Goal: Information Seeking & Learning: Learn about a topic

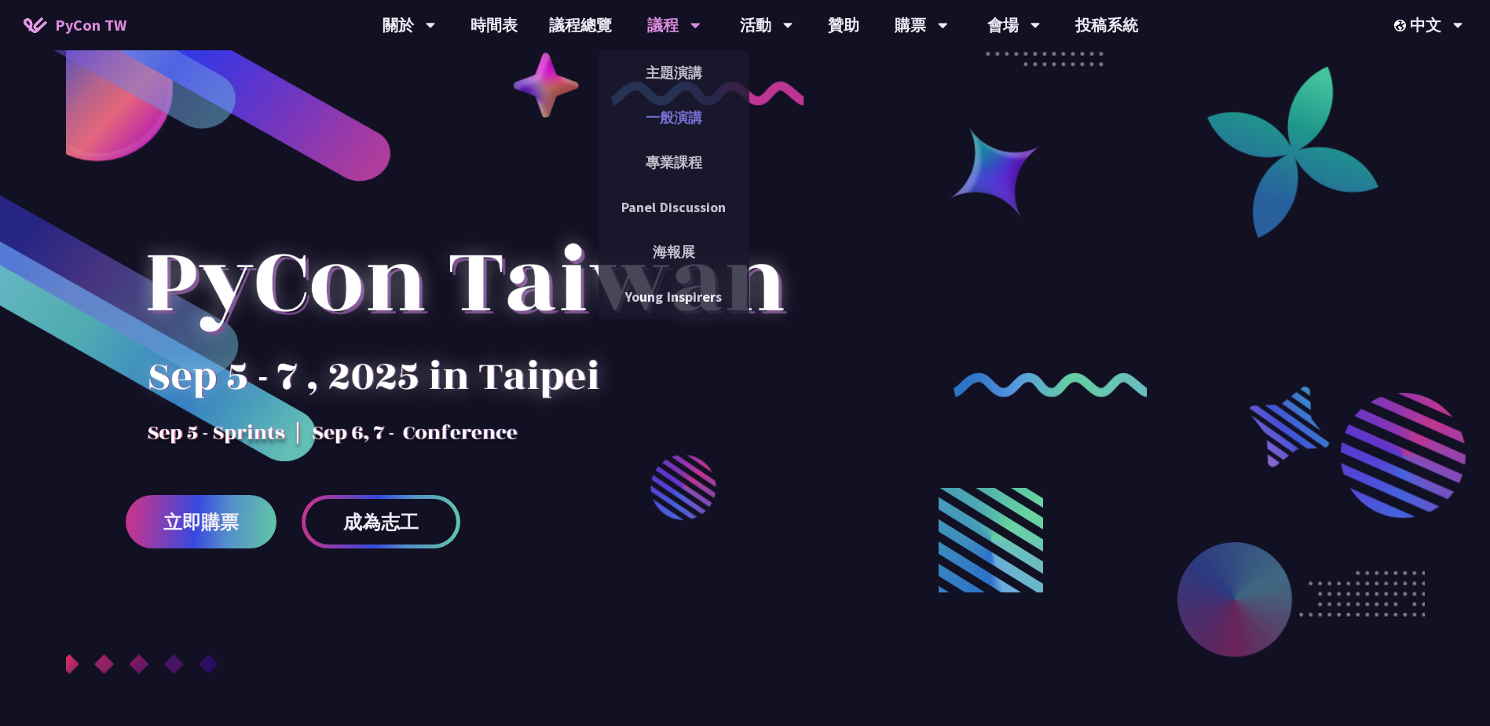
click at [663, 114] on link "一般演講" at bounding box center [674, 117] width 151 height 37
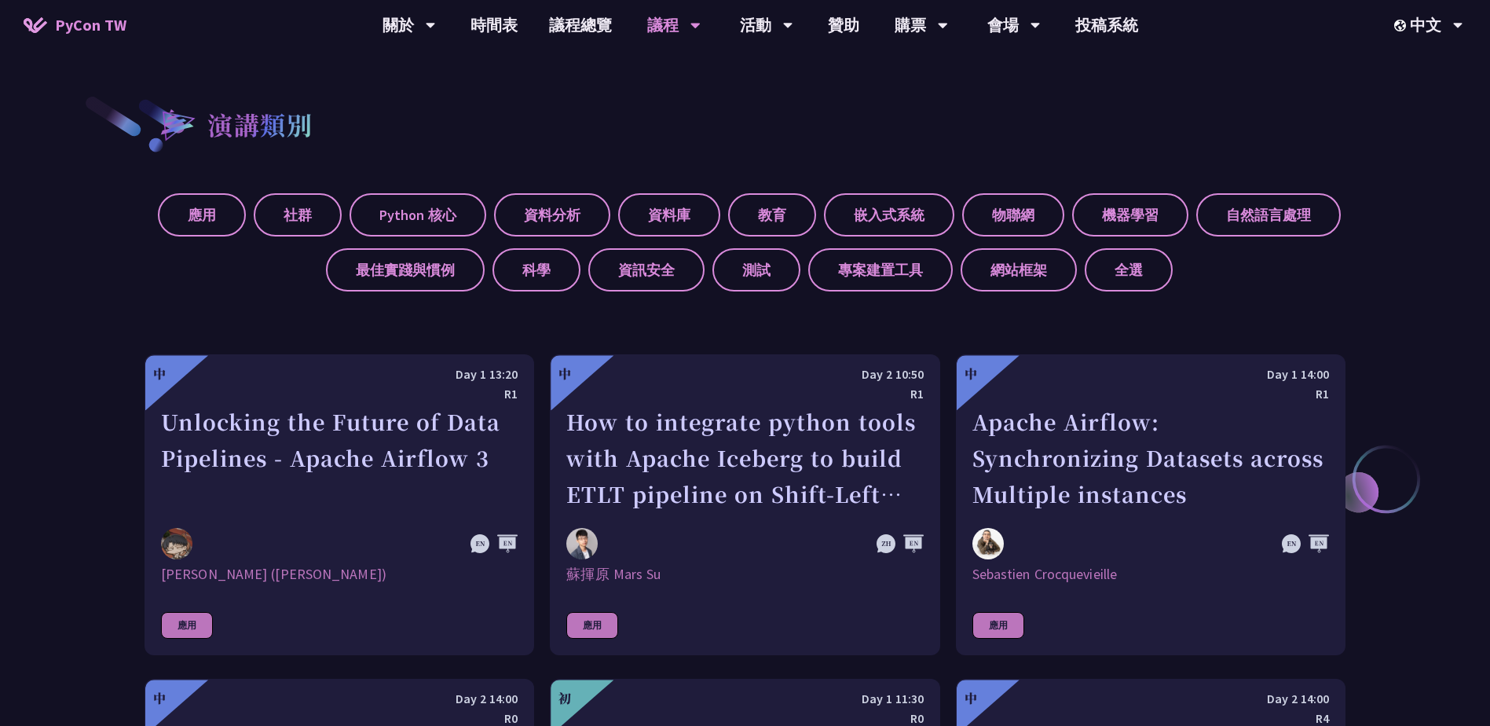
scroll to position [557, 0]
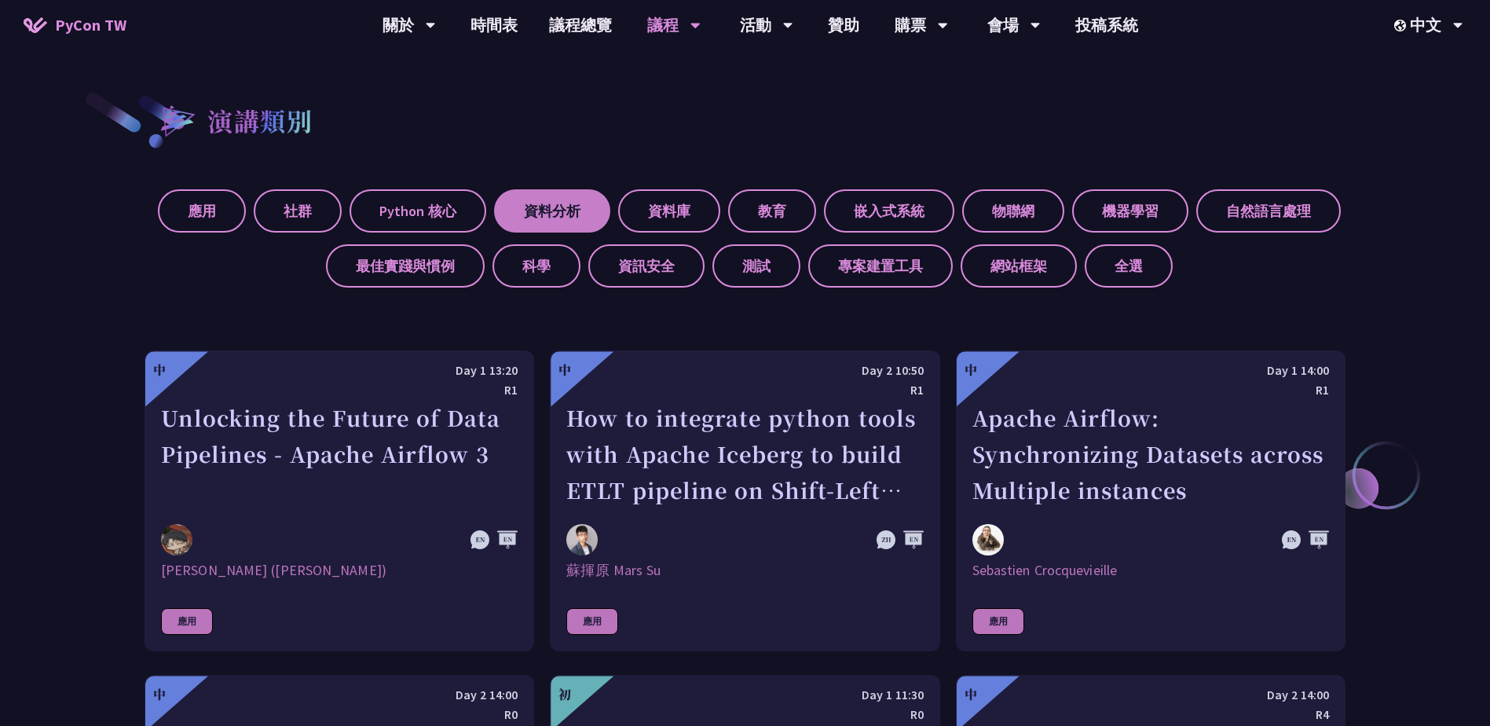
click at [592, 210] on label "資料分析" at bounding box center [552, 210] width 116 height 43
click at [0, 0] on input "資料分析" at bounding box center [0, 0] width 0 height 0
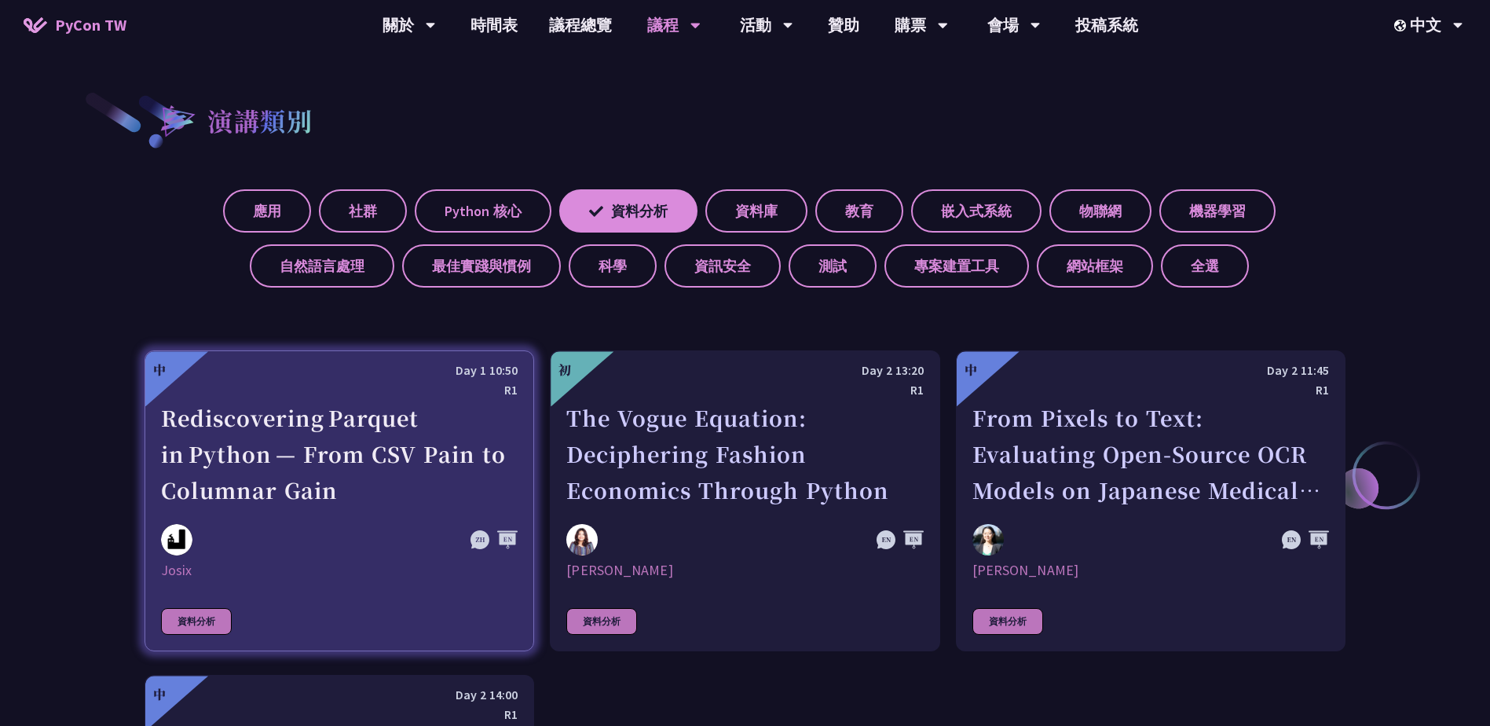
click at [376, 381] on div "R1" at bounding box center [339, 390] width 357 height 20
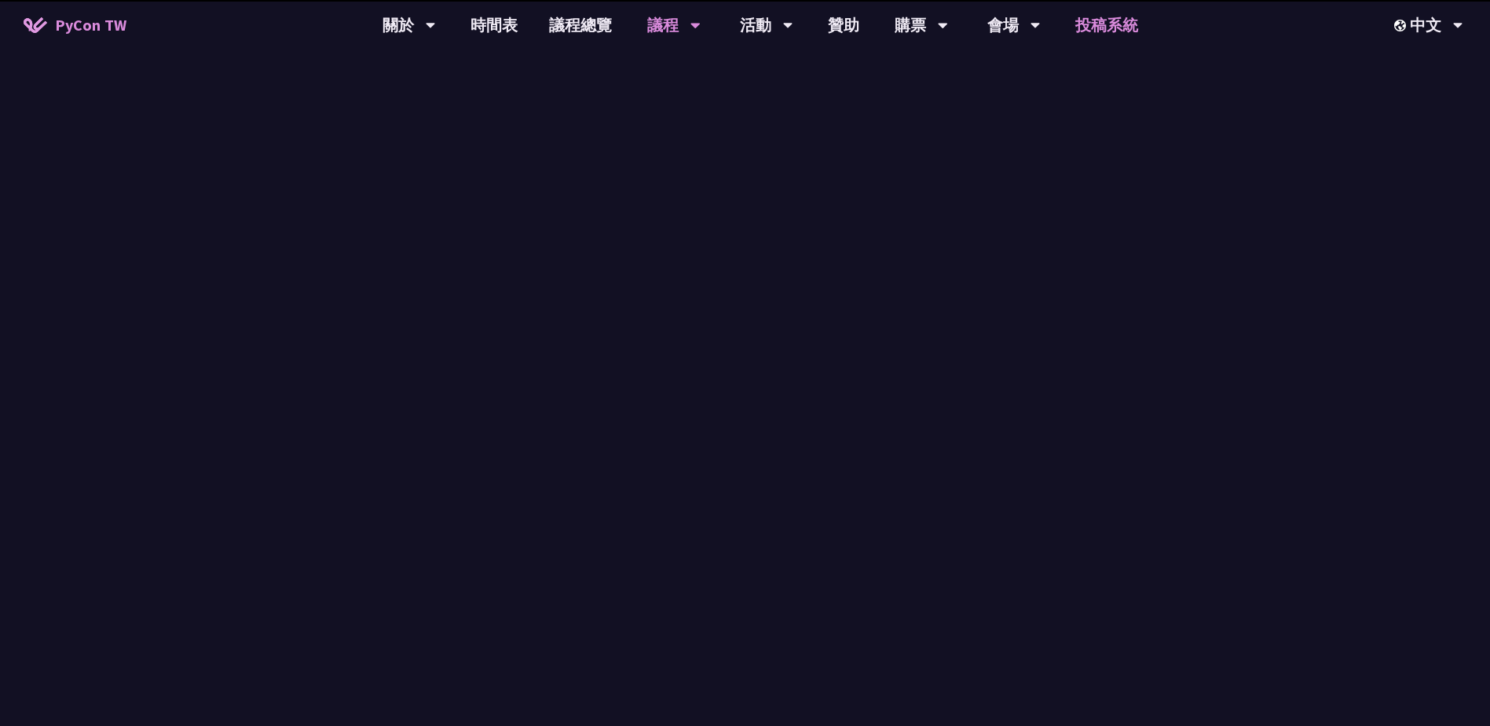
scroll to position [557, 0]
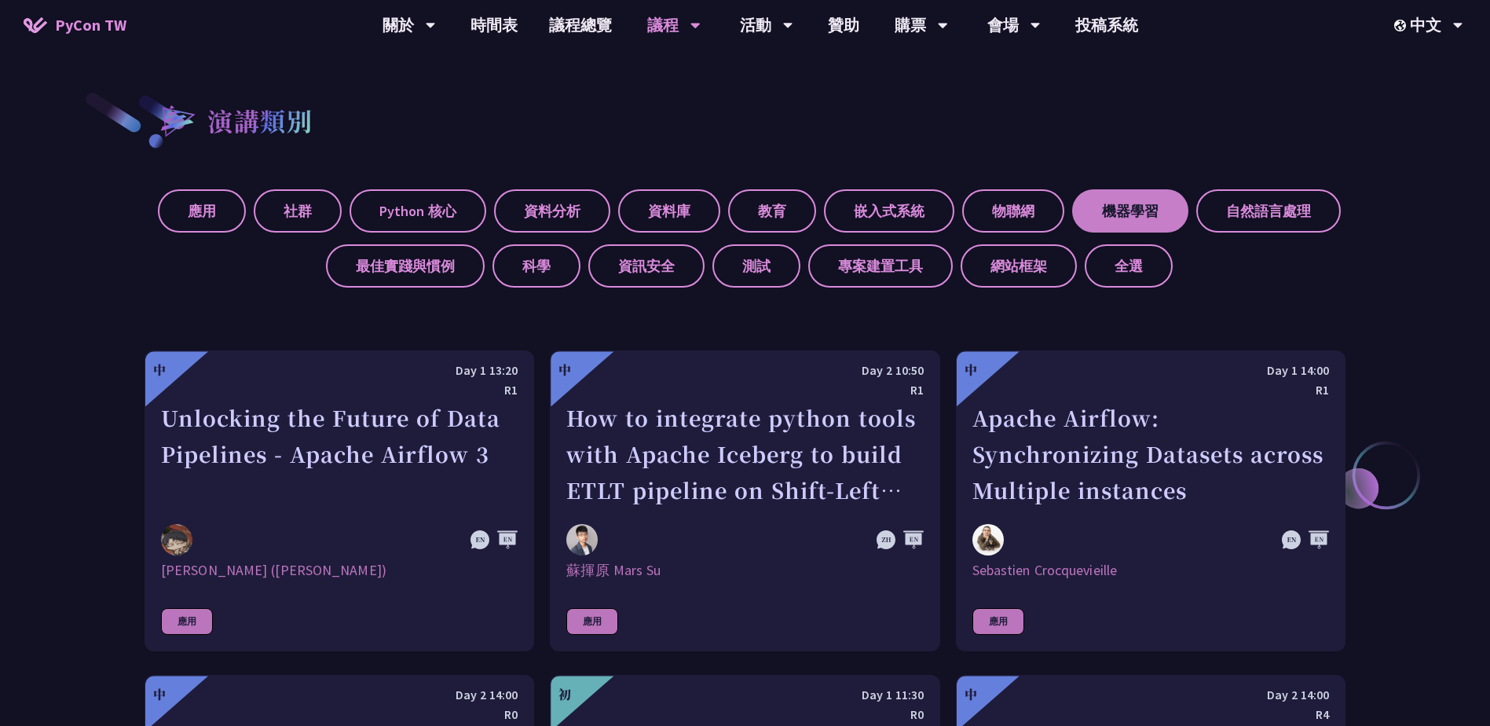
click at [1153, 215] on label "機器學習" at bounding box center [1130, 210] width 116 height 43
click at [0, 0] on input "機器學習" at bounding box center [0, 0] width 0 height 0
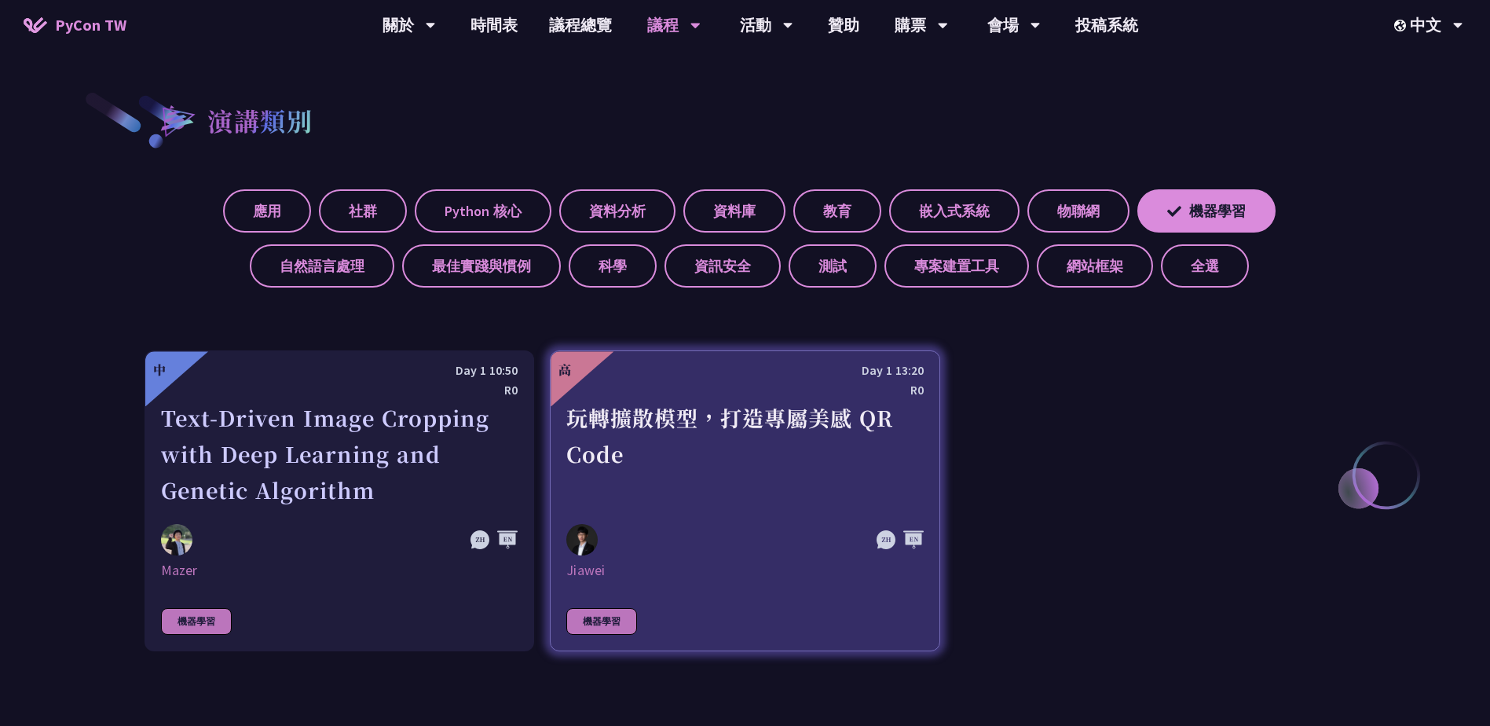
click at [771, 438] on div "玩轉擴散模型，打造專屬美感 QR Code" at bounding box center [744, 454] width 357 height 108
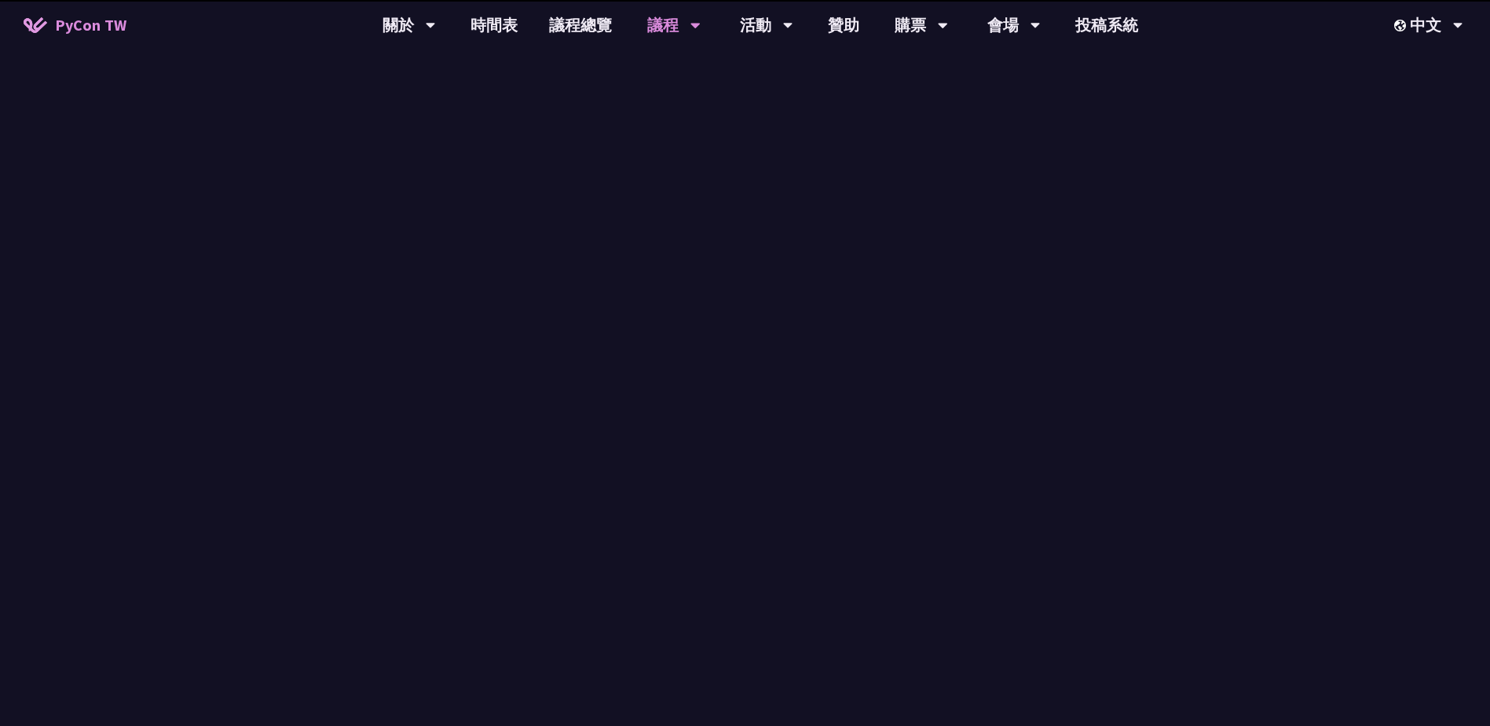
scroll to position [557, 0]
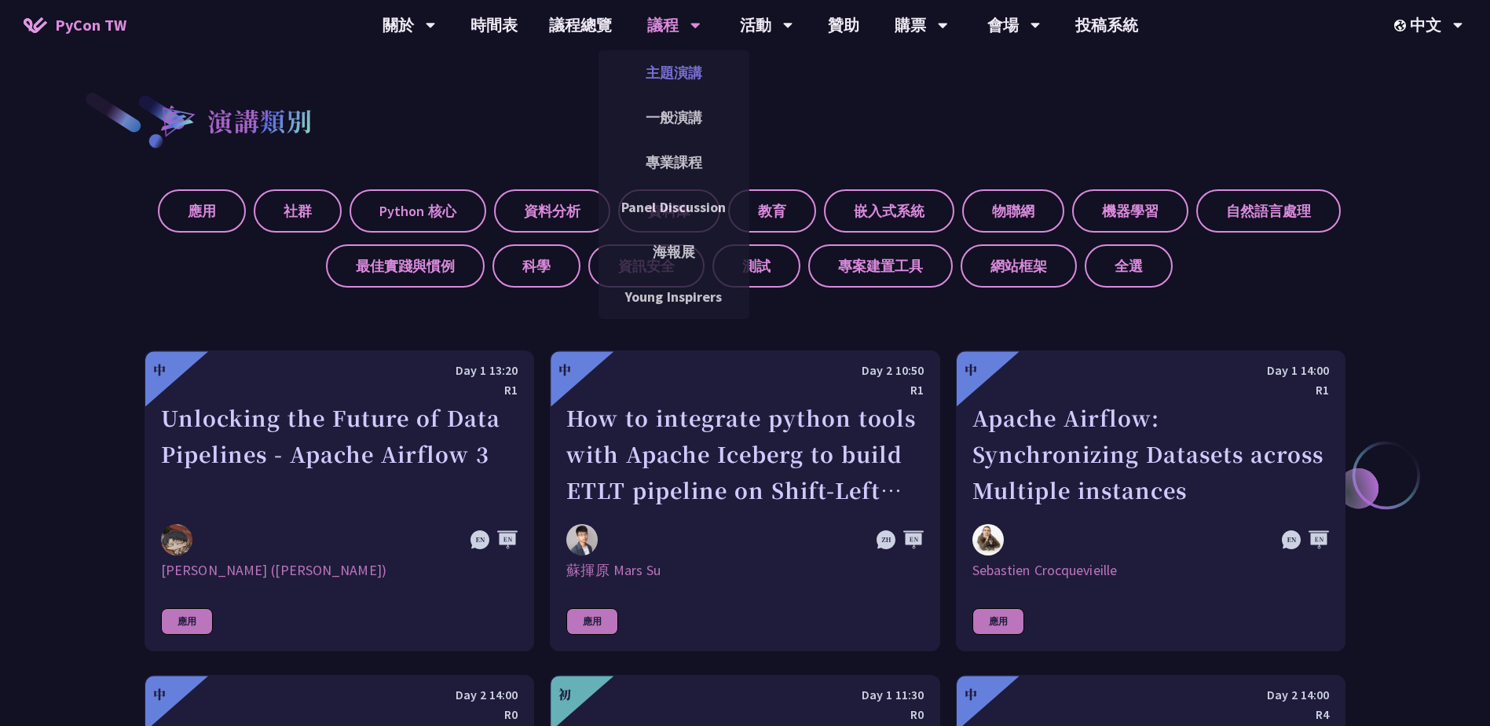
click at [672, 78] on link "主題演講" at bounding box center [674, 72] width 151 height 37
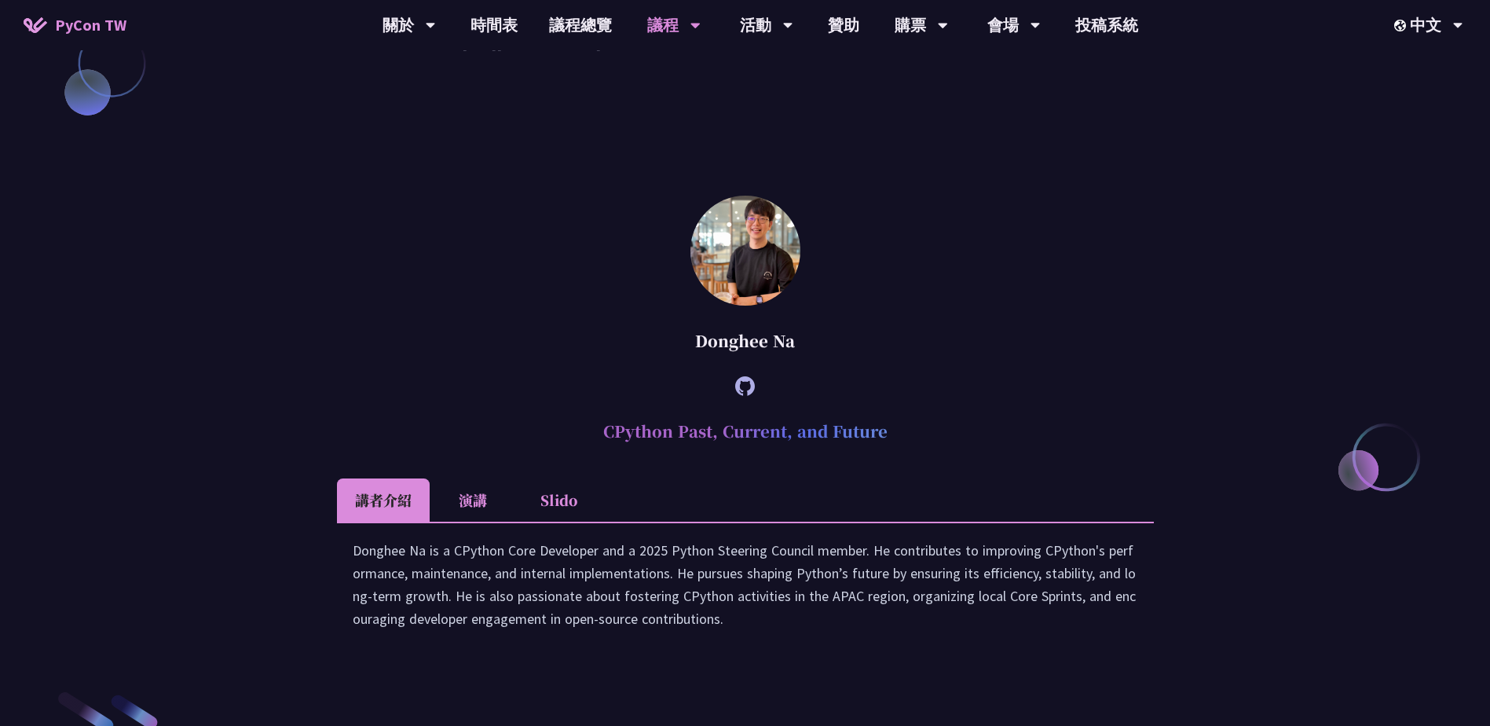
scroll to position [2121, 0]
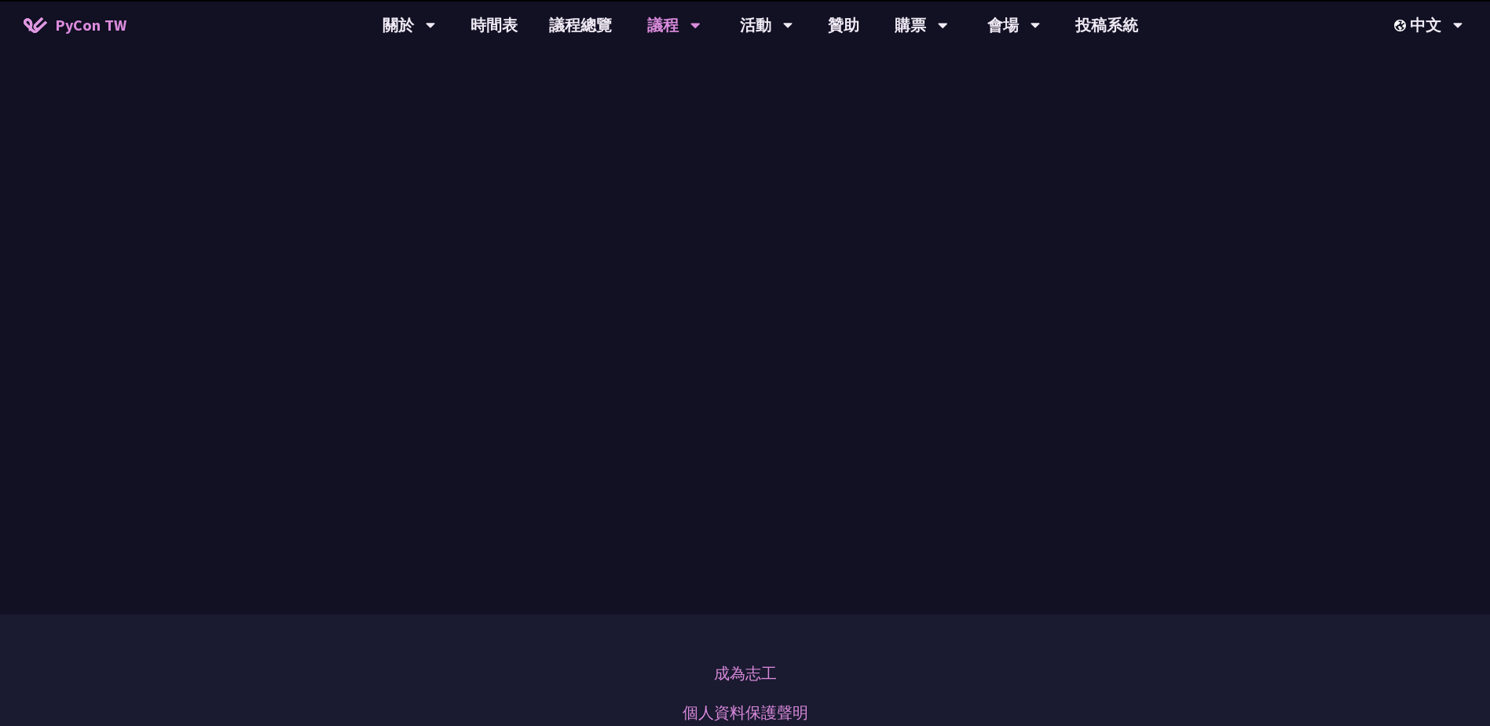
scroll to position [557, 0]
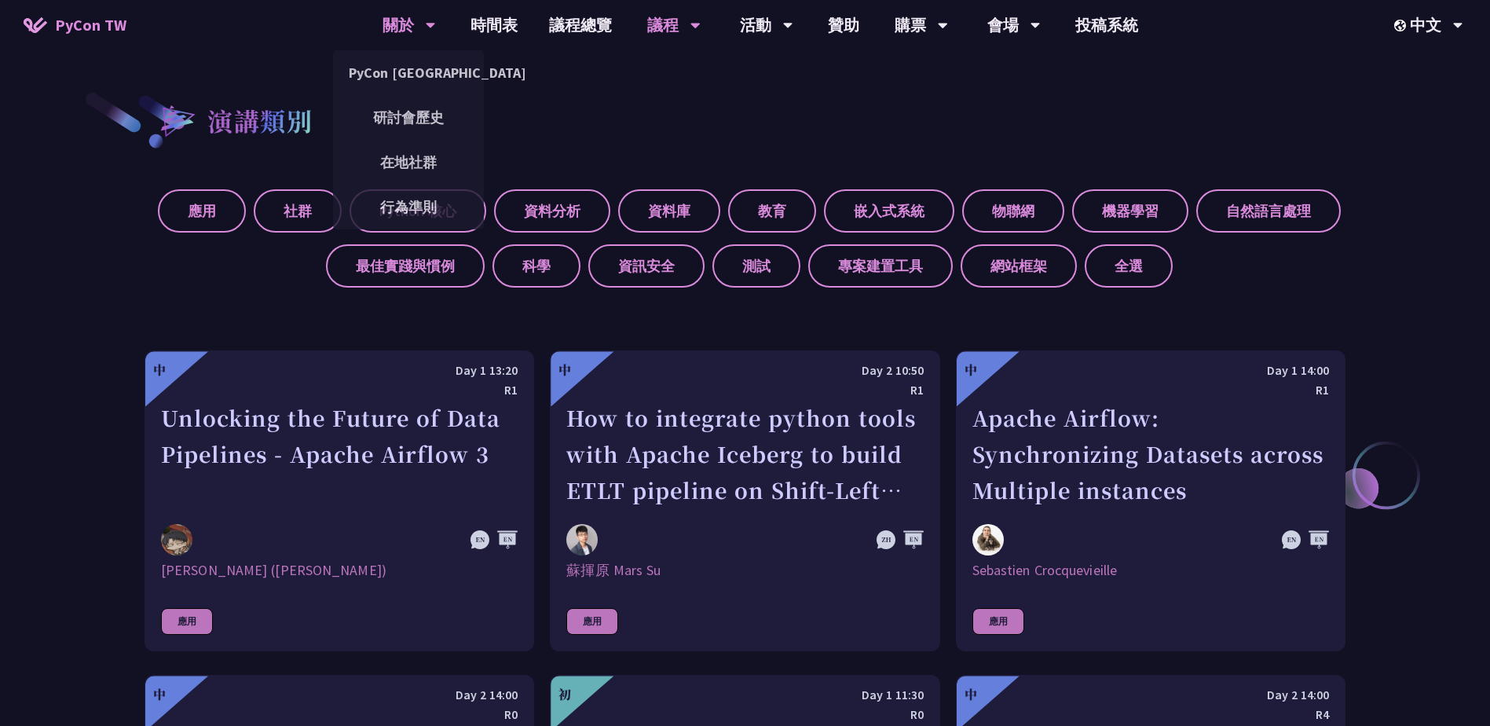
click at [412, 21] on div "關於" at bounding box center [409, 25] width 53 height 50
click at [416, 68] on link "PyCon [GEOGRAPHIC_DATA]" at bounding box center [408, 72] width 151 height 37
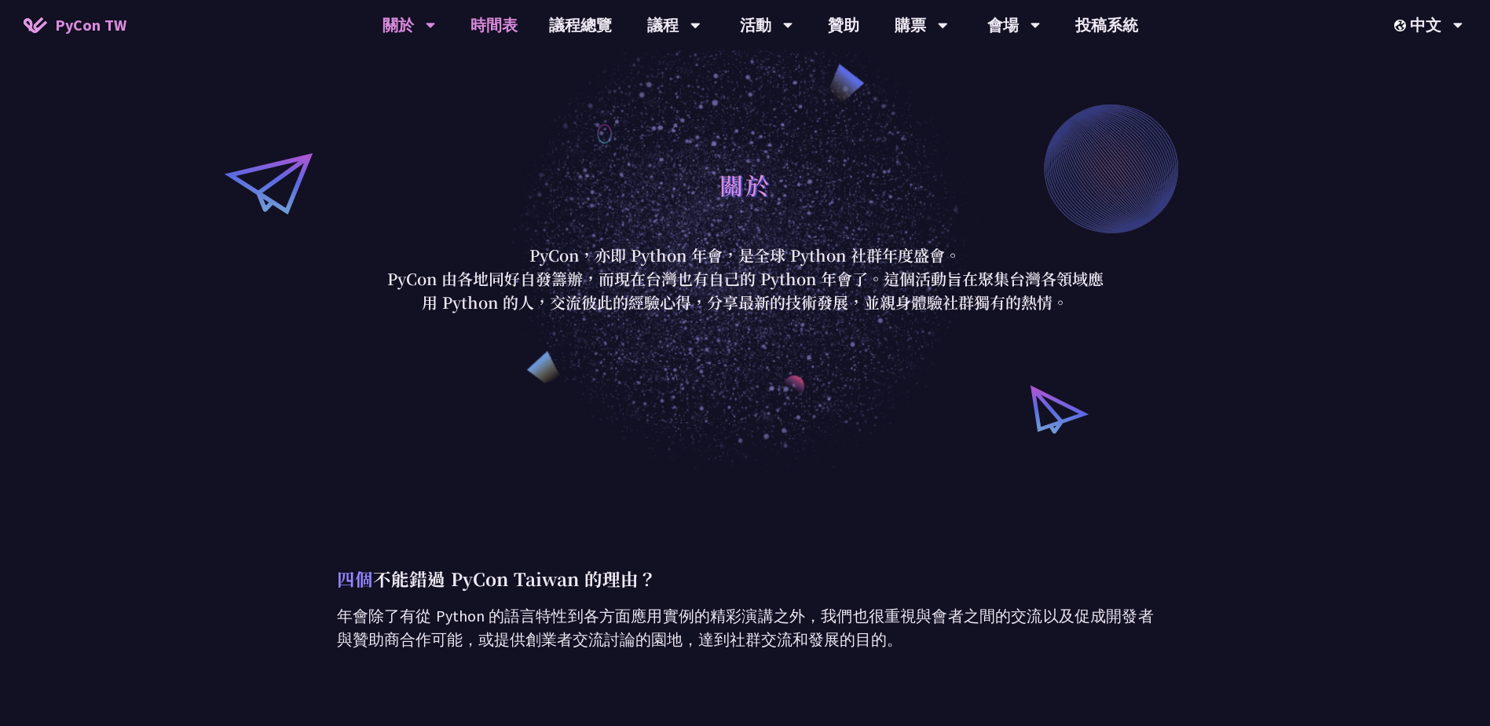
click at [473, 27] on link "時間表" at bounding box center [494, 25] width 79 height 50
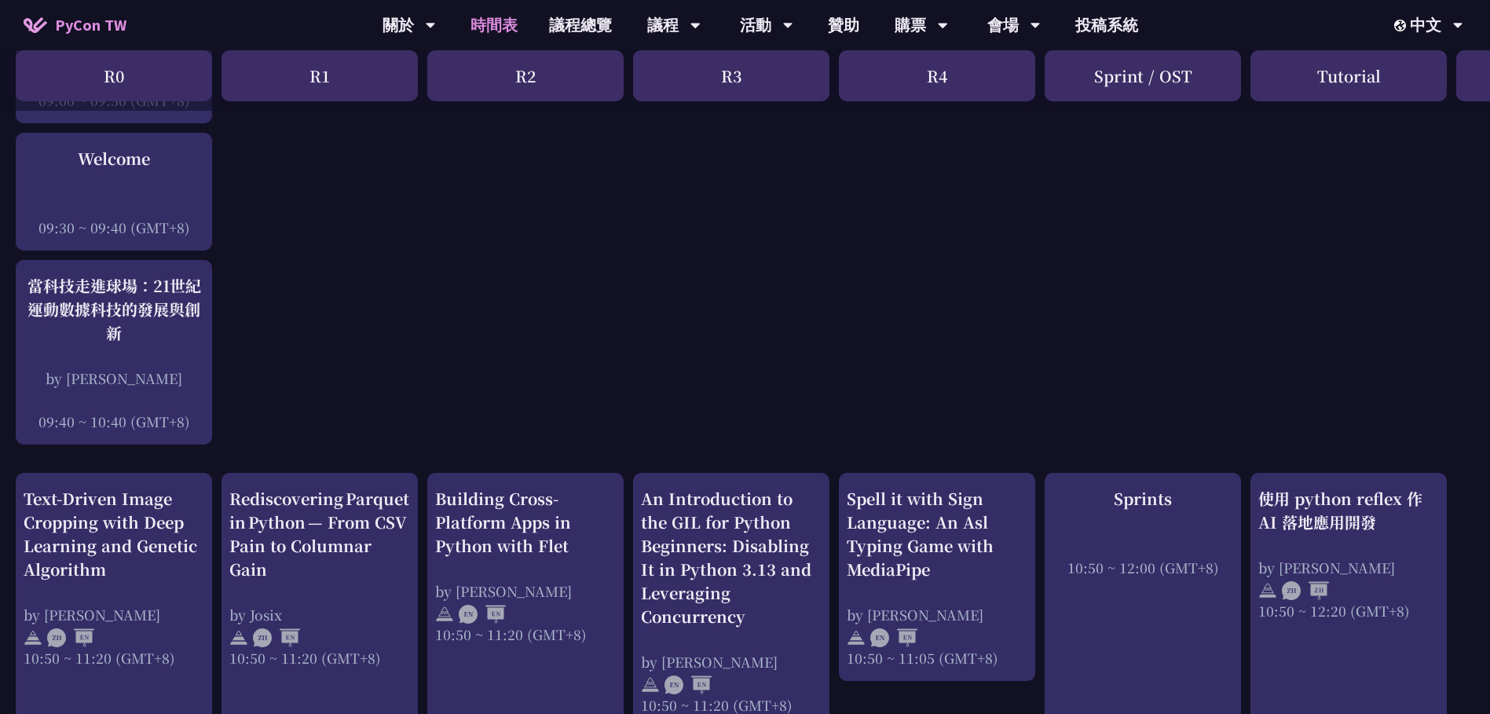
scroll to position [79, 0]
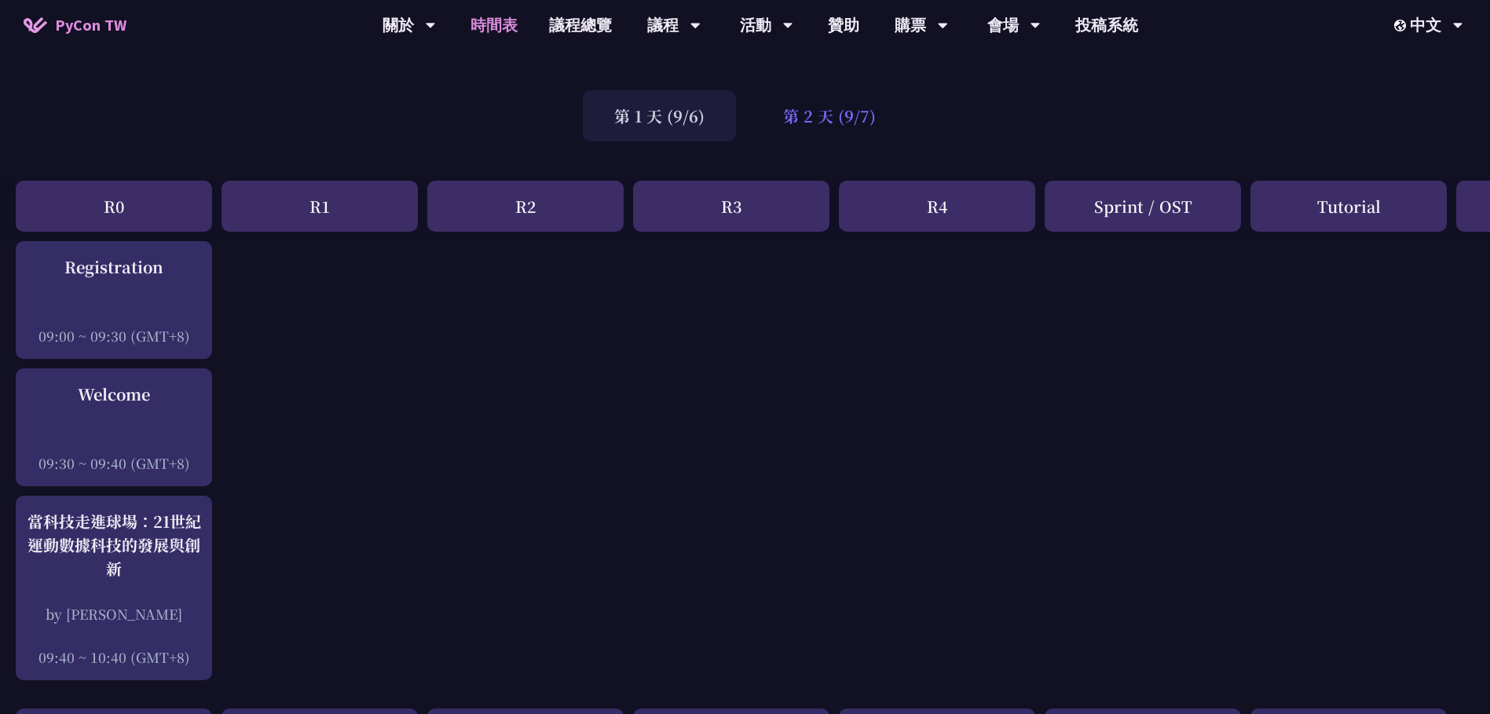
click at [829, 123] on div "第 2 天 (9/7)" at bounding box center [830, 115] width 156 height 51
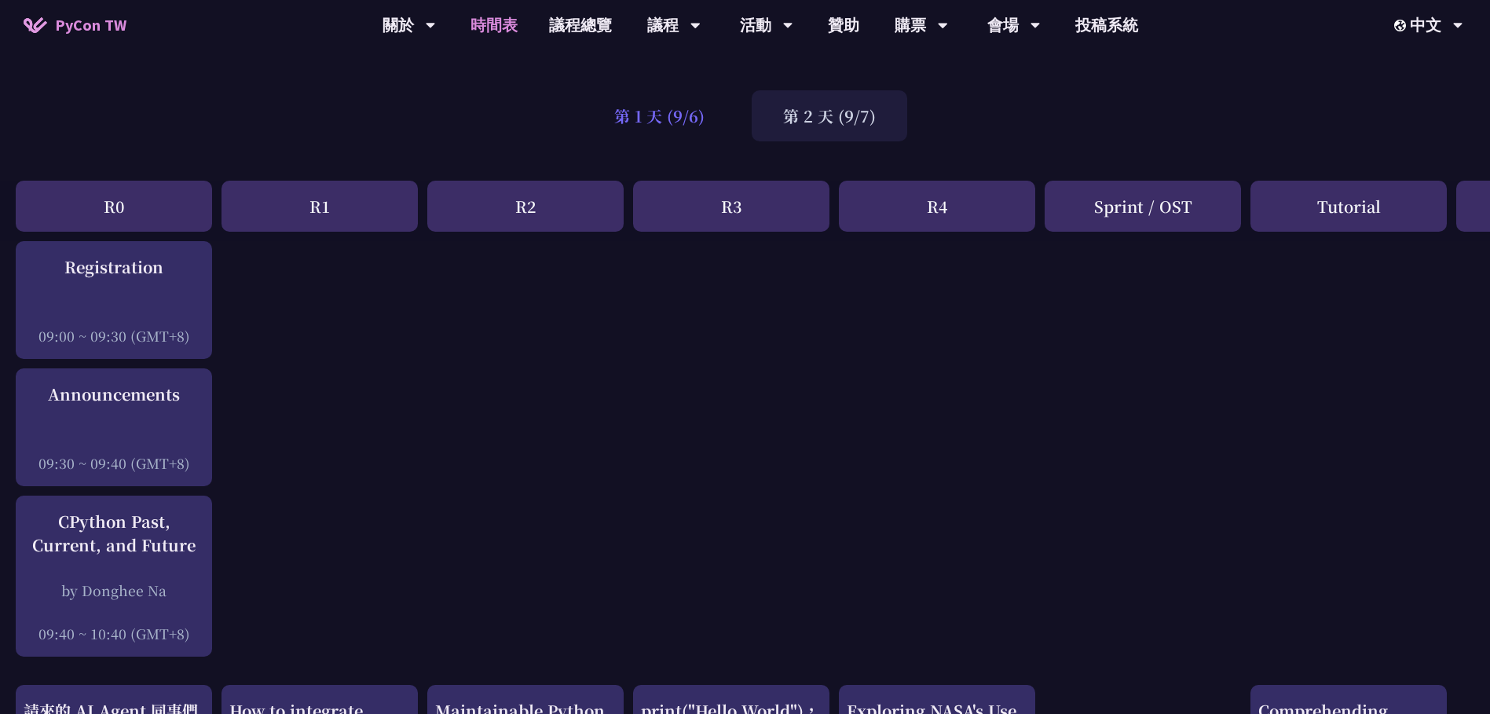
click at [673, 112] on div "第 1 天 (9/6)" at bounding box center [659, 115] width 153 height 51
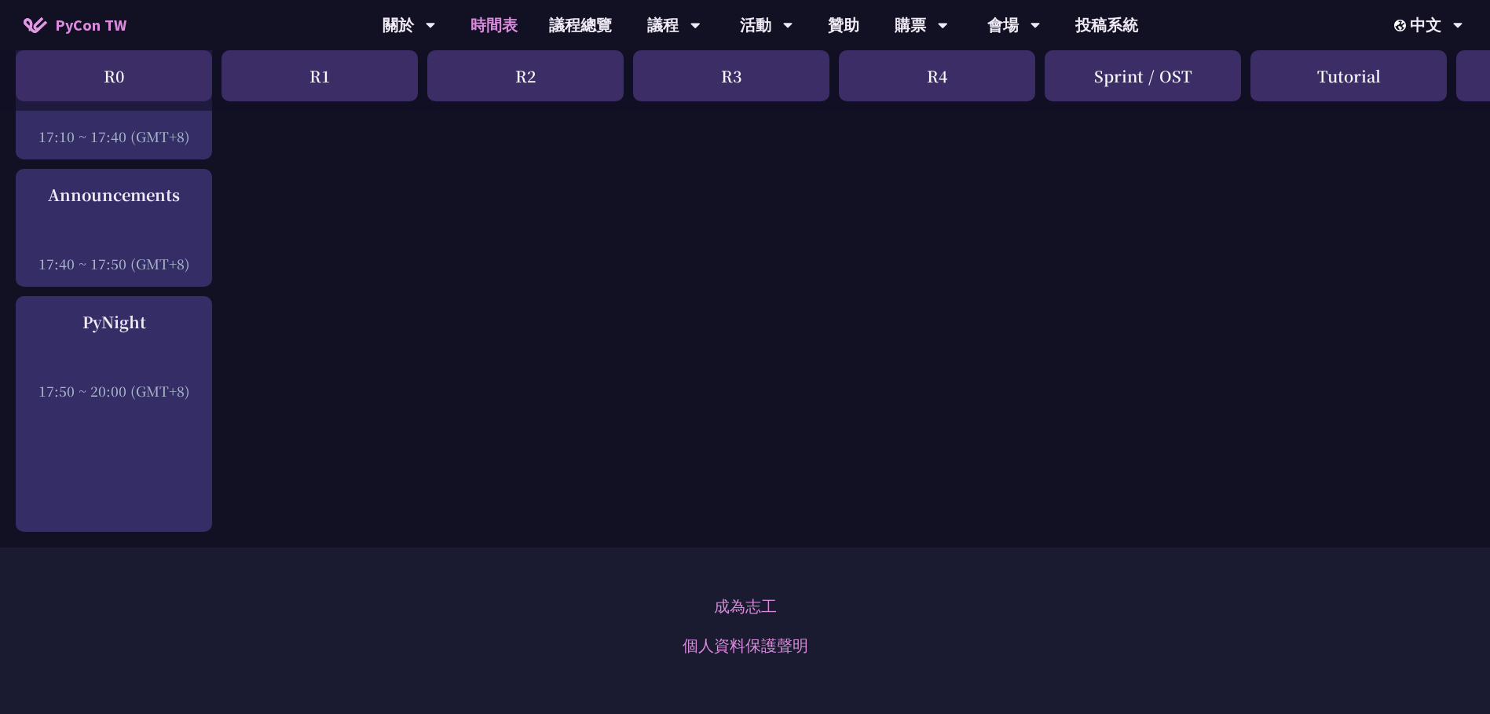
scroll to position [2592, 0]
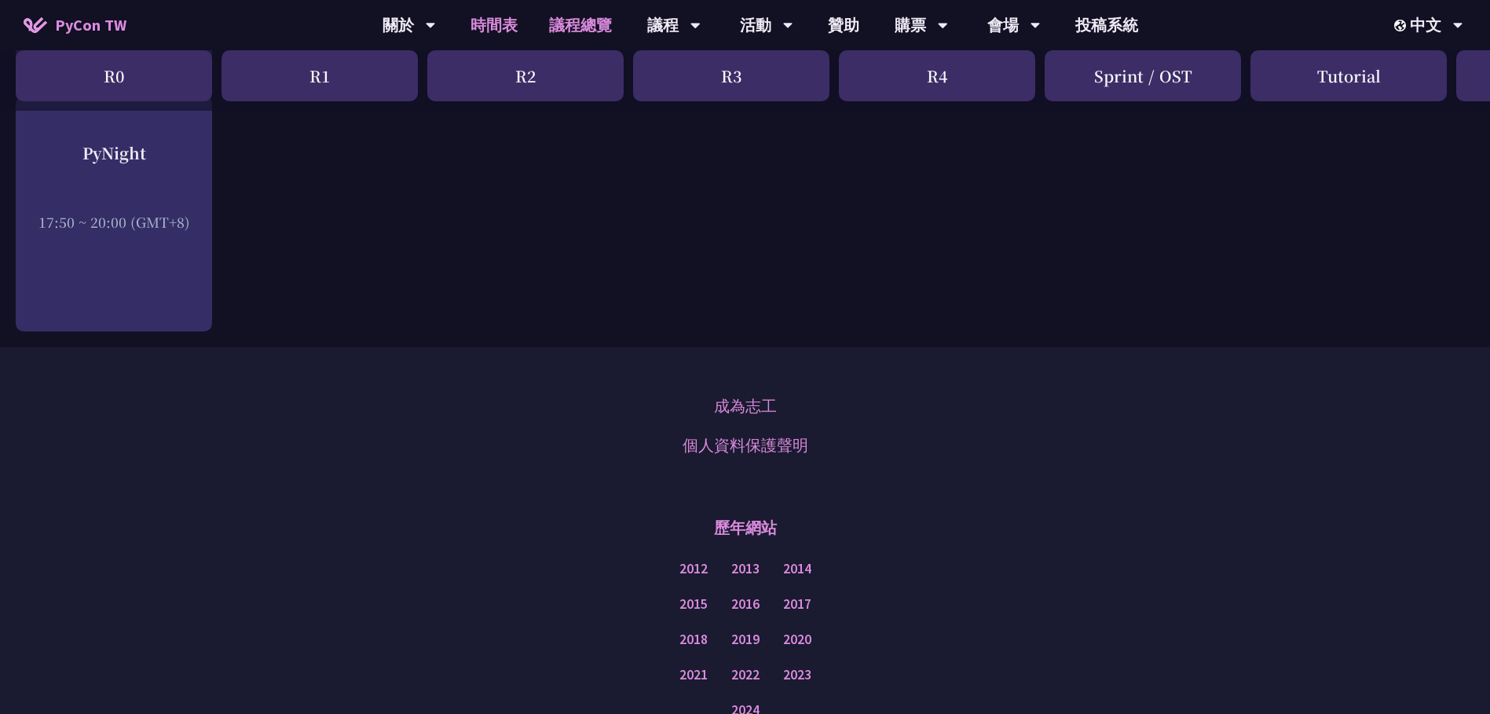
click at [599, 23] on link "議程總覽" at bounding box center [580, 25] width 94 height 50
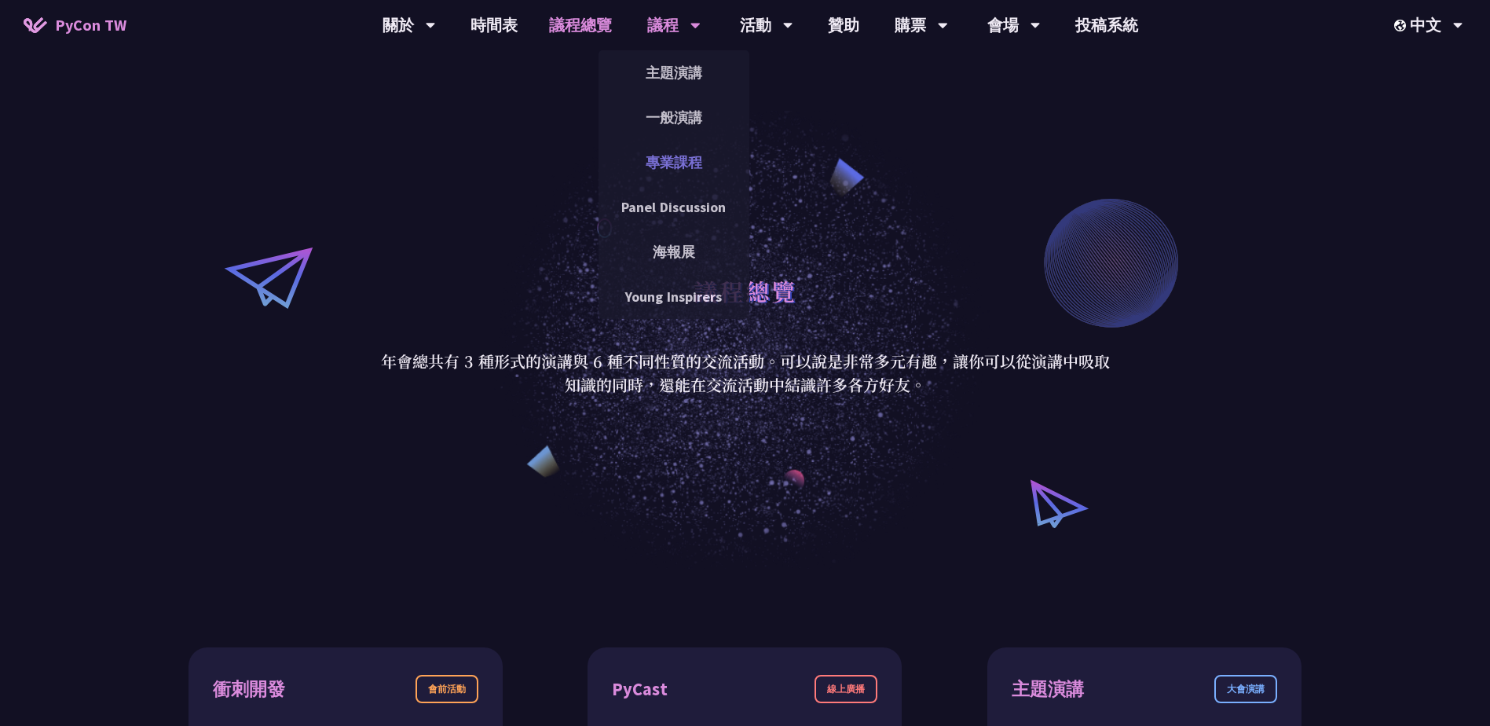
click at [690, 175] on link "專業課程" at bounding box center [674, 162] width 151 height 37
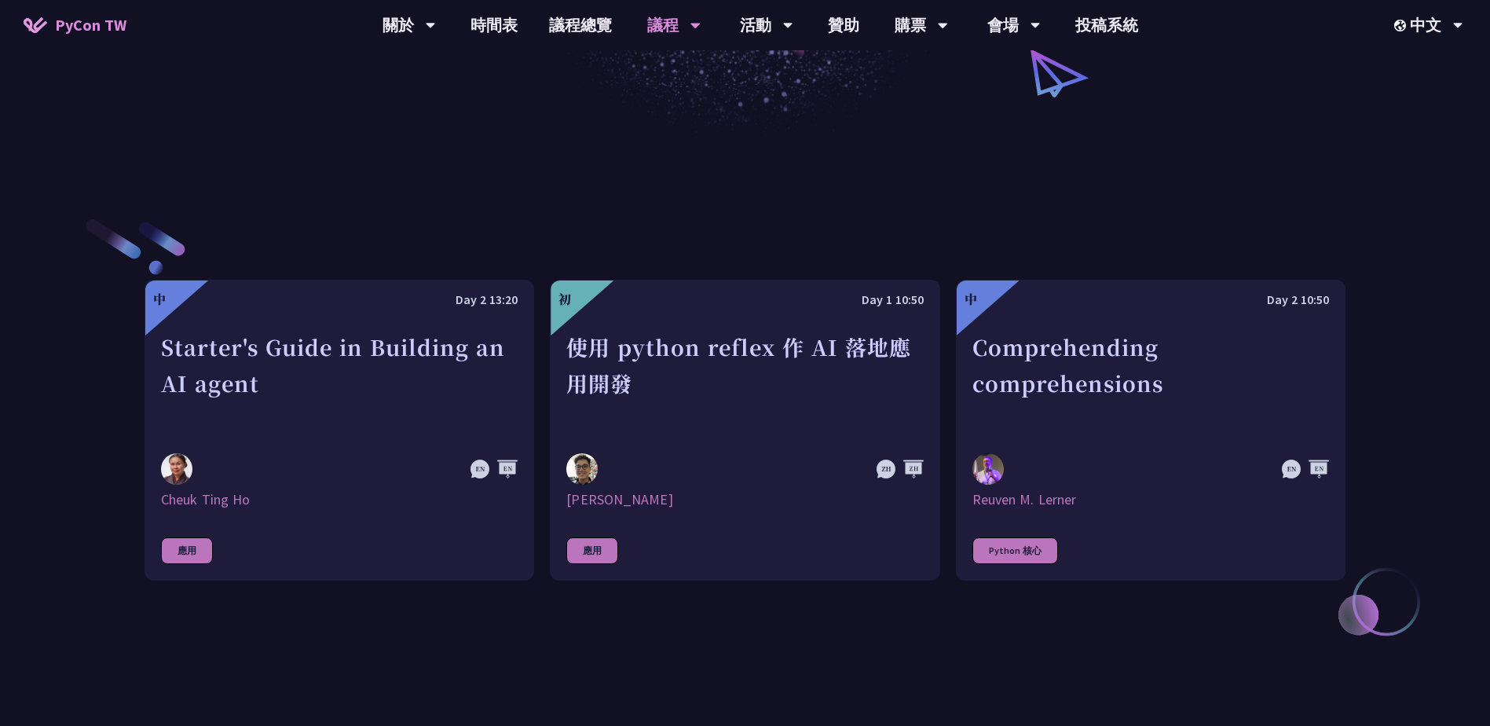
scroll to position [471, 0]
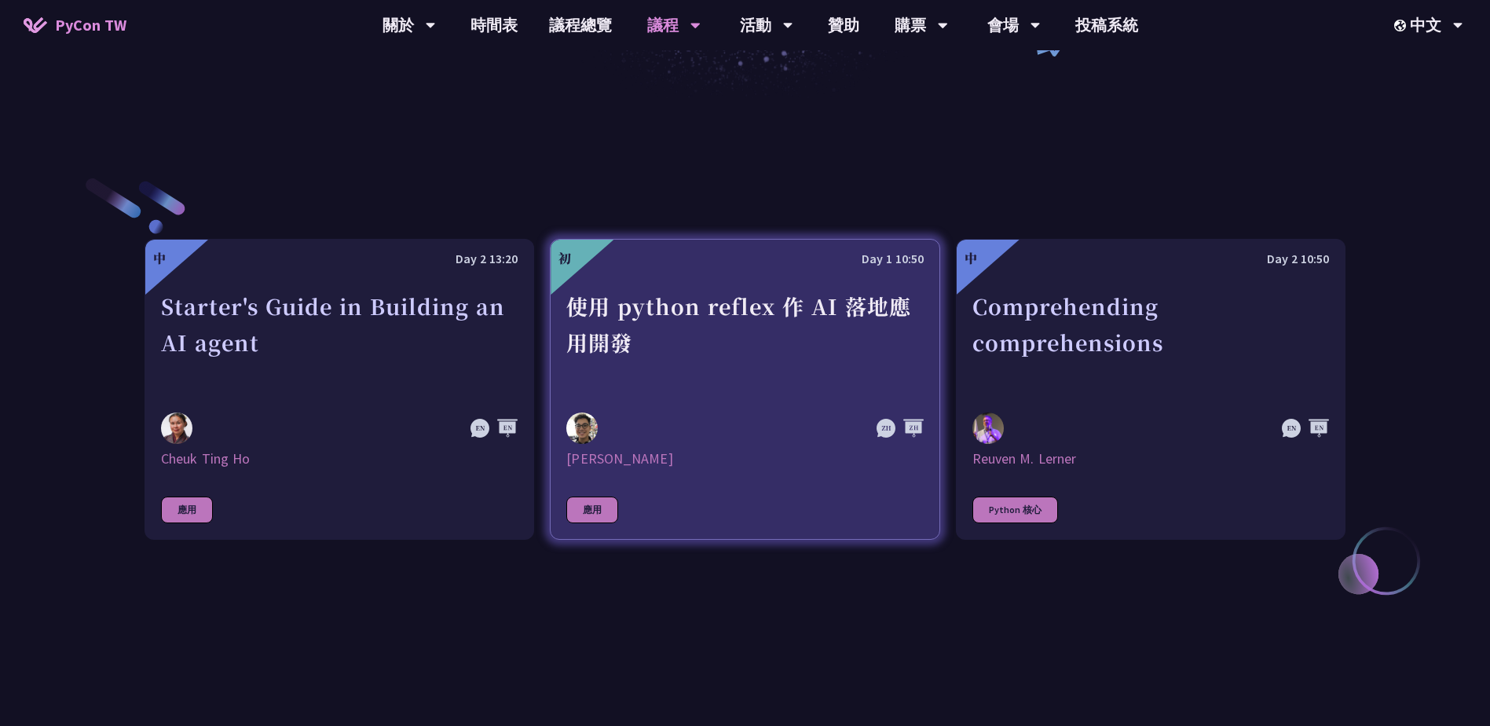
click at [744, 335] on div "使用 python reflex 作 AI 落地應用開發" at bounding box center [744, 342] width 357 height 108
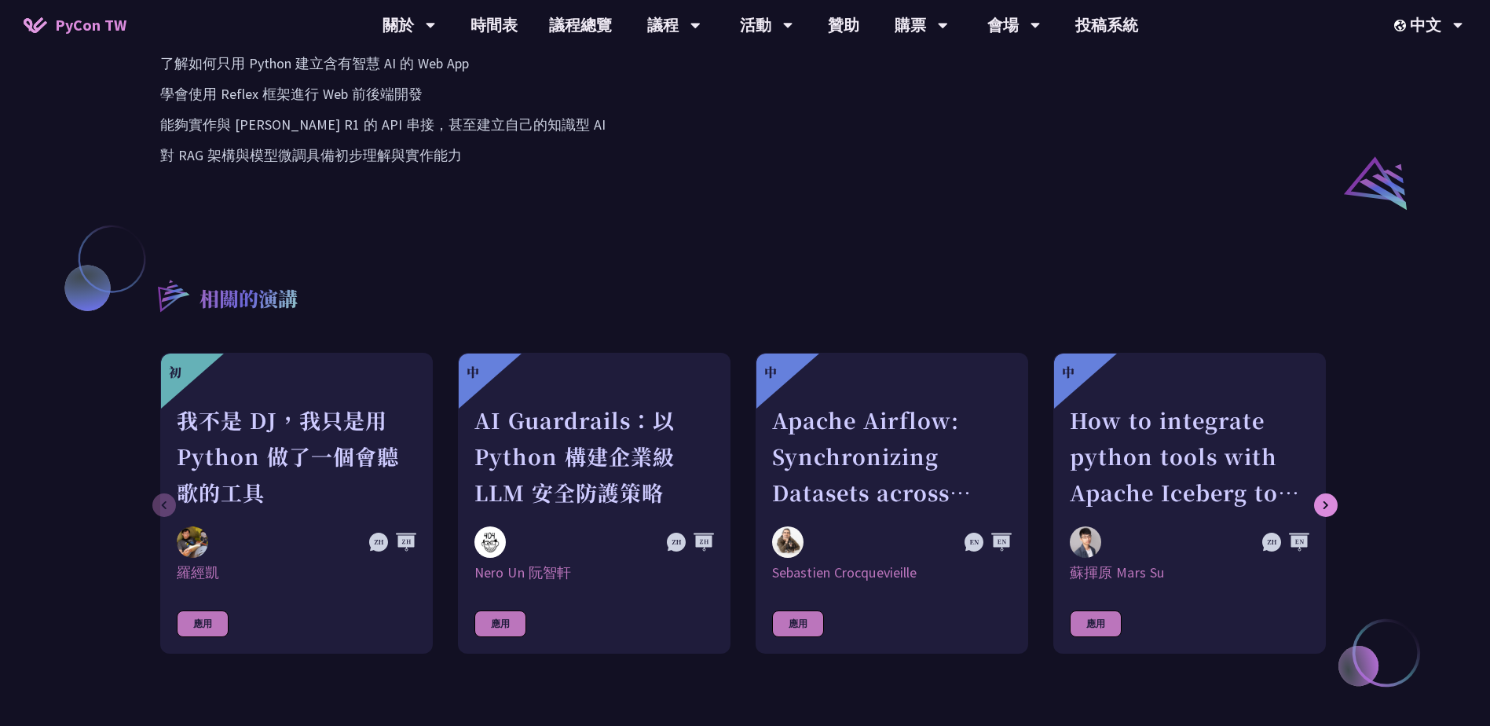
scroll to position [1257, 0]
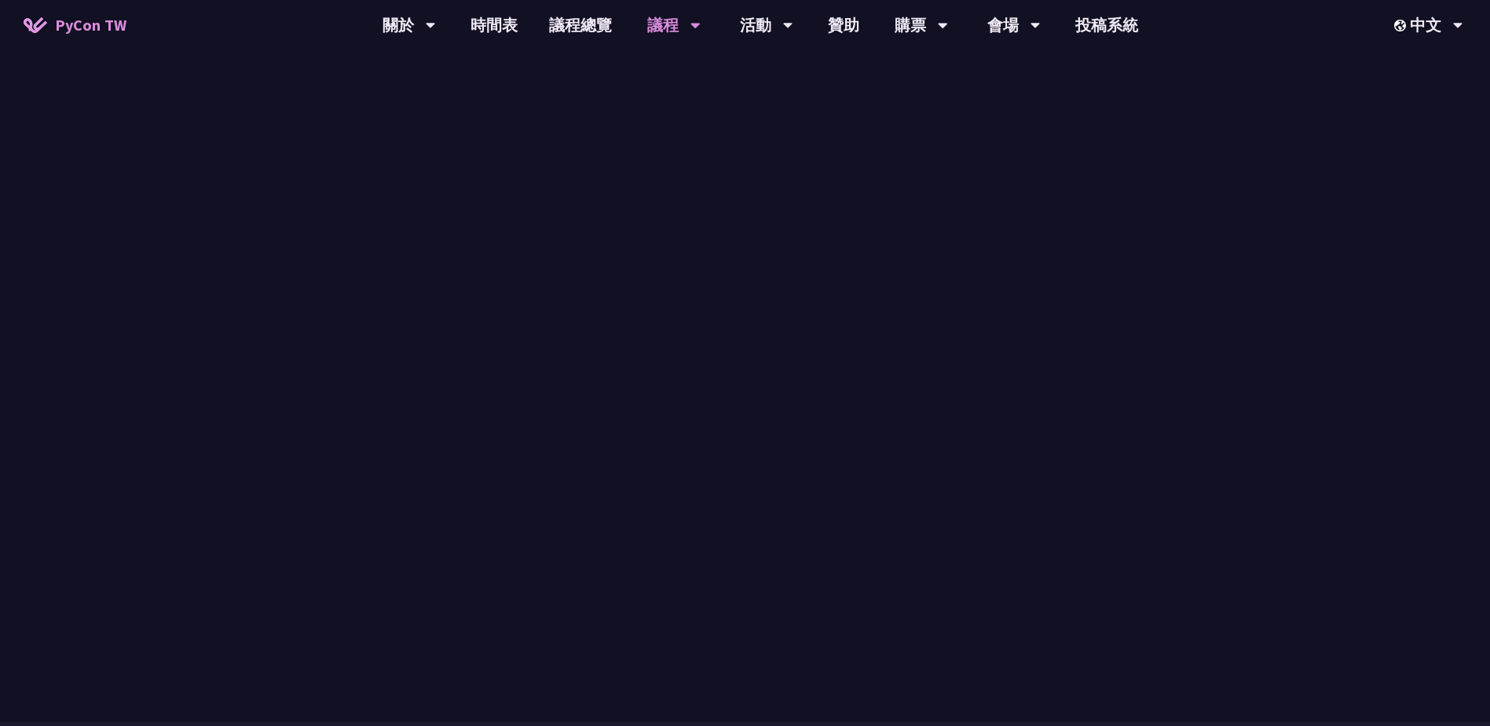
scroll to position [471, 0]
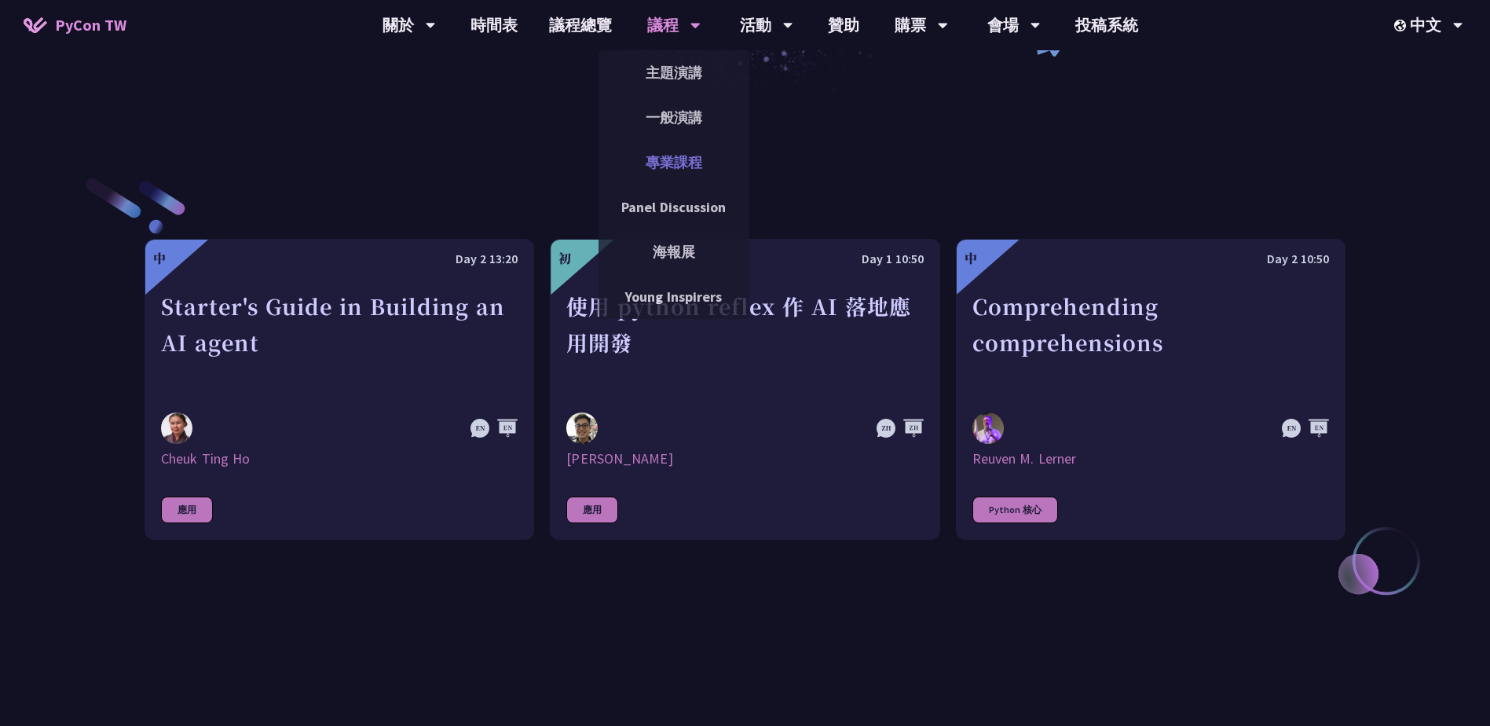
click at [683, 173] on link "專業課程" at bounding box center [674, 162] width 151 height 37
click at [686, 121] on link "一般演講" at bounding box center [674, 117] width 151 height 37
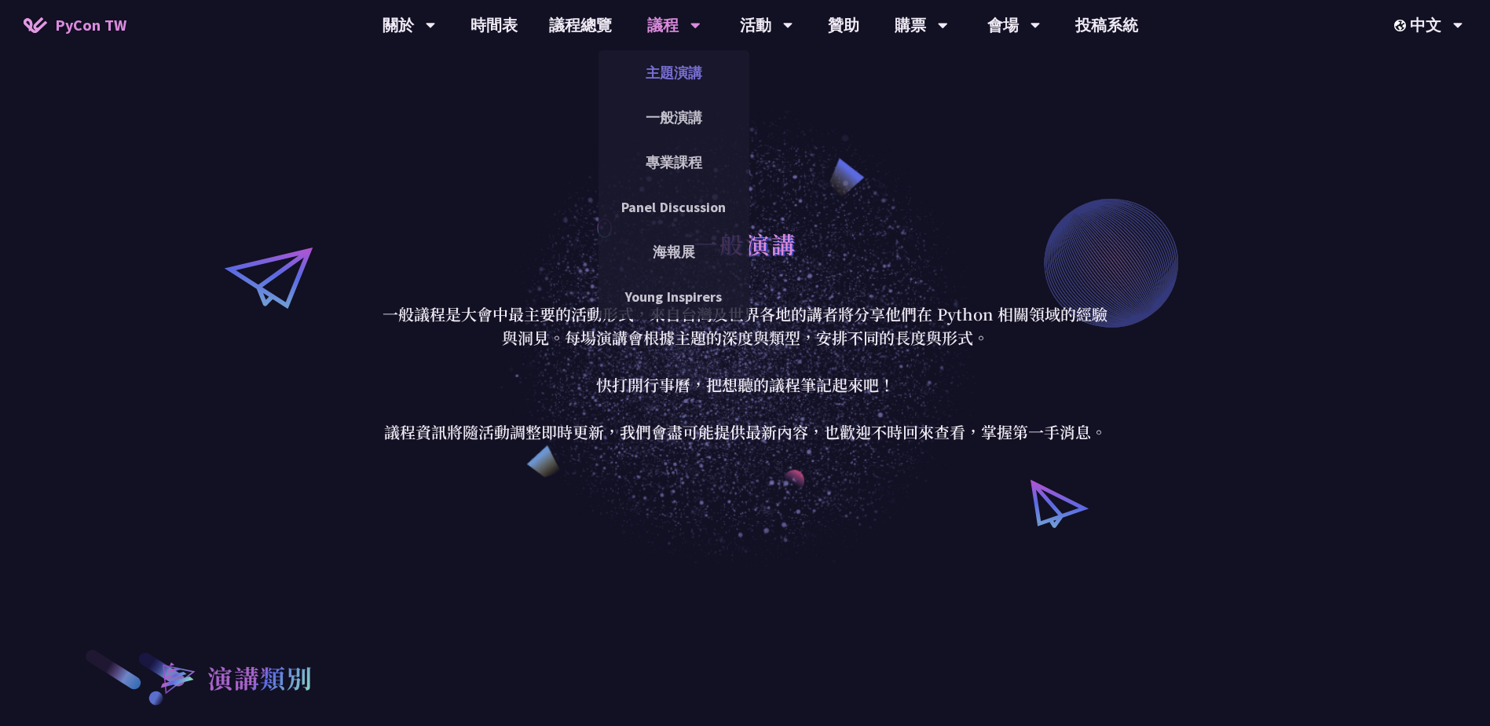
click at [694, 82] on link "主題演講" at bounding box center [674, 72] width 151 height 37
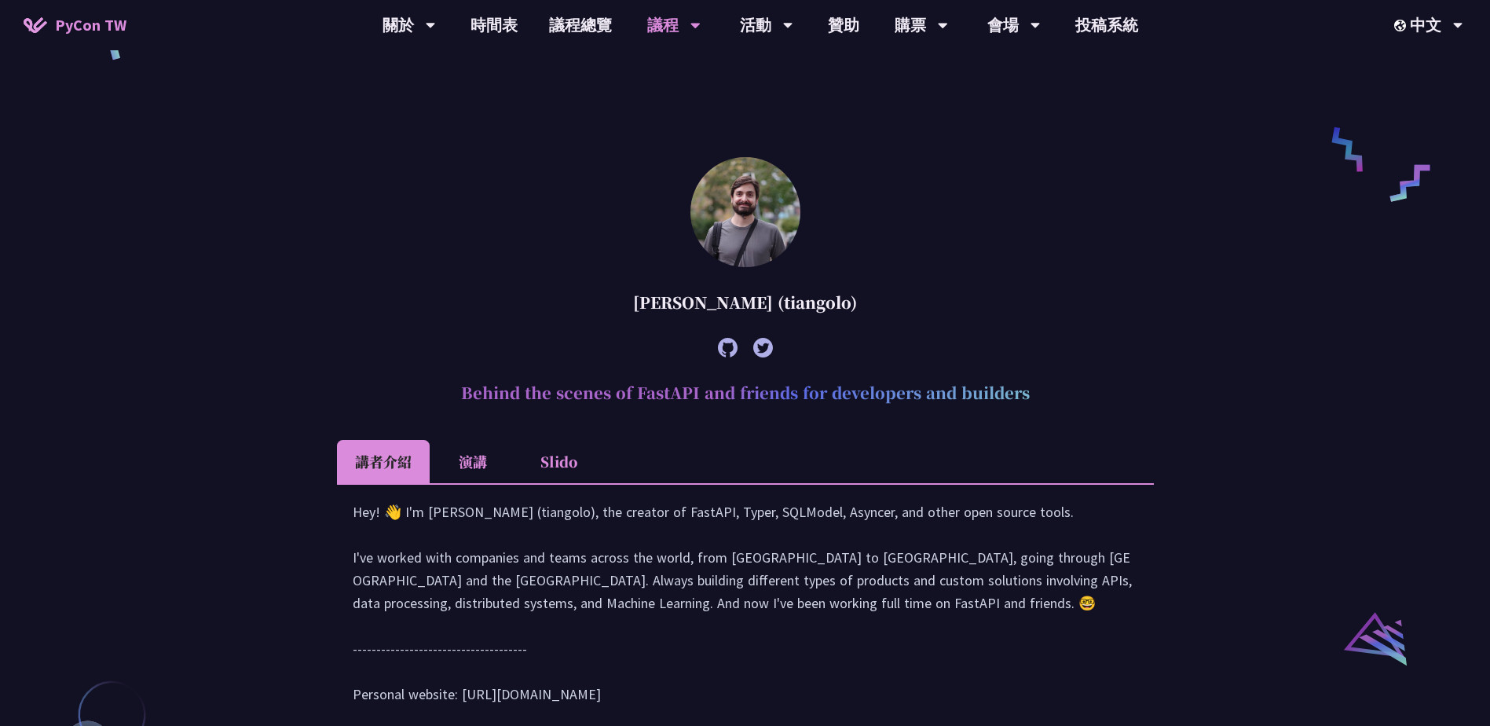
scroll to position [1414, 0]
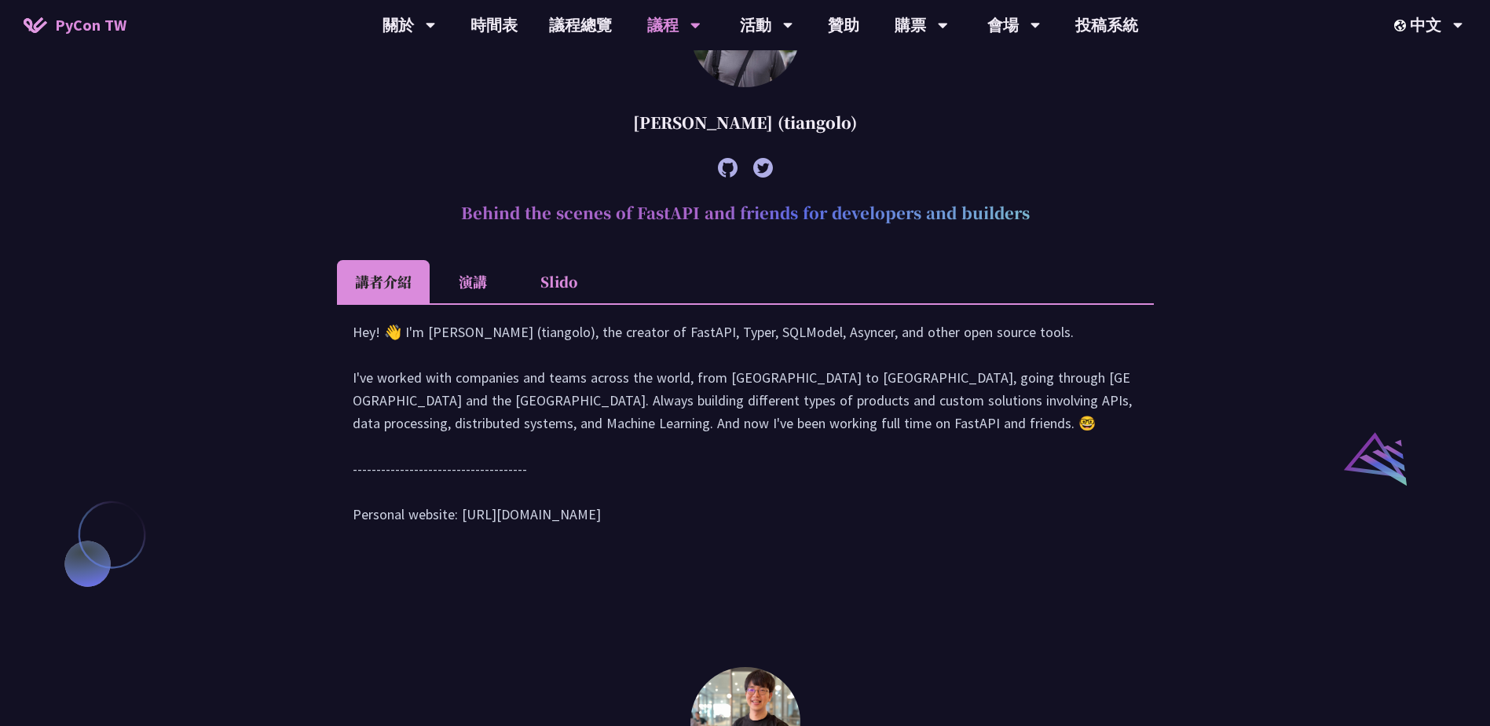
drag, startPoint x: 690, startPoint y: 328, endPoint x: 325, endPoint y: 182, distance: 393.1
click at [325, 182] on div "林滿新 當科技走進球場：21世紀運動數據科技的發展與創新 講者介紹 演講 Slido Sebastián Ramírez (tiangolo) Behind …" at bounding box center [745, 191] width 1490 height 2261
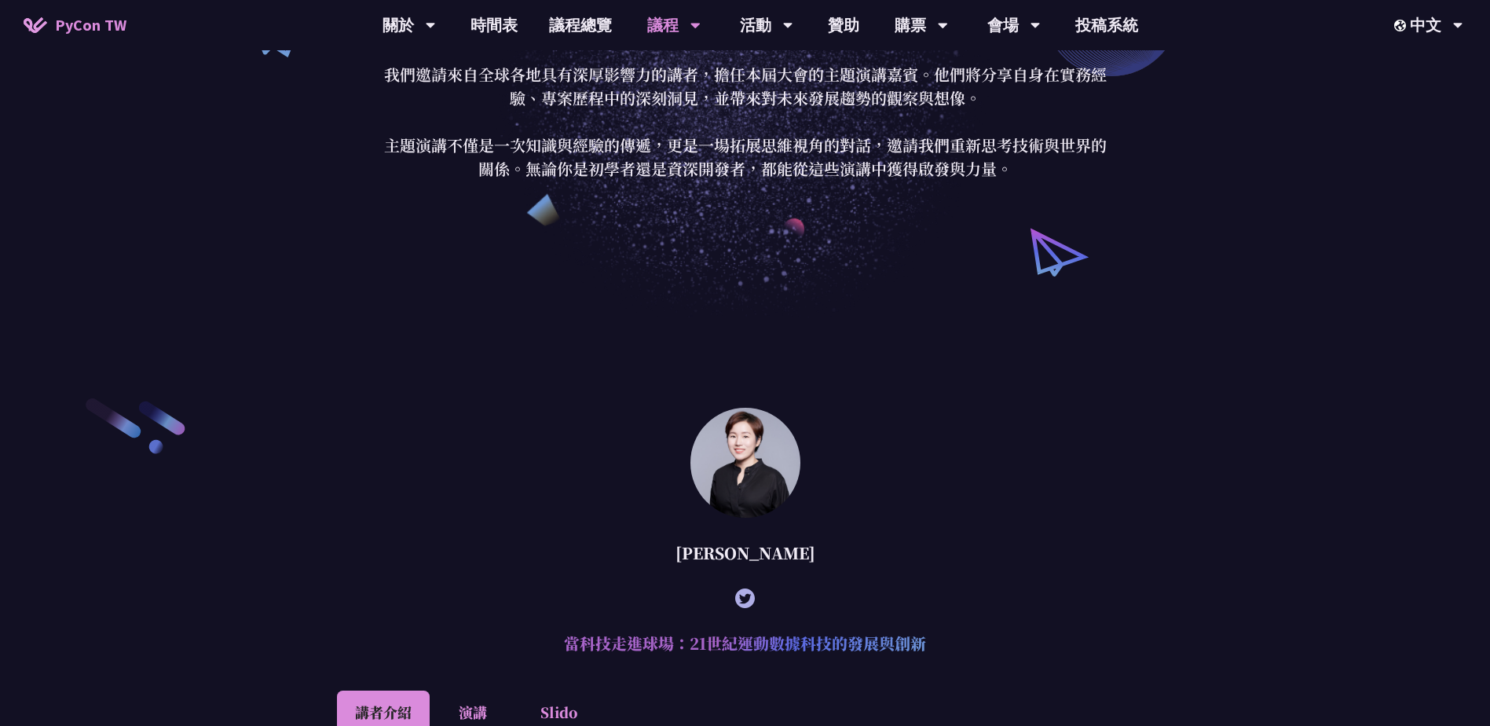
scroll to position [0, 0]
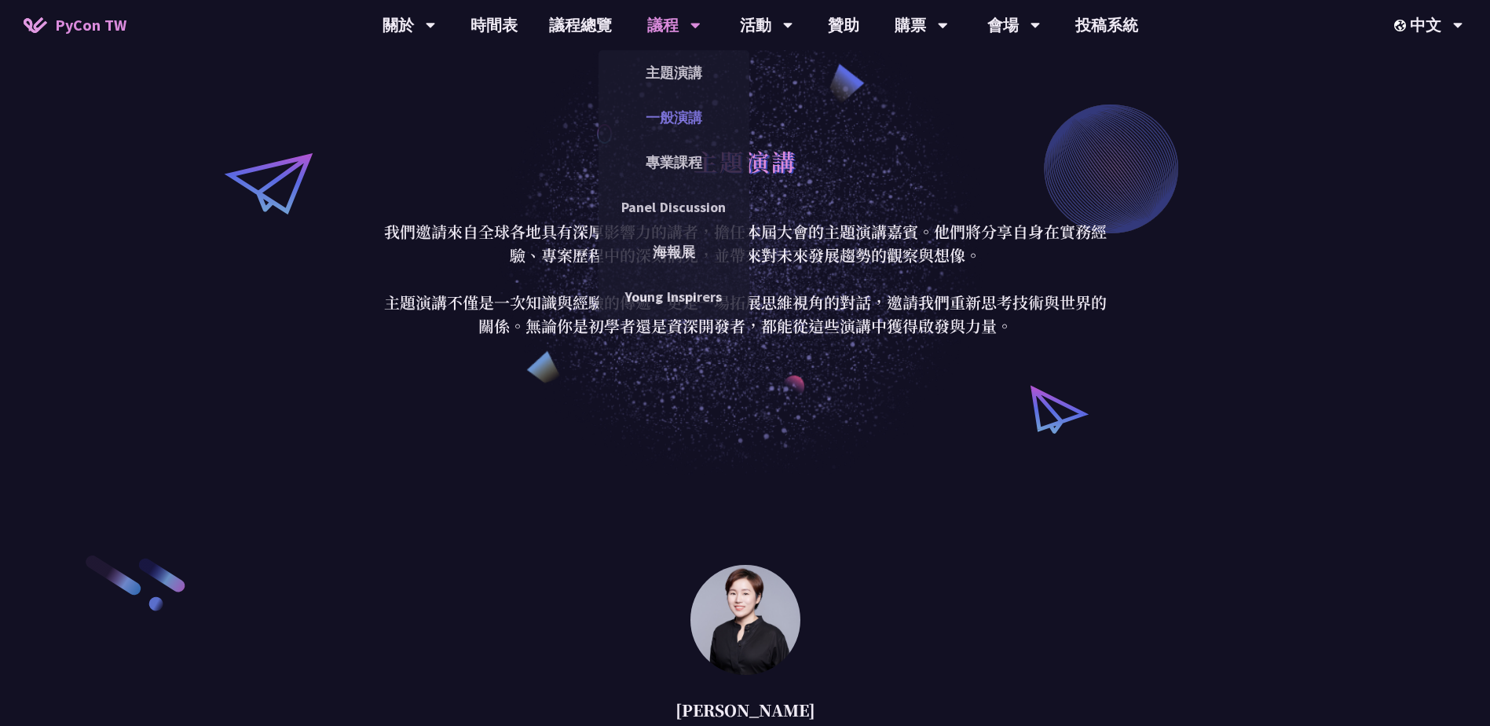
click at [666, 132] on link "一般演講" at bounding box center [674, 117] width 151 height 37
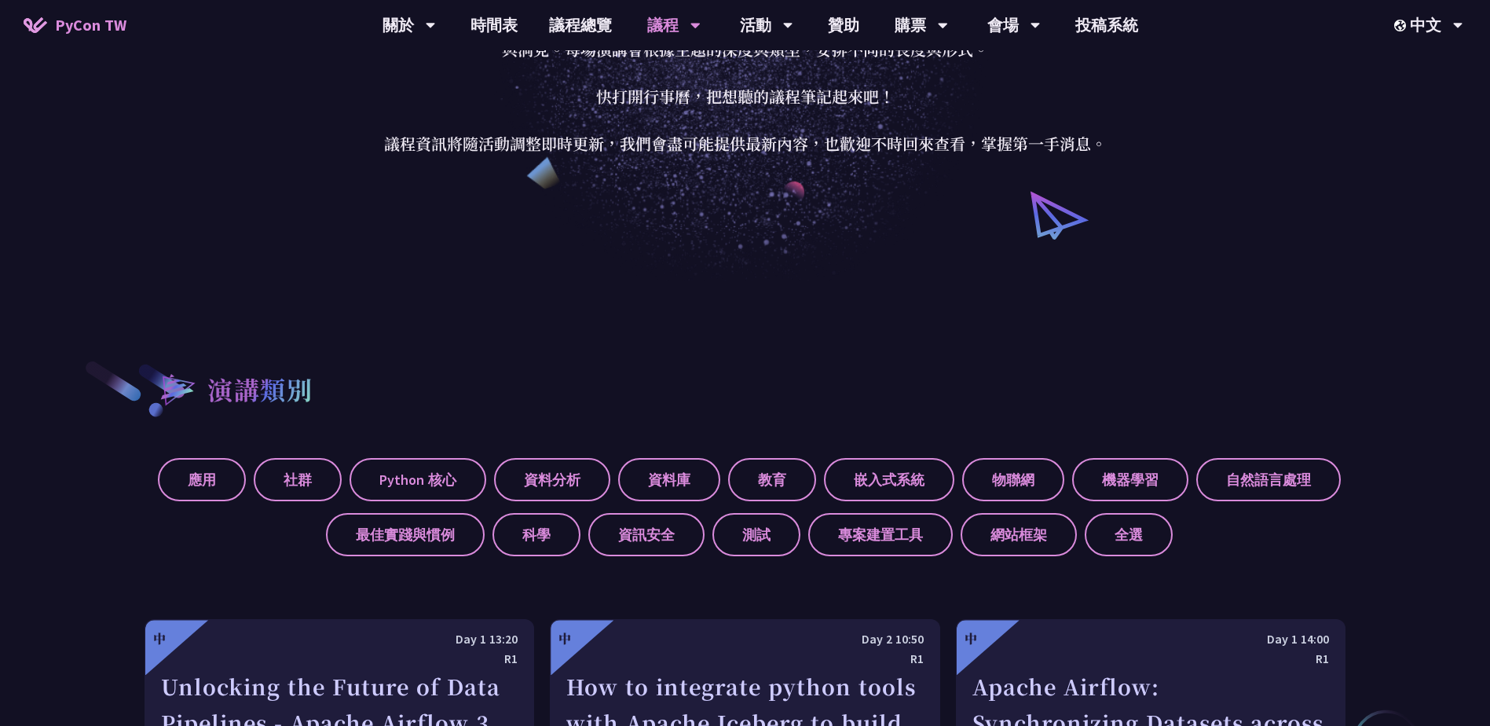
scroll to position [393, 0]
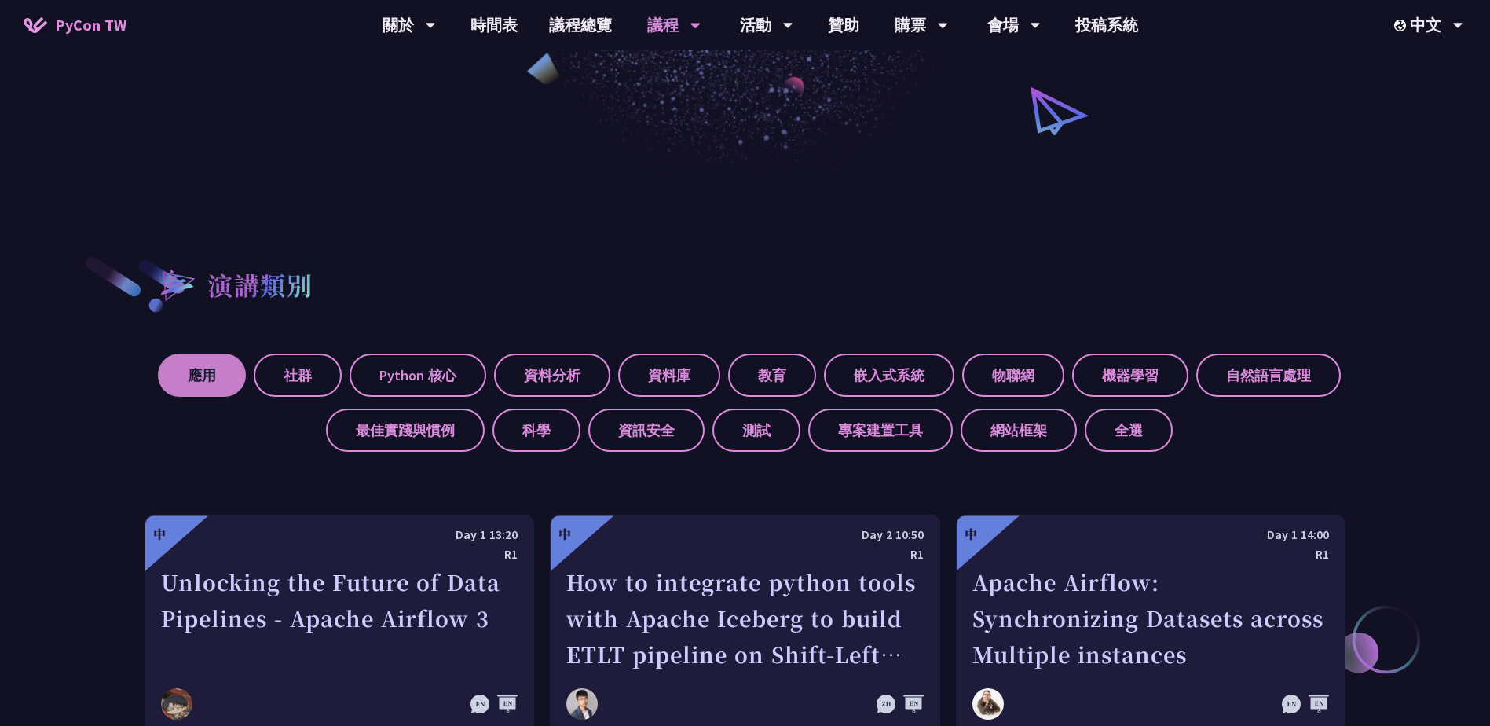
click at [229, 388] on label "應用" at bounding box center [202, 374] width 88 height 43
click at [0, 0] on input "應用" at bounding box center [0, 0] width 0 height 0
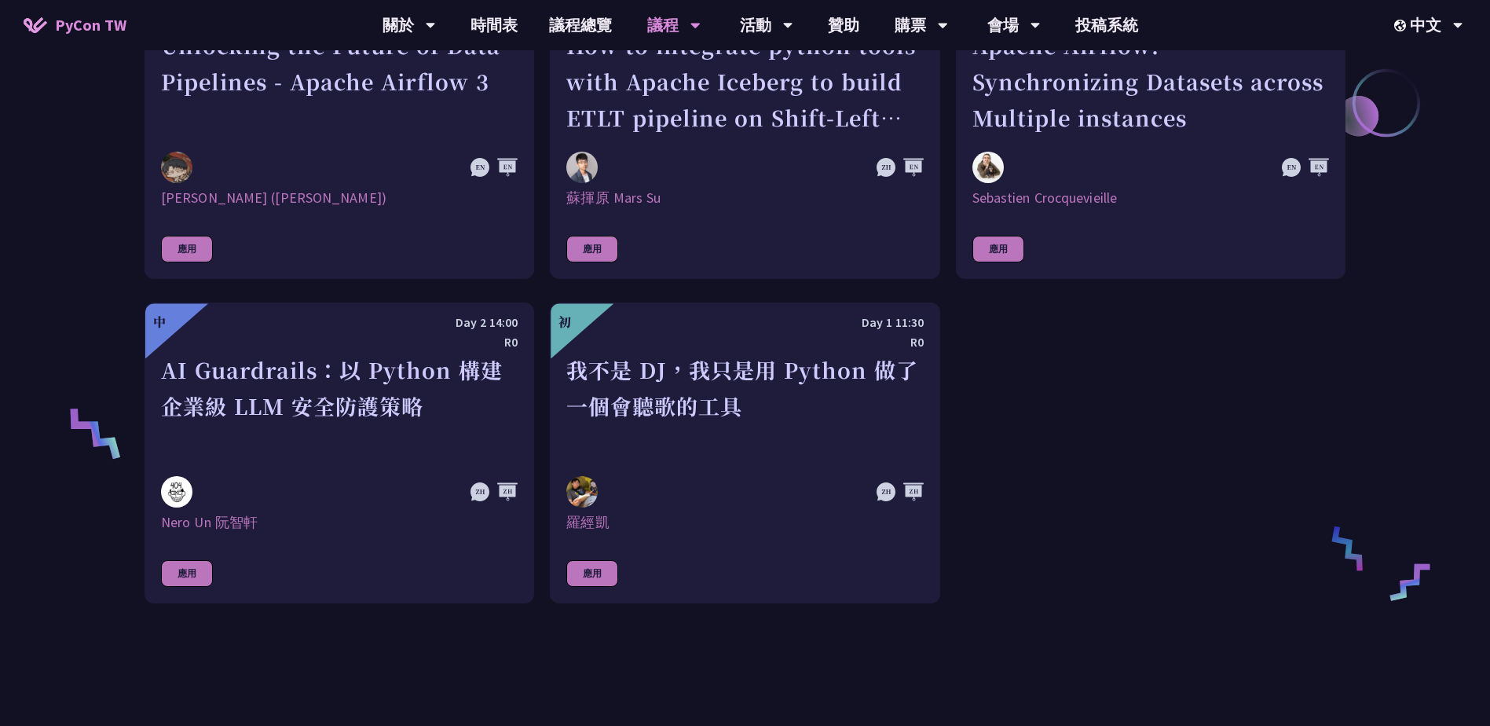
scroll to position [943, 0]
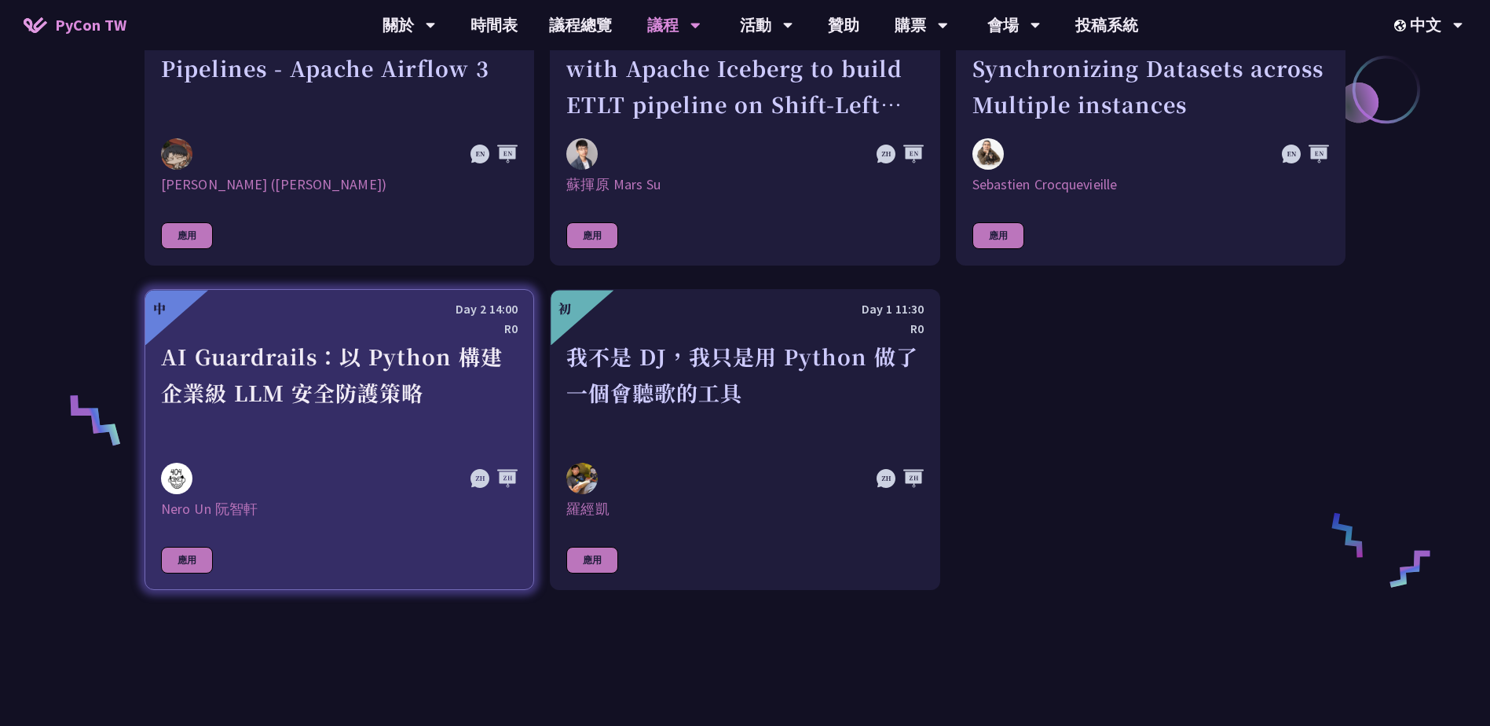
click at [501, 412] on div "AI Guardrails：以 Python 構建企業級 LLM 安全防護策略" at bounding box center [339, 393] width 357 height 108
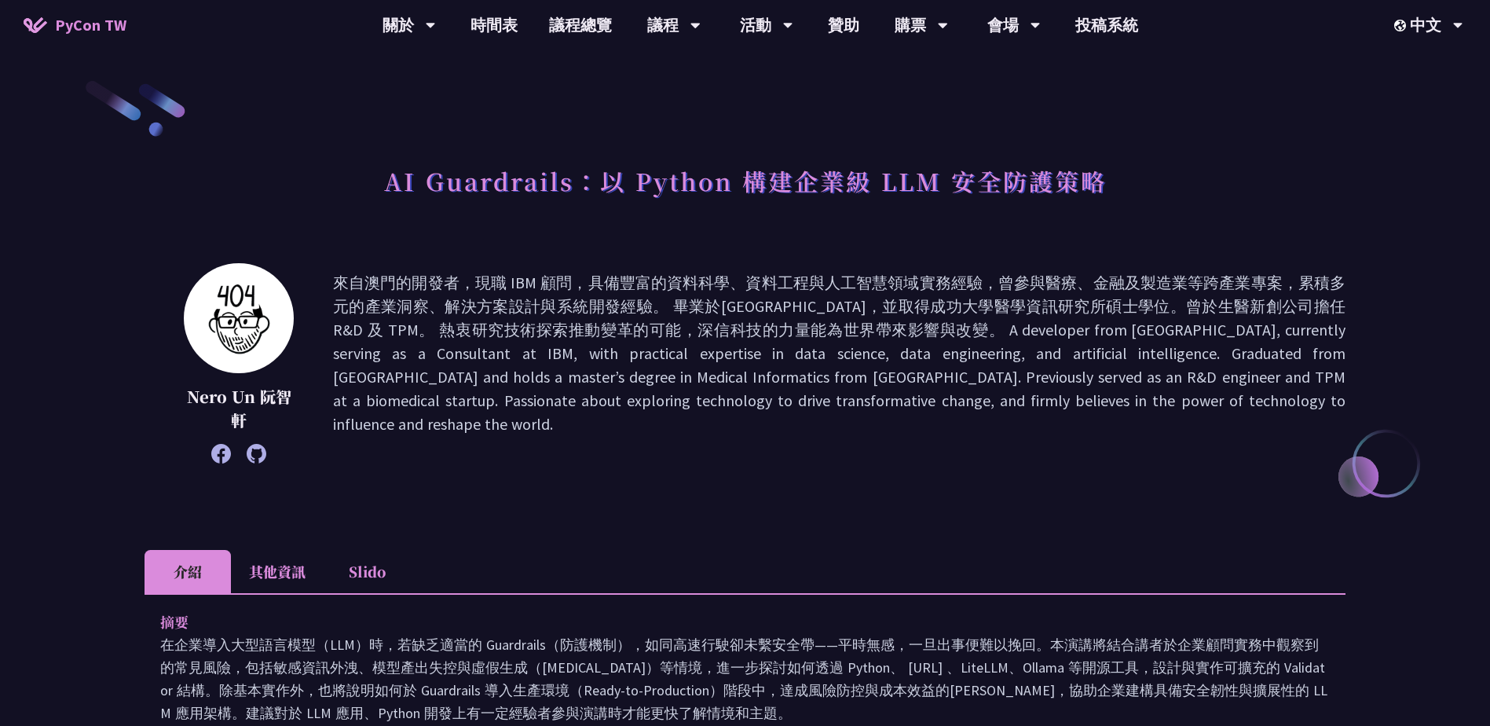
click at [272, 572] on li "其他資訊" at bounding box center [277, 571] width 93 height 43
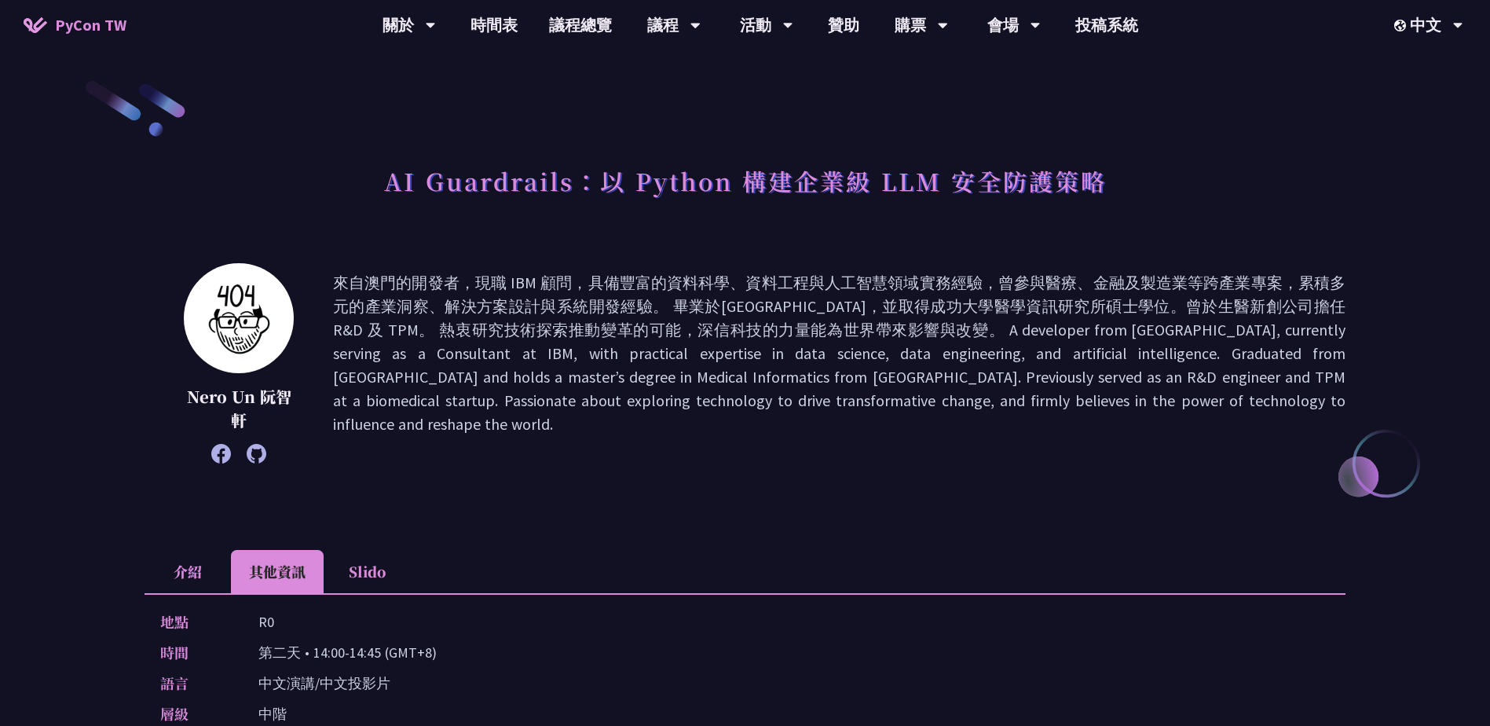
scroll to position [314, 0]
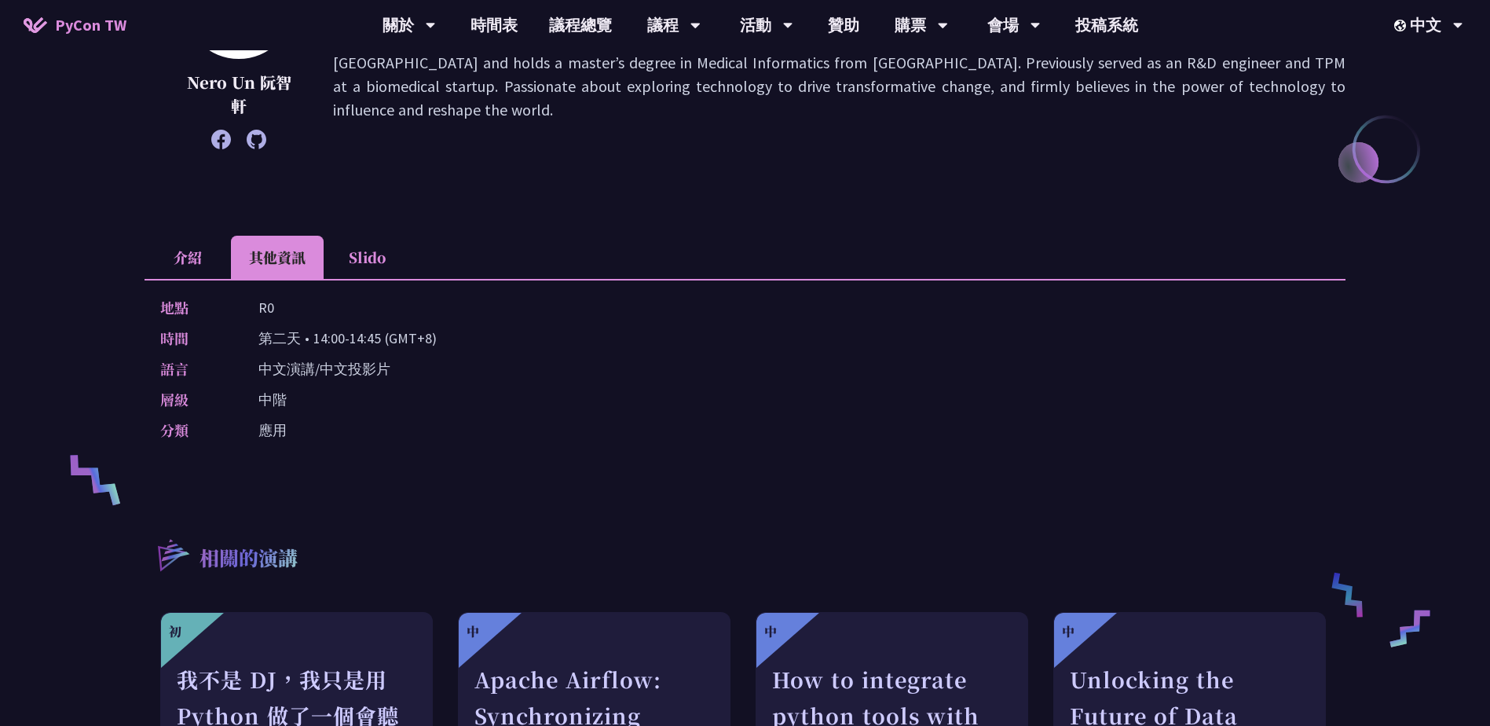
click at [364, 262] on li "Slido" at bounding box center [367, 257] width 86 height 43
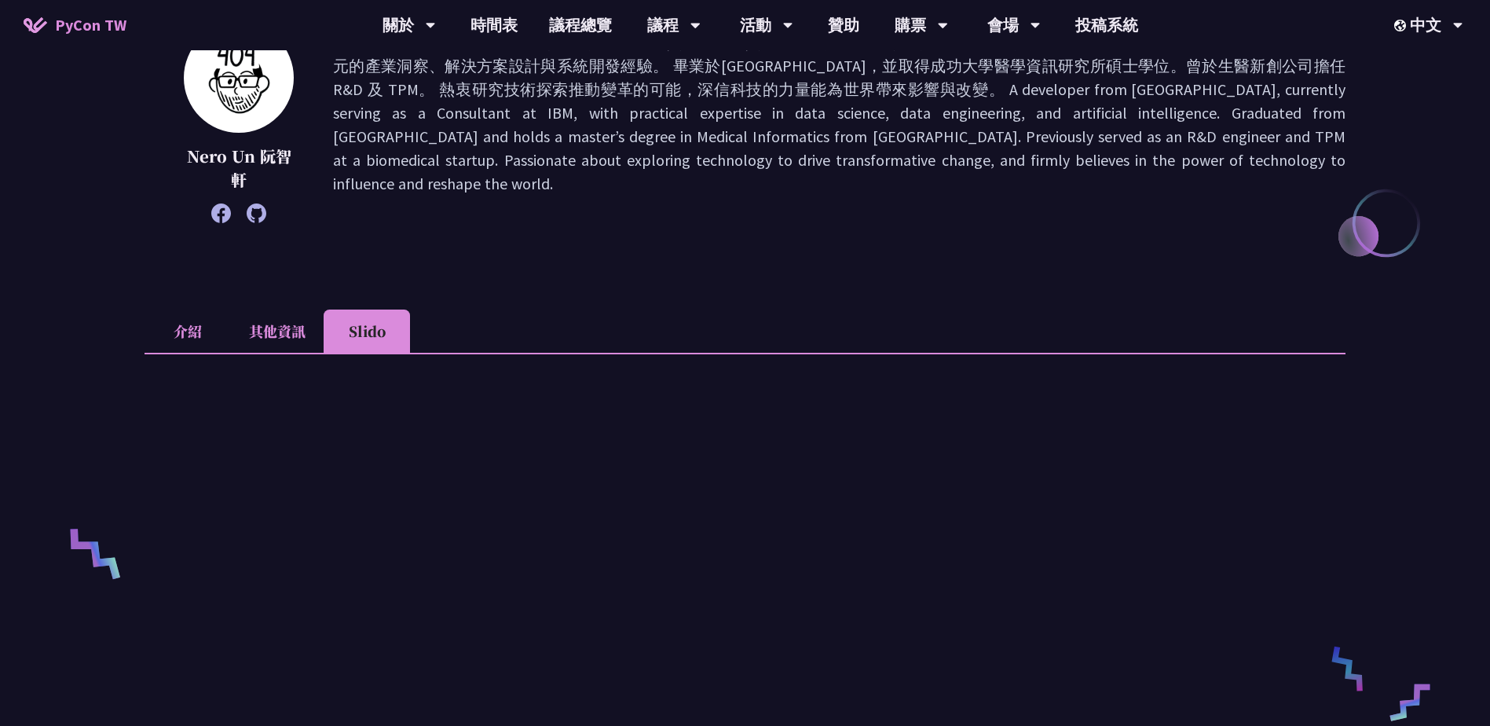
scroll to position [0, 0]
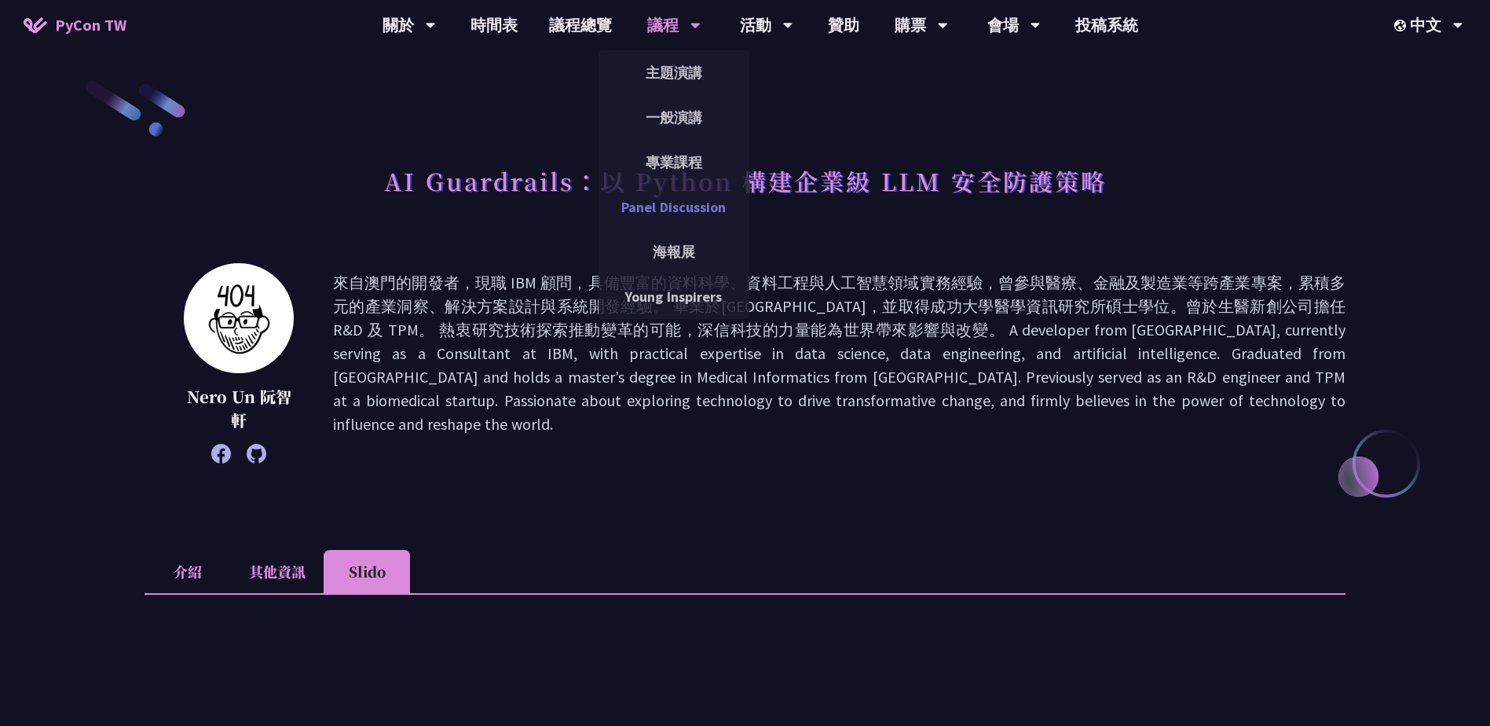
click at [677, 207] on link "Panel Discussion" at bounding box center [674, 207] width 151 height 37
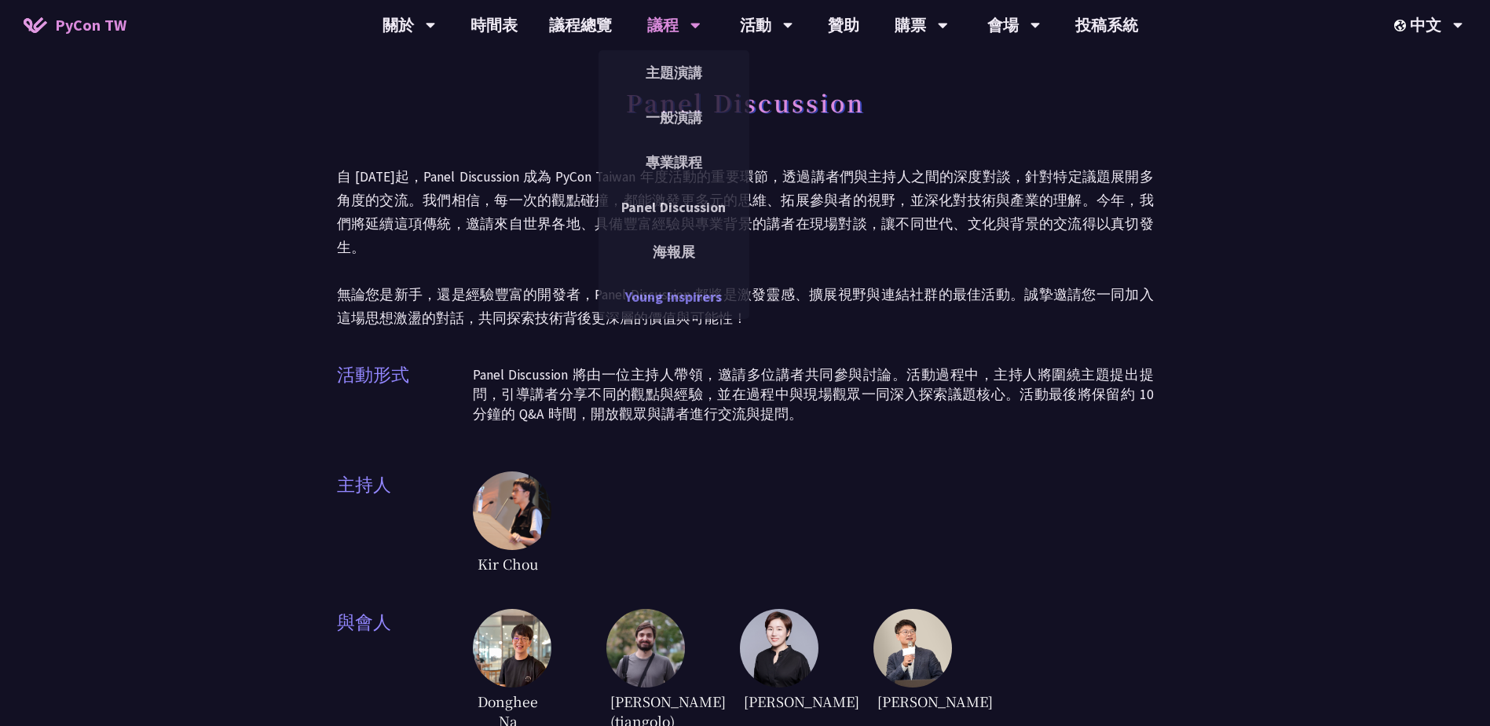
click at [693, 299] on link "Young Inspirers" at bounding box center [674, 296] width 151 height 37
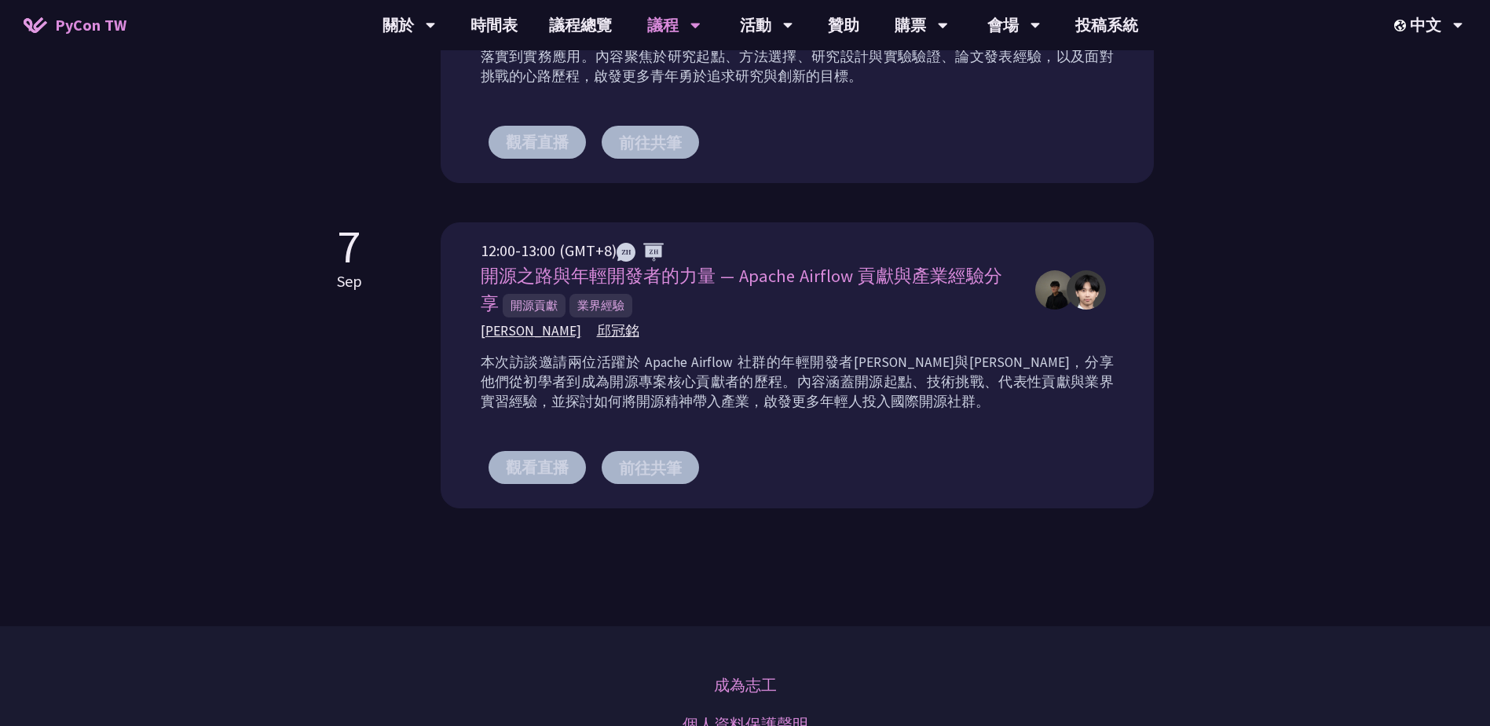
scroll to position [1021, 0]
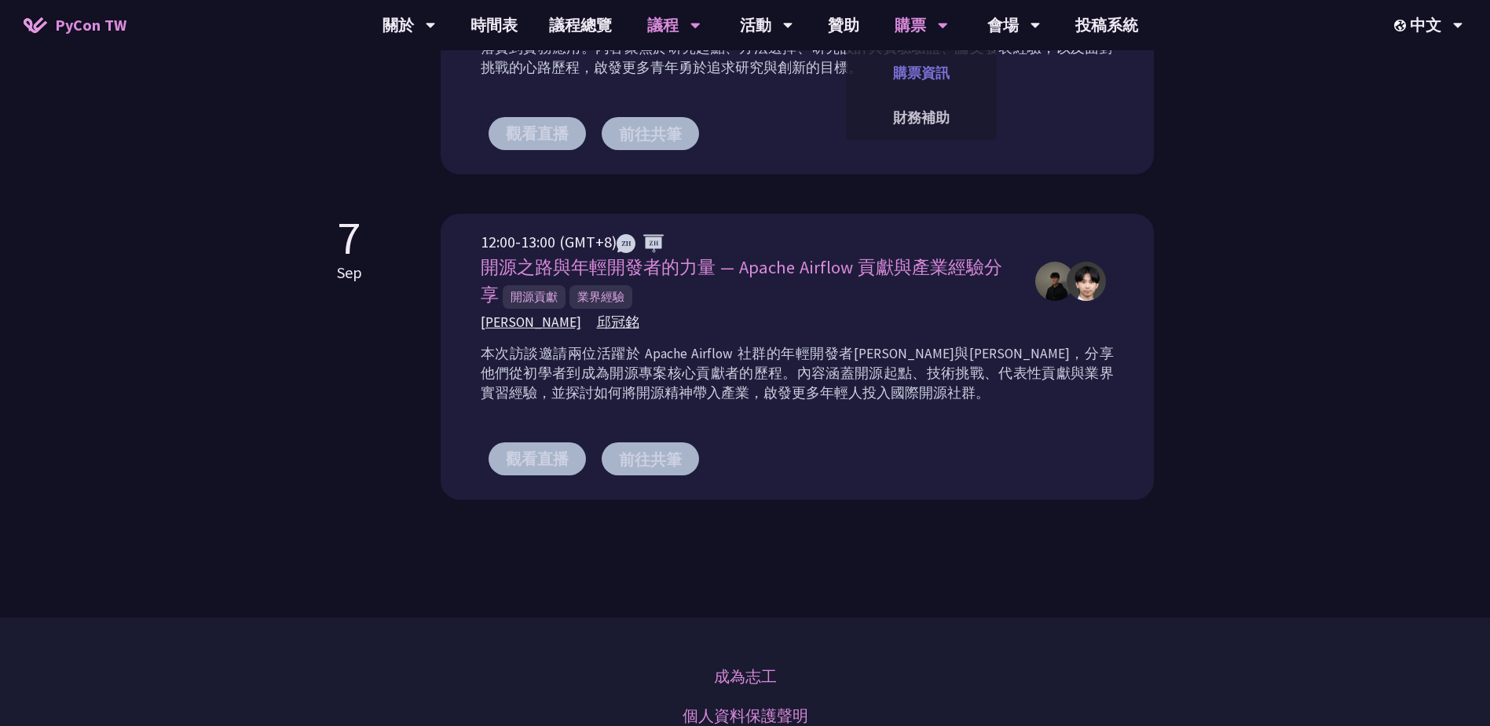
click at [903, 78] on link "購票資訊" at bounding box center [921, 72] width 151 height 37
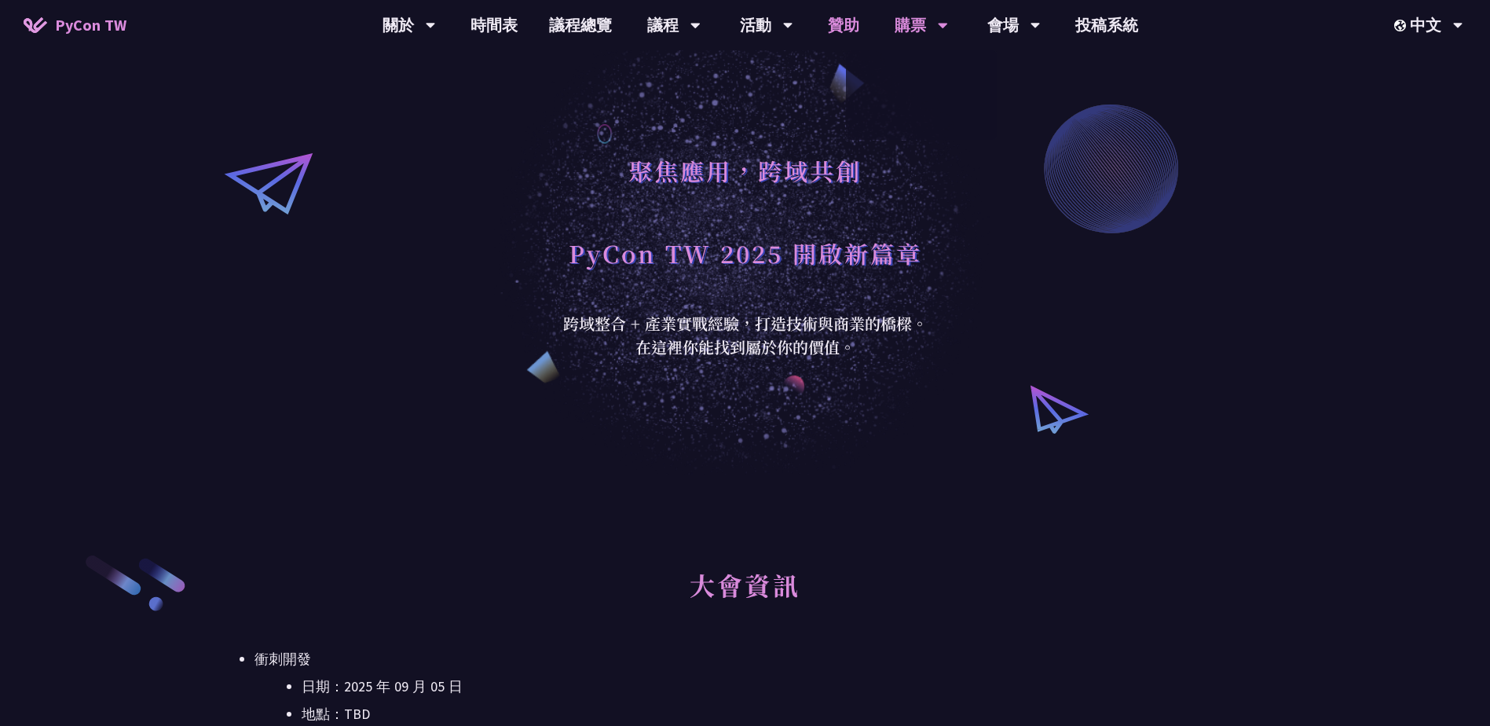
click at [848, 28] on link "贊助" at bounding box center [843, 25] width 63 height 50
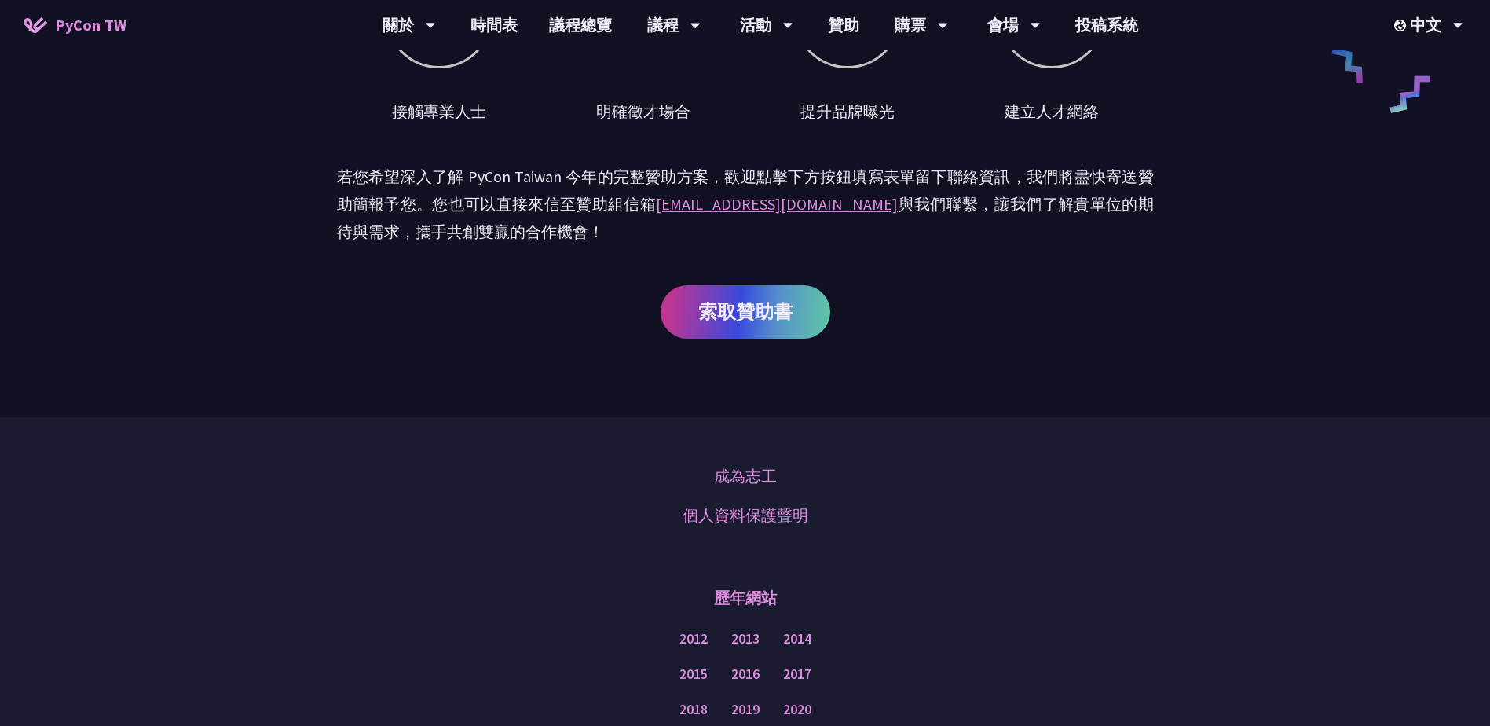
scroll to position [456, 0]
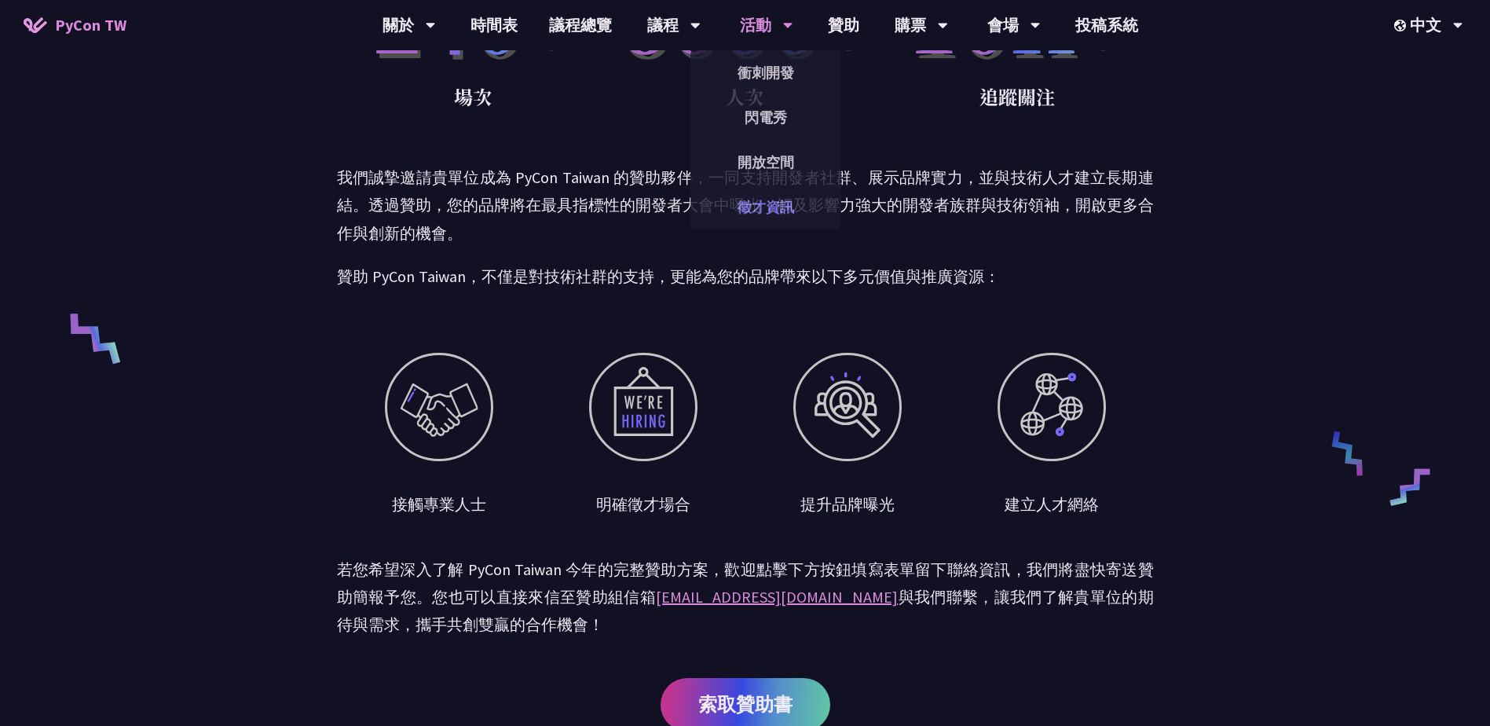
click at [774, 215] on link "徵才資訊" at bounding box center [765, 207] width 151 height 37
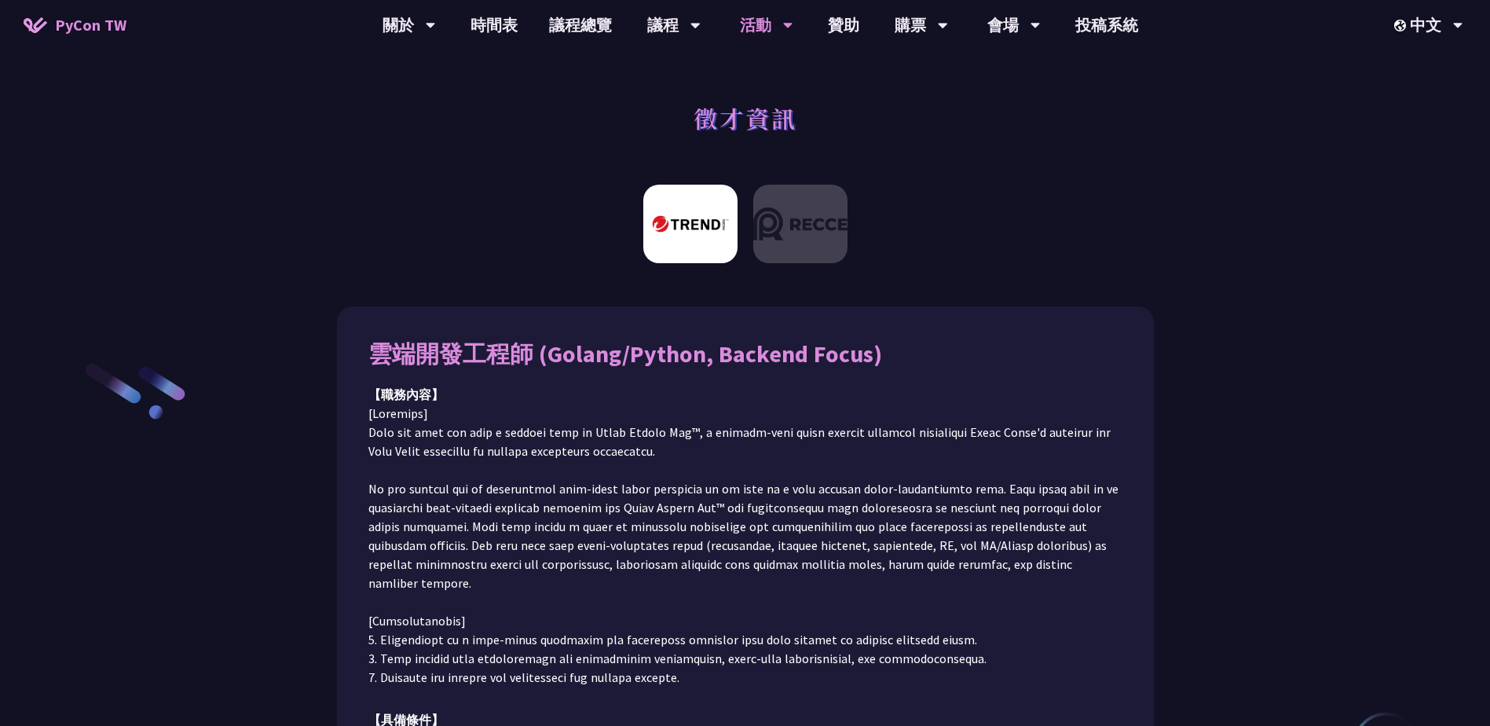
click at [774, 33] on div "活動" at bounding box center [766, 25] width 53 height 50
click at [772, 18] on div "活動" at bounding box center [766, 25] width 53 height 50
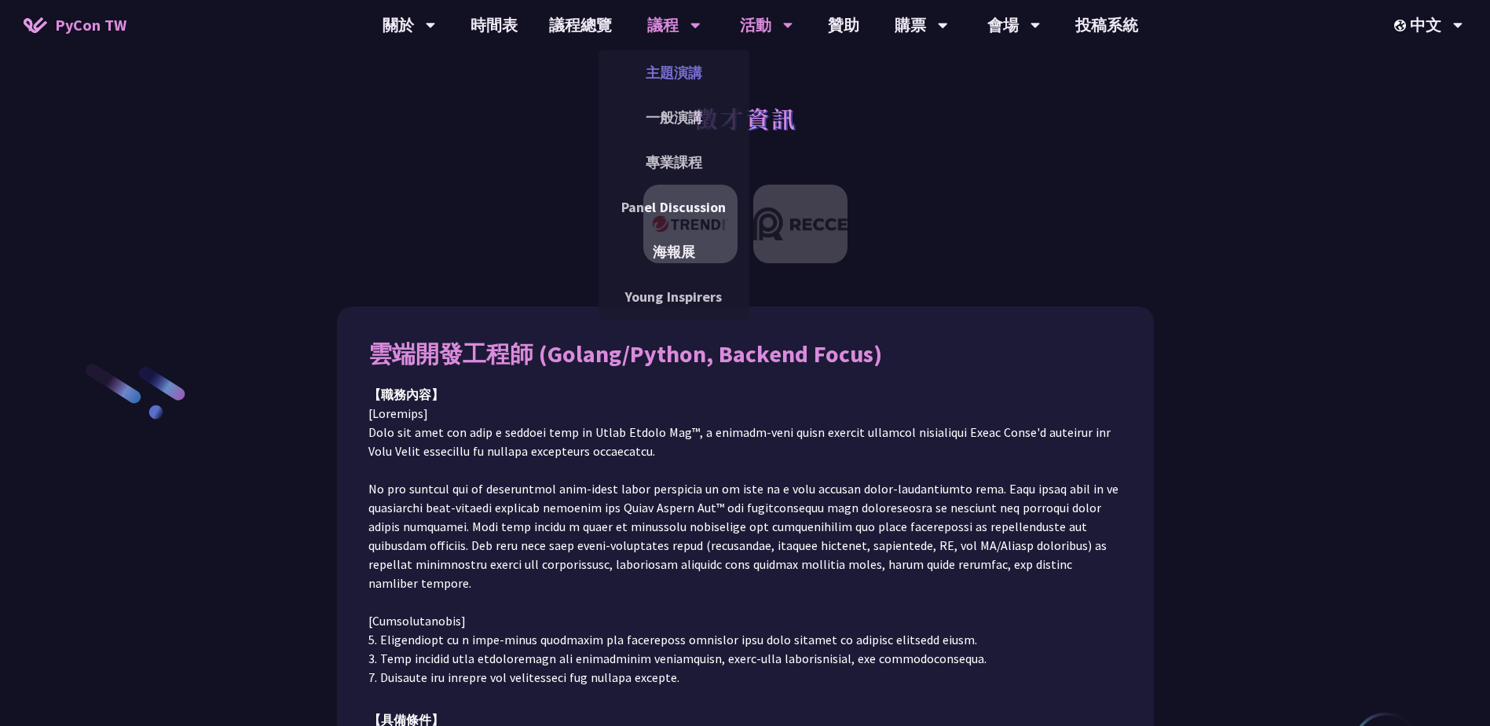
click at [656, 65] on link "主題演講" at bounding box center [674, 72] width 151 height 37
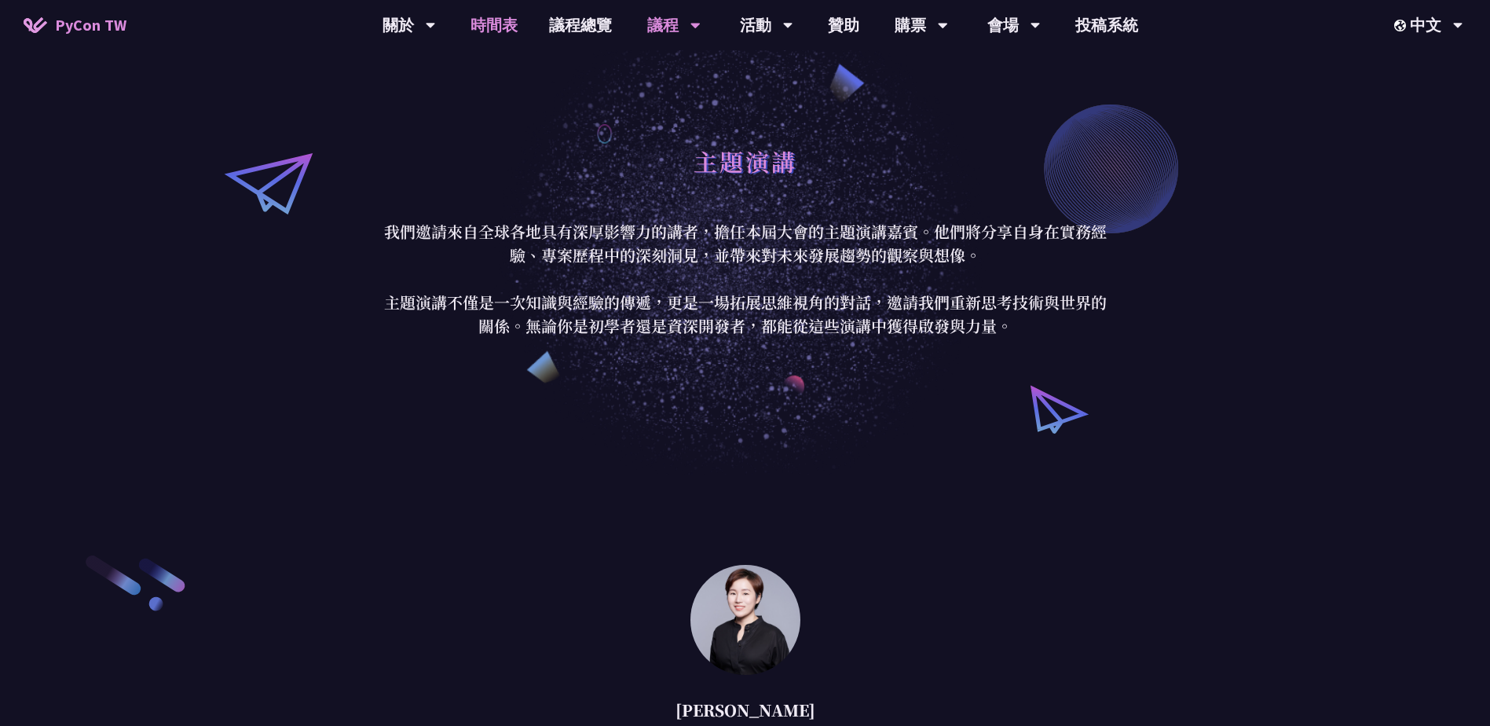
click at [472, 24] on link "時間表" at bounding box center [494, 25] width 79 height 50
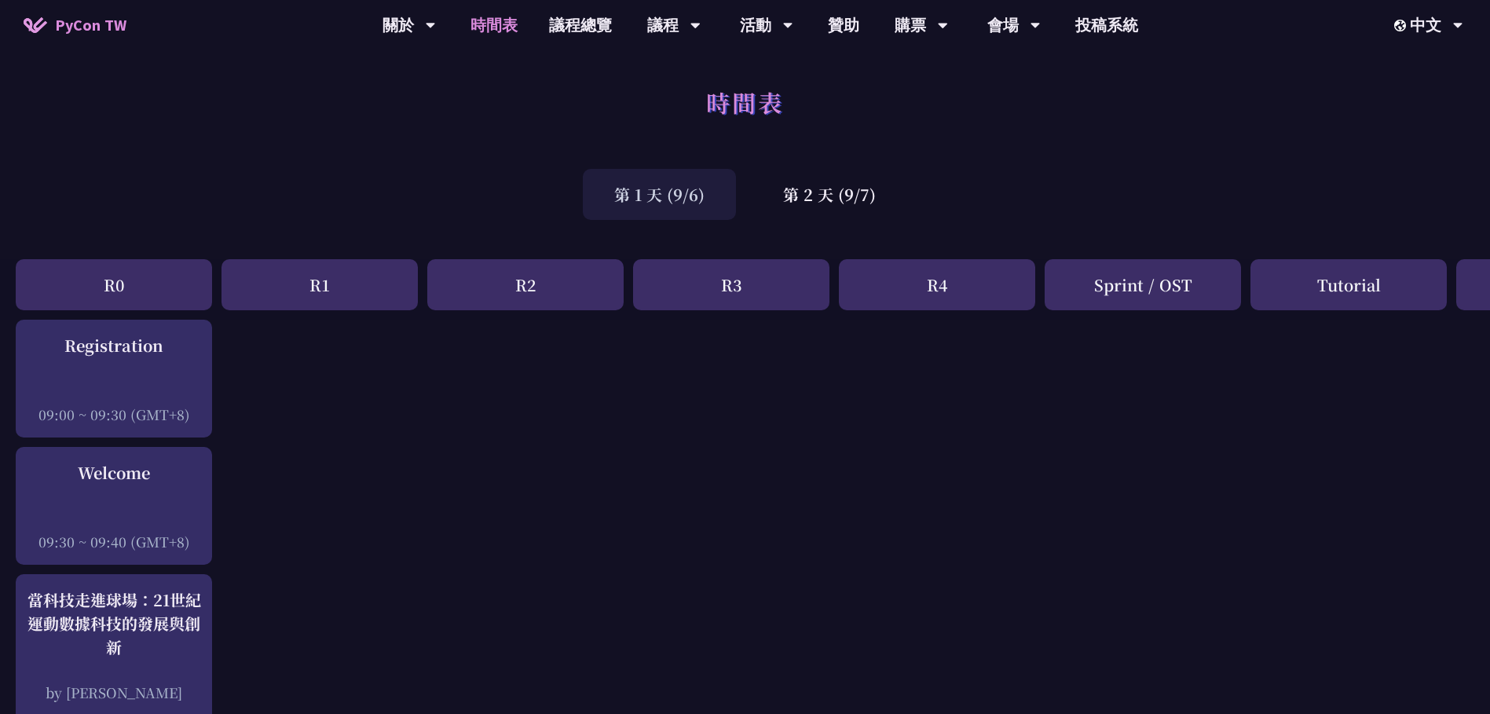
scroll to position [0, 178]
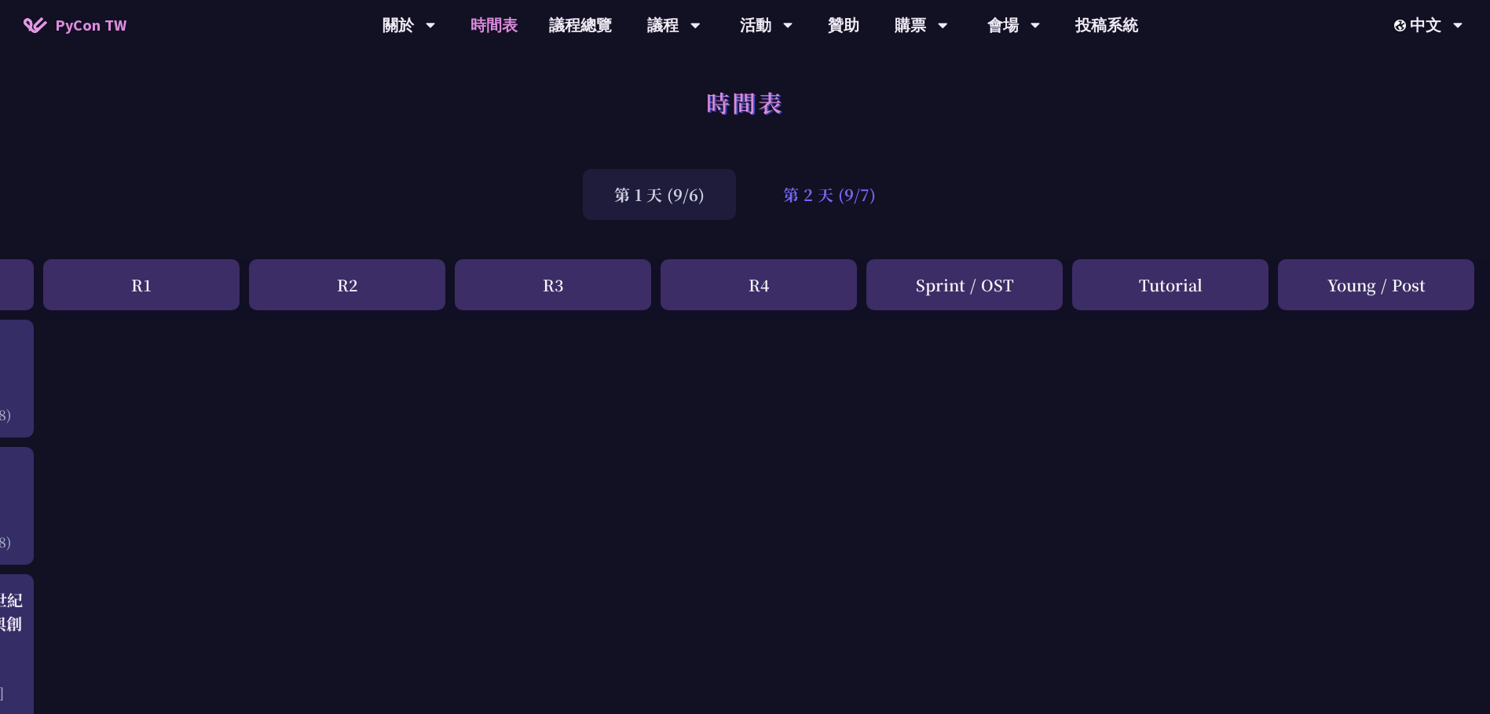
click at [807, 204] on div "第 2 天 (9/7)" at bounding box center [830, 194] width 156 height 51
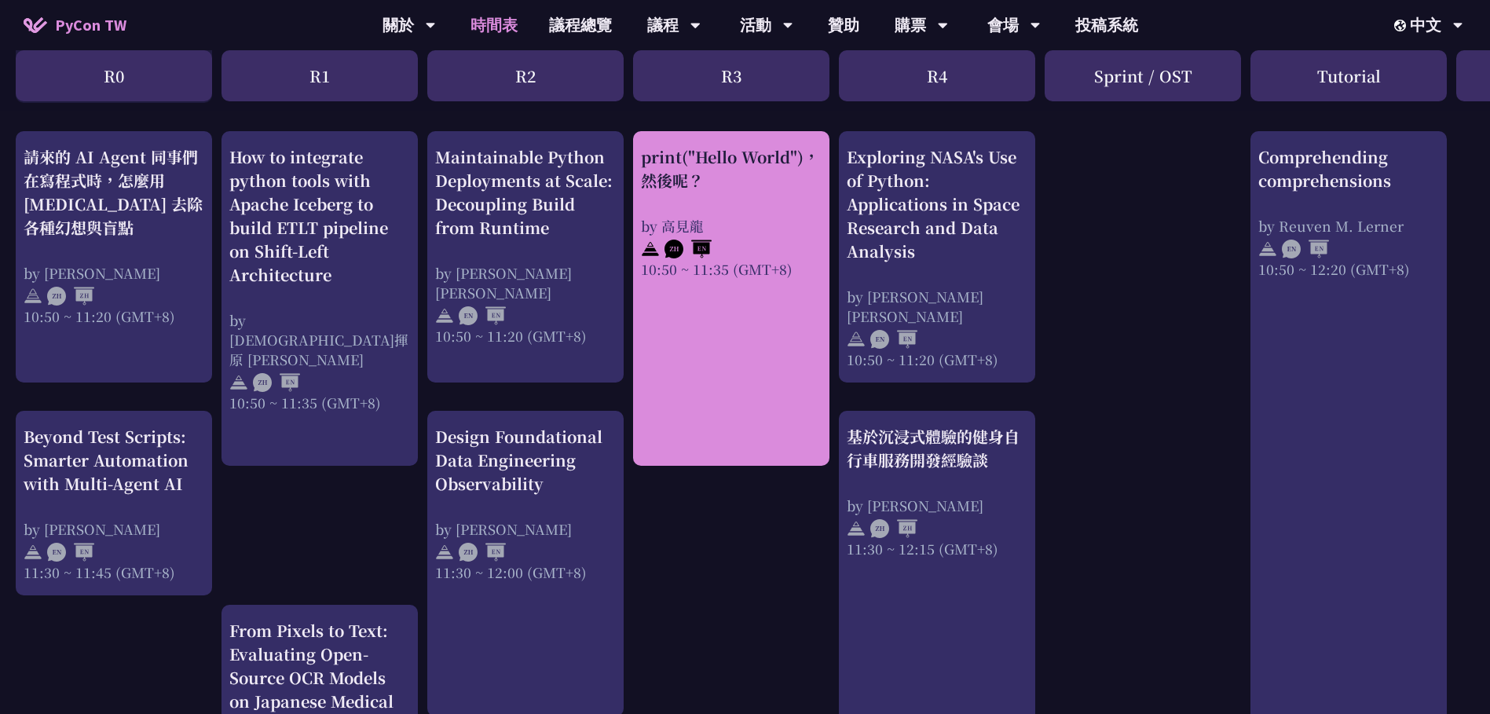
scroll to position [633, 0]
click at [689, 438] on div "print("Hello World")，然後呢？ by 高見龍 10:50 ~ 11:35 (GMT+8)" at bounding box center [731, 297] width 196 height 335
click at [698, 290] on div "print("Hello World")，然後呢？ by 高見龍 10:50 ~ 11:35 (GMT+8)" at bounding box center [731, 297] width 196 height 335
click at [735, 188] on div "print("Hello World")，然後呢？" at bounding box center [731, 168] width 181 height 47
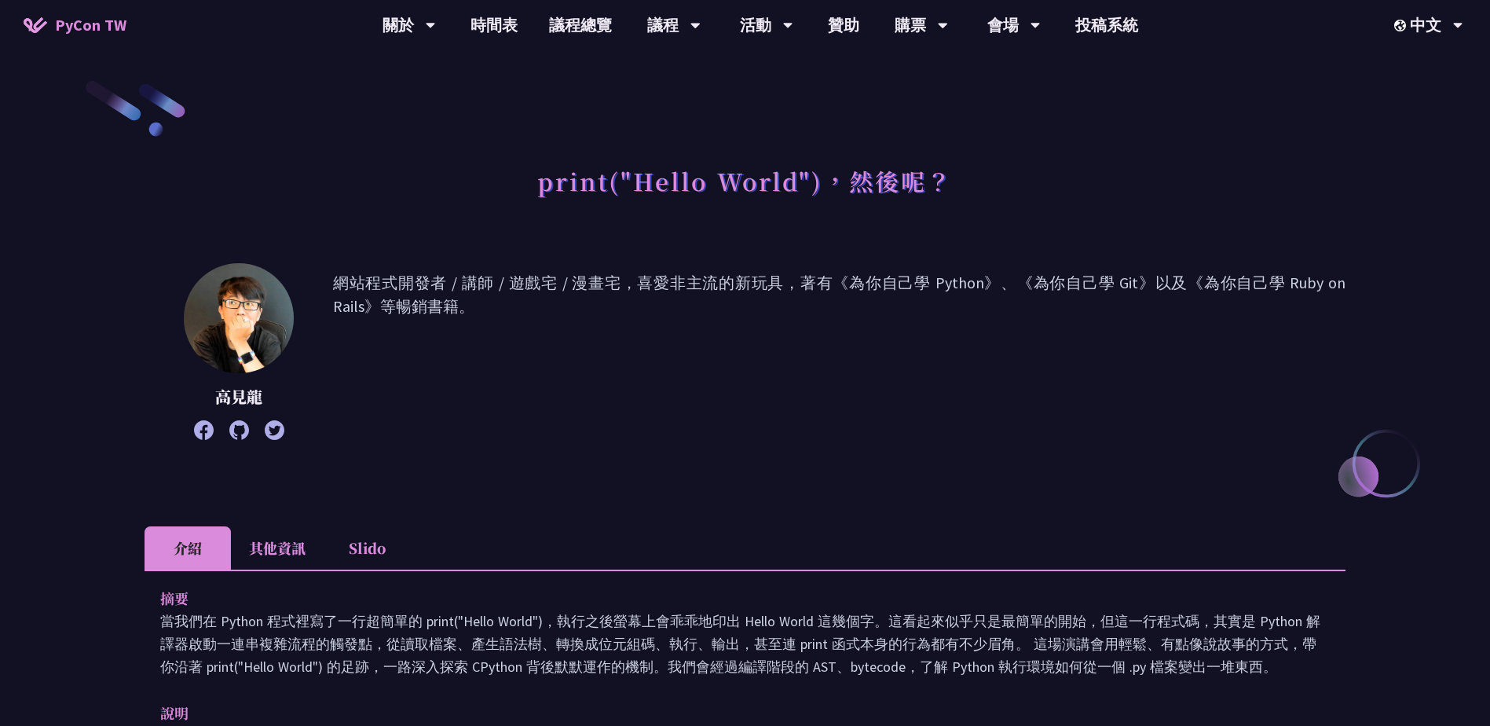
drag, startPoint x: 789, startPoint y: 336, endPoint x: 751, endPoint y: 362, distance: 46.4
click at [751, 362] on p "網站程式開發者 / 講師 / 遊戲宅 / 漫畫宅，喜愛非主流的新玩具，著有《為你自己學 Python》、《為你自己學 Git》以及《為你自己學 Ruby on…" at bounding box center [839, 351] width 1012 height 161
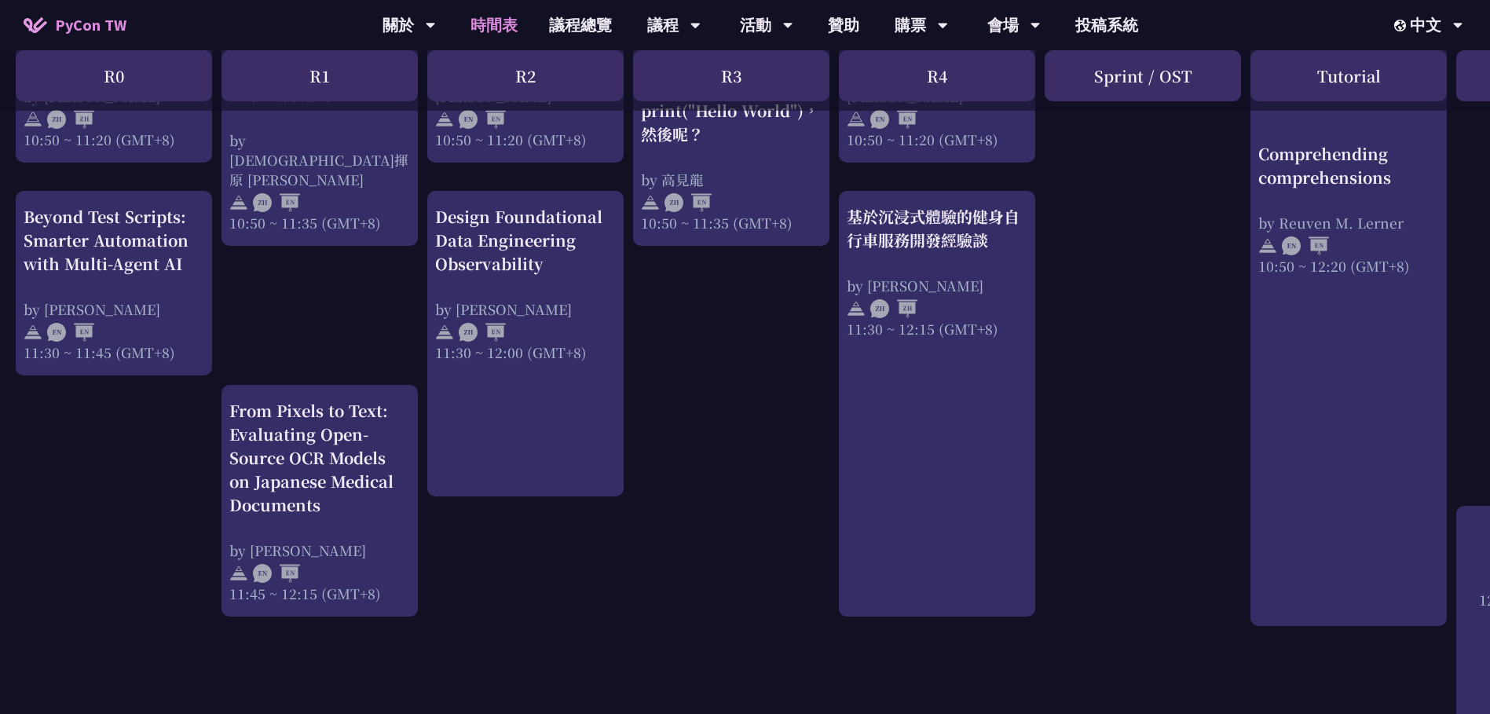
scroll to position [853, 0]
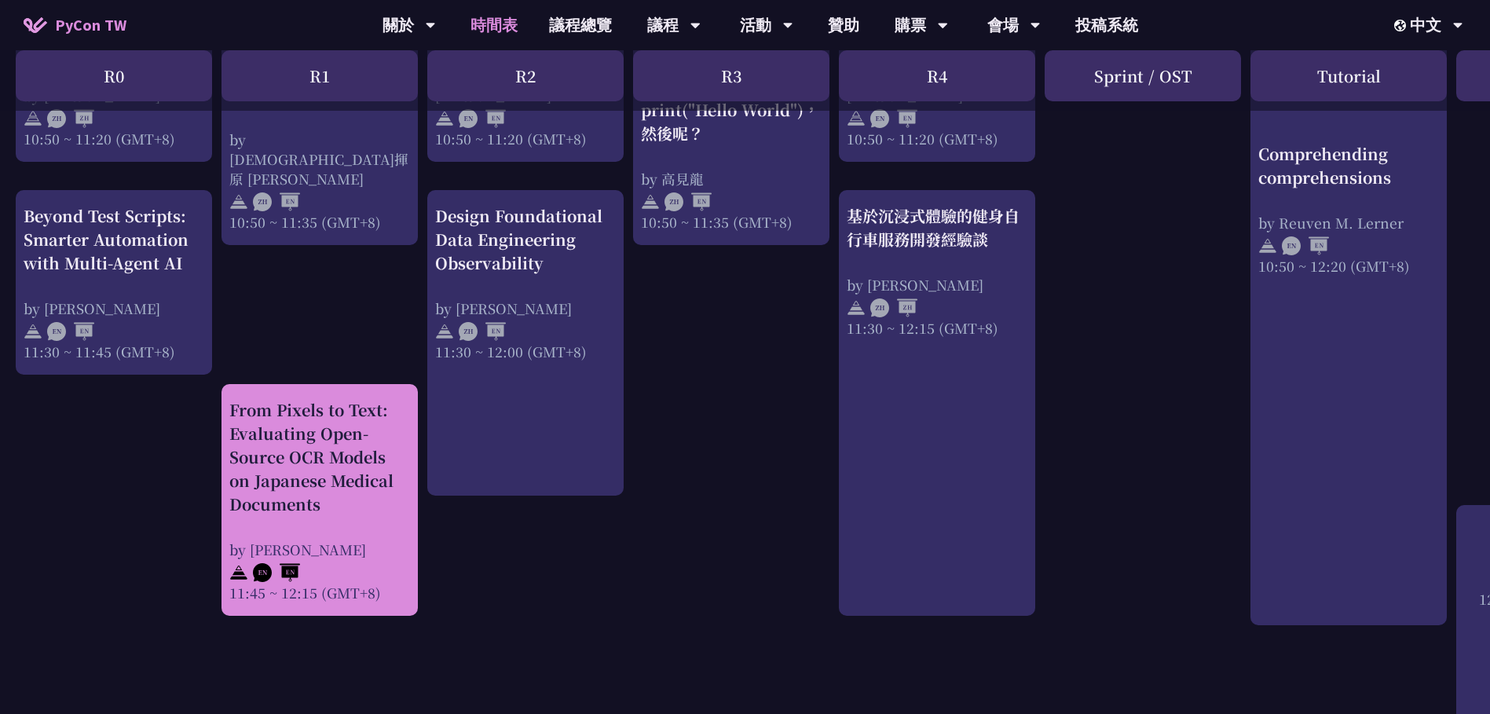
click at [350, 489] on div "From Pixels to Text: Evaluating Open-Source OCR Models on Japanese Medical Docu…" at bounding box center [319, 457] width 181 height 118
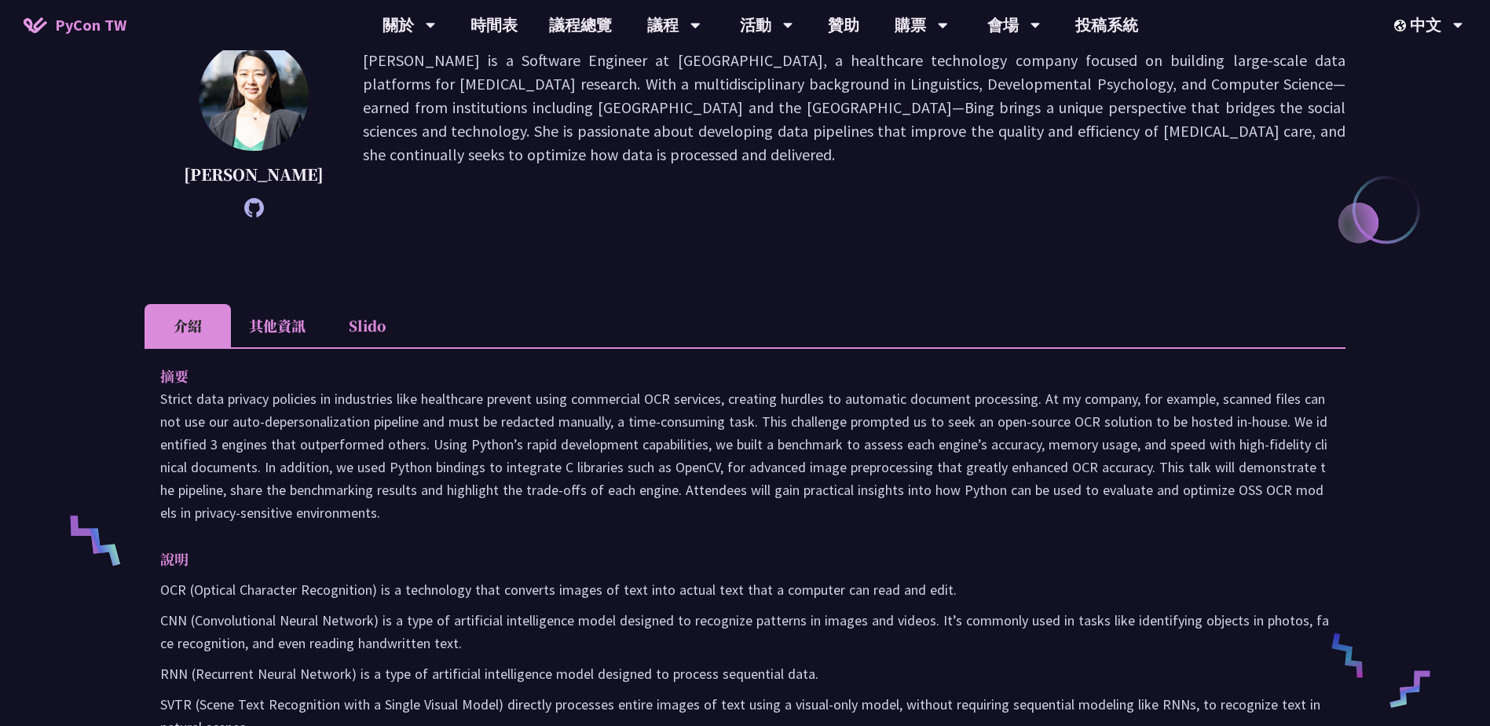
scroll to position [258, 0]
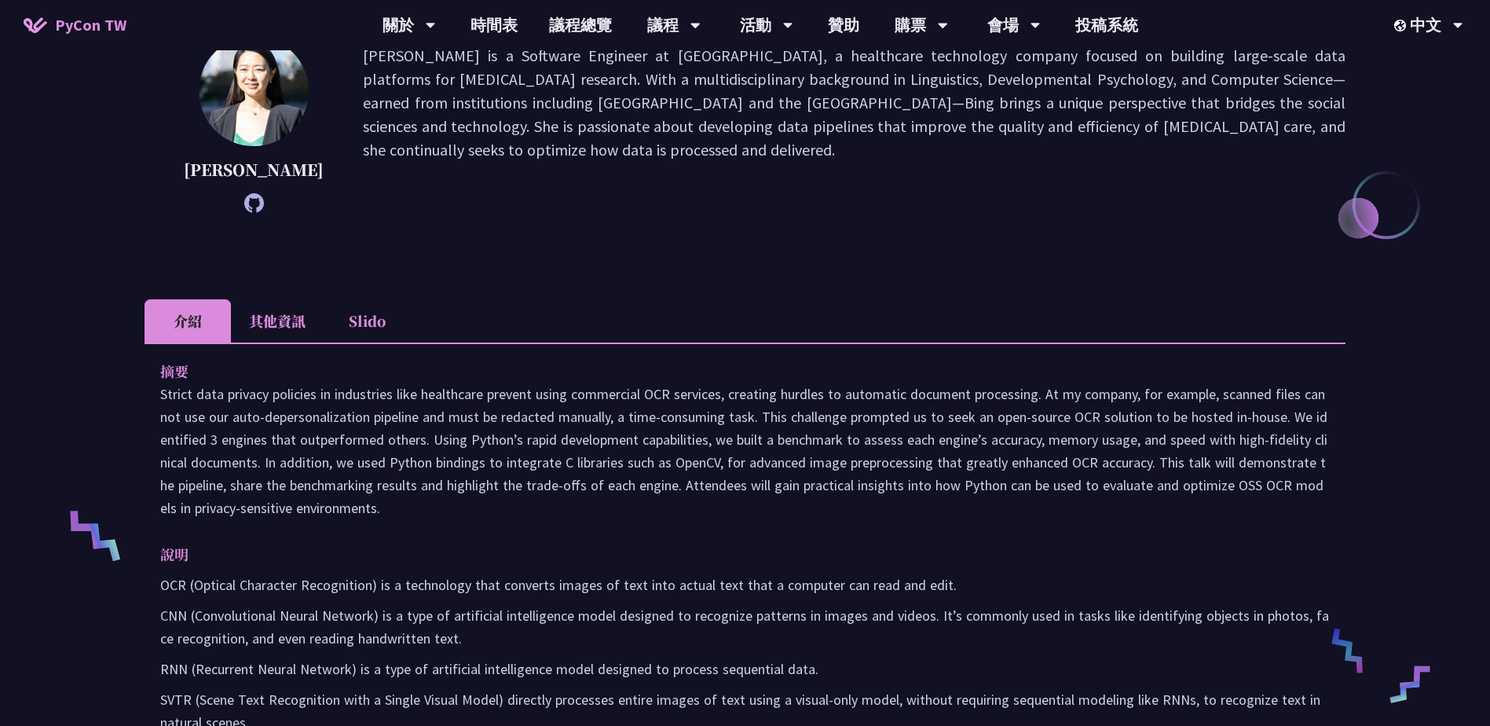
click at [250, 319] on li "其他資訊" at bounding box center [277, 320] width 93 height 43
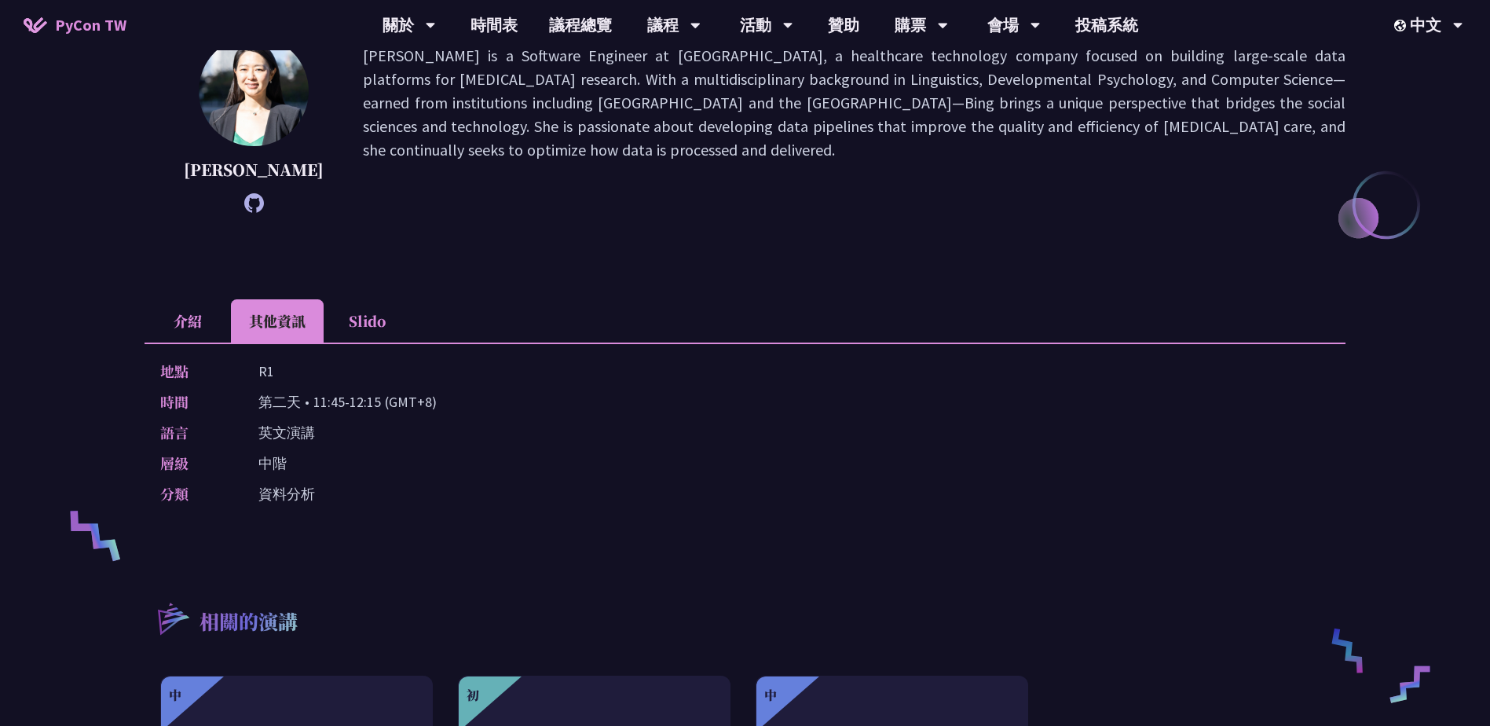
click at [383, 333] on li "Slido" at bounding box center [367, 320] width 86 height 43
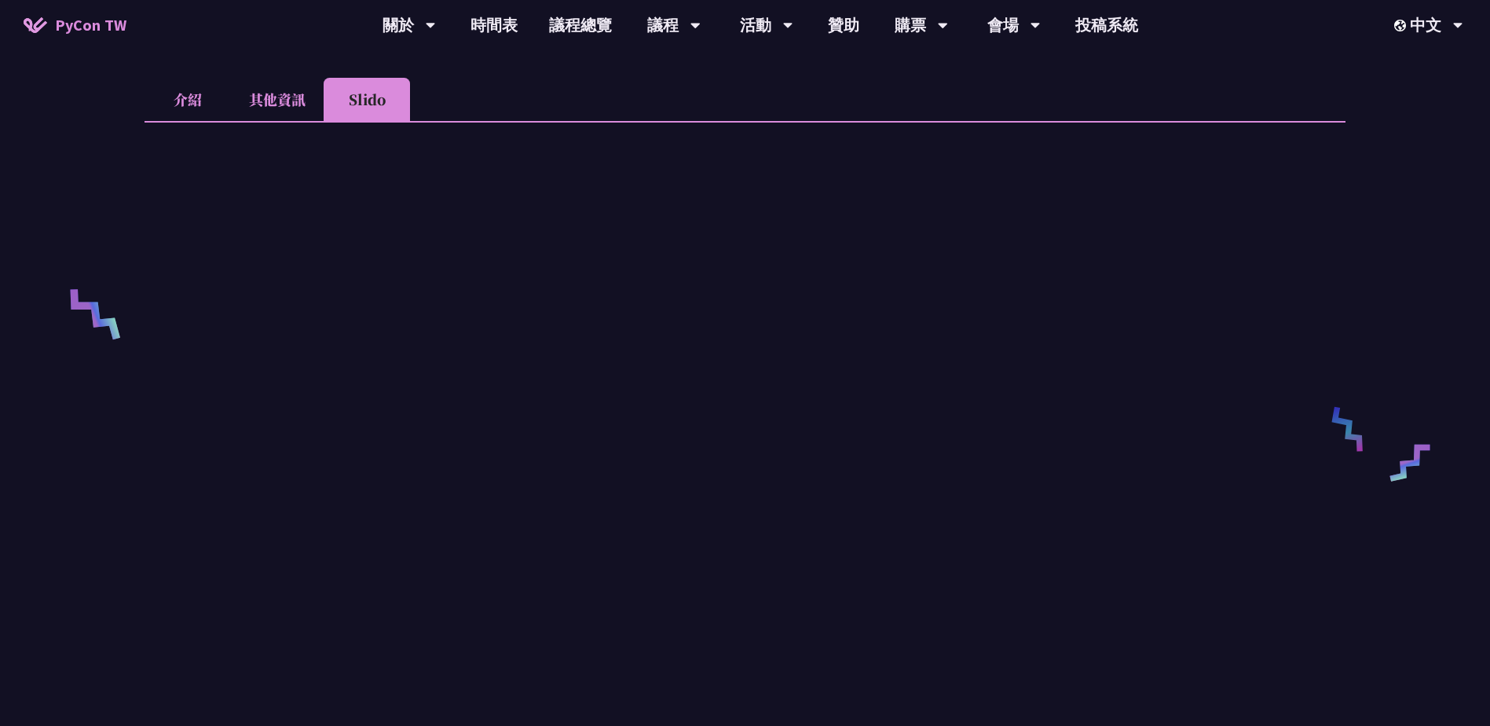
scroll to position [503, 0]
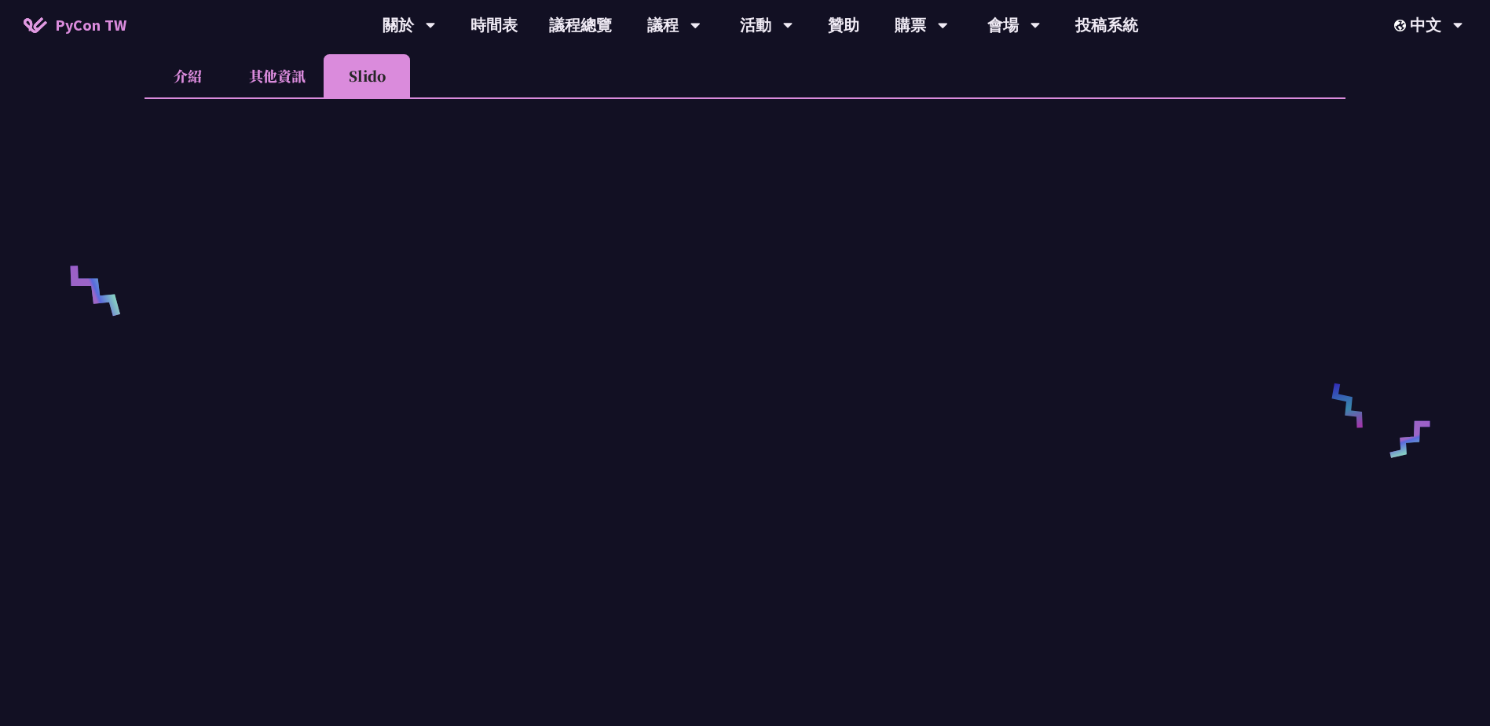
click at [173, 68] on li "介紹" at bounding box center [188, 75] width 86 height 43
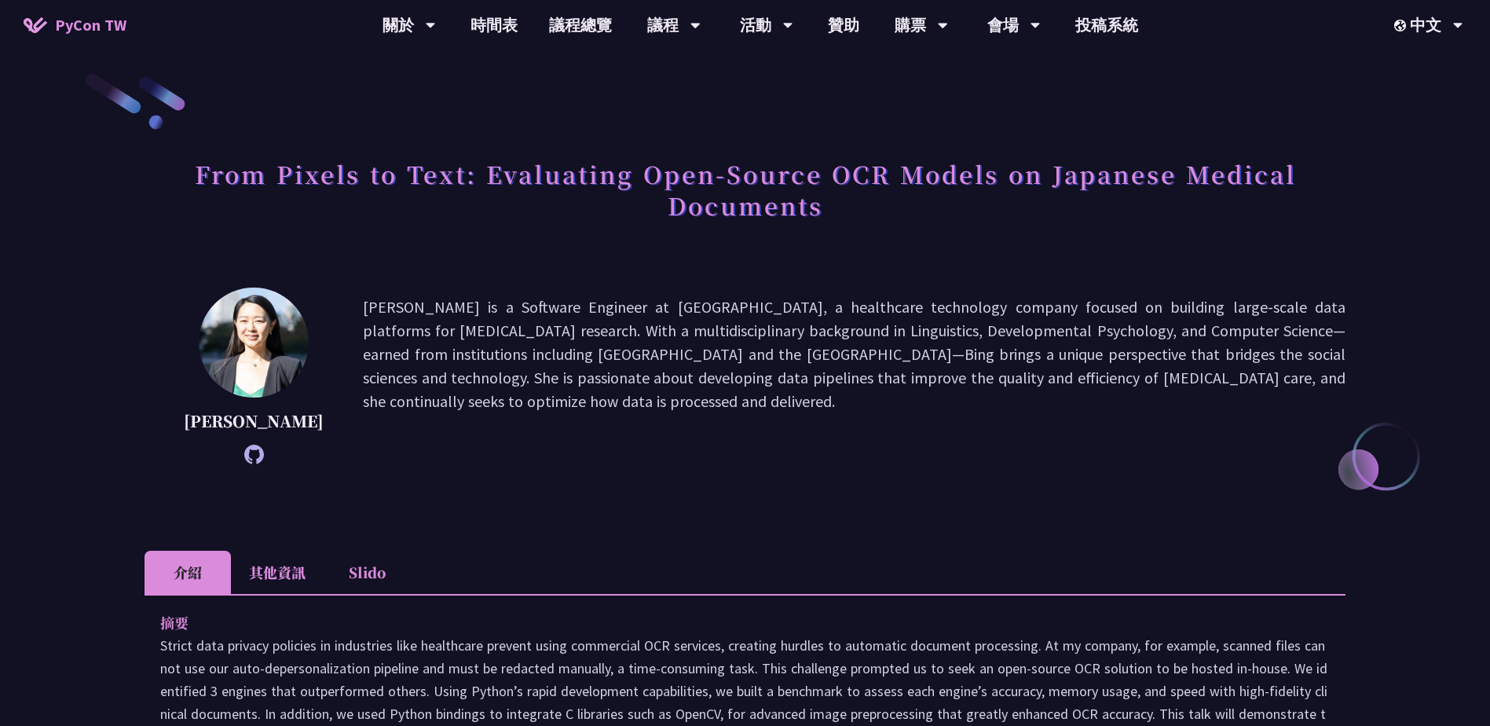
scroll to position [0, 0]
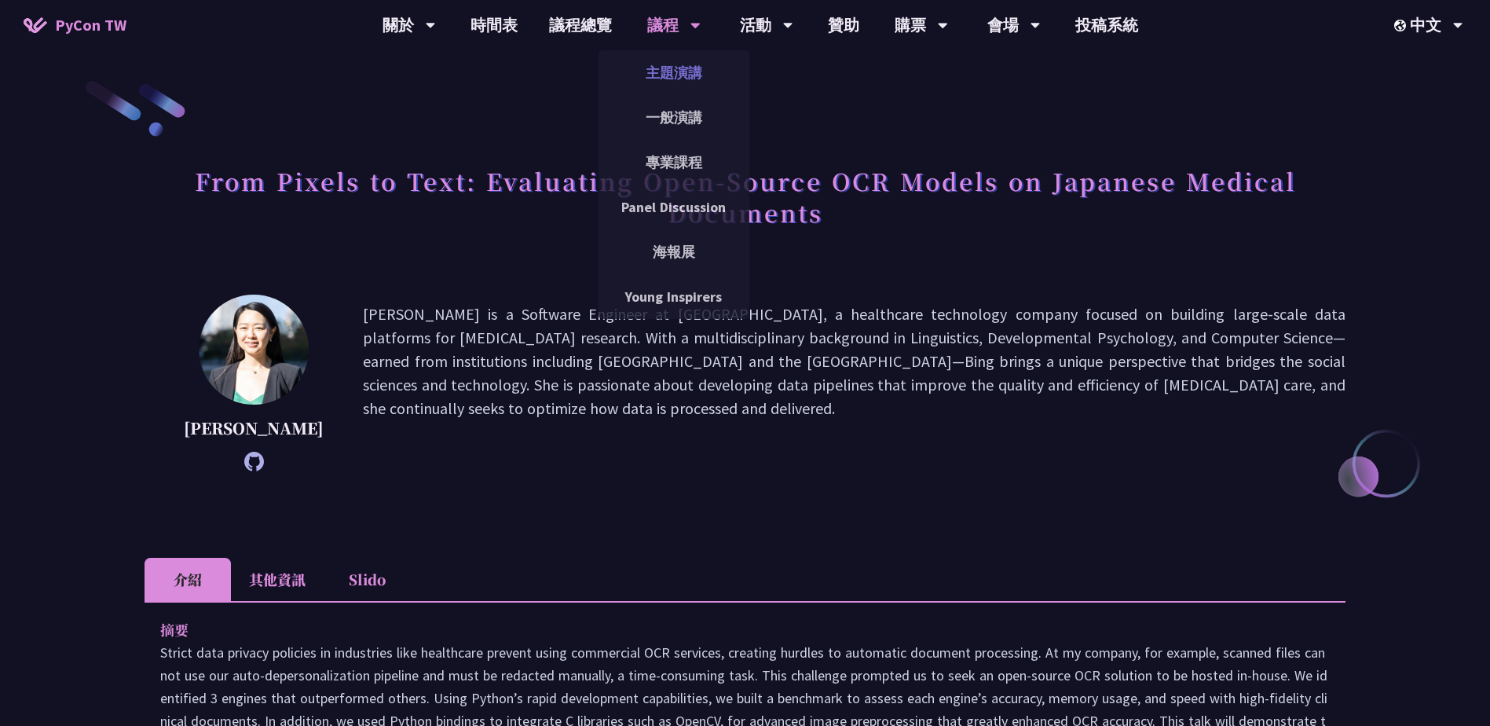
click at [669, 82] on link "主題演講" at bounding box center [674, 72] width 151 height 37
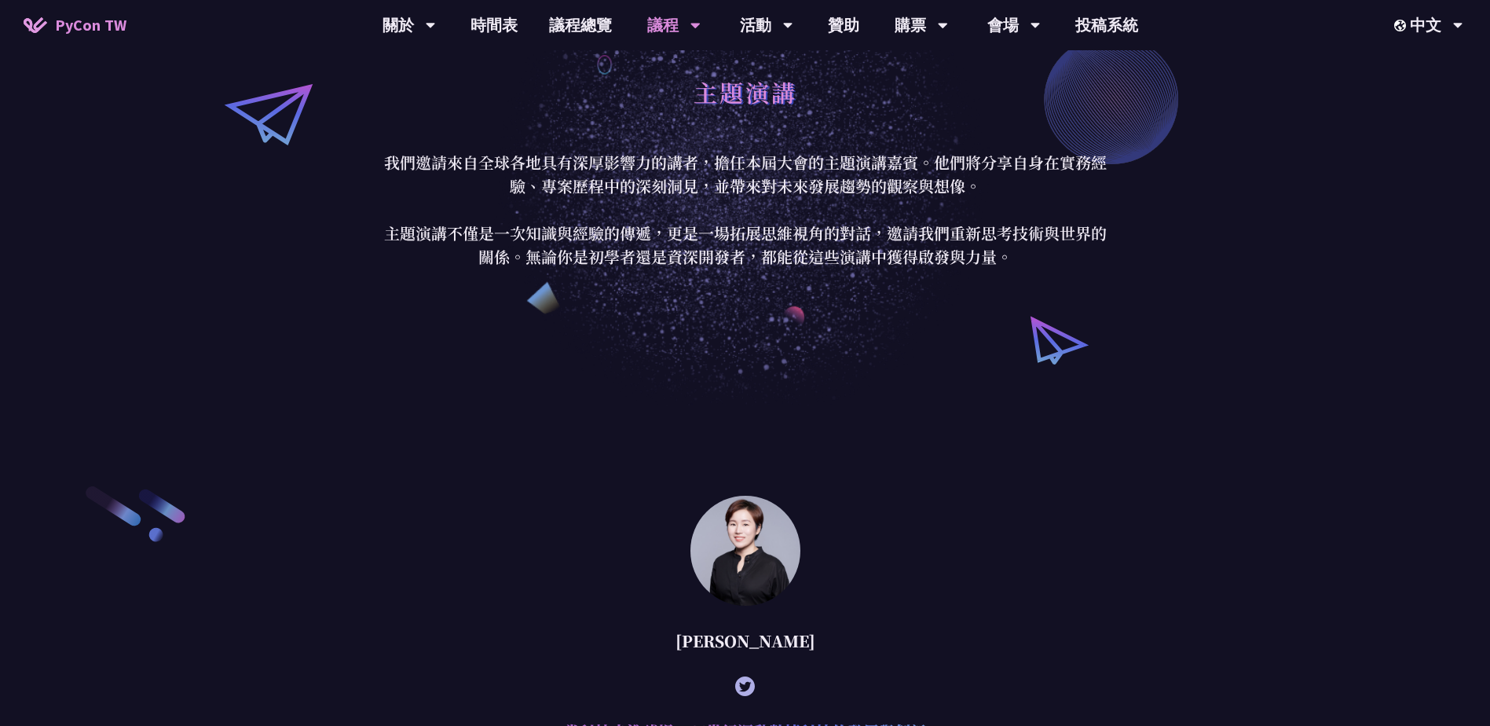
scroll to position [71, 0]
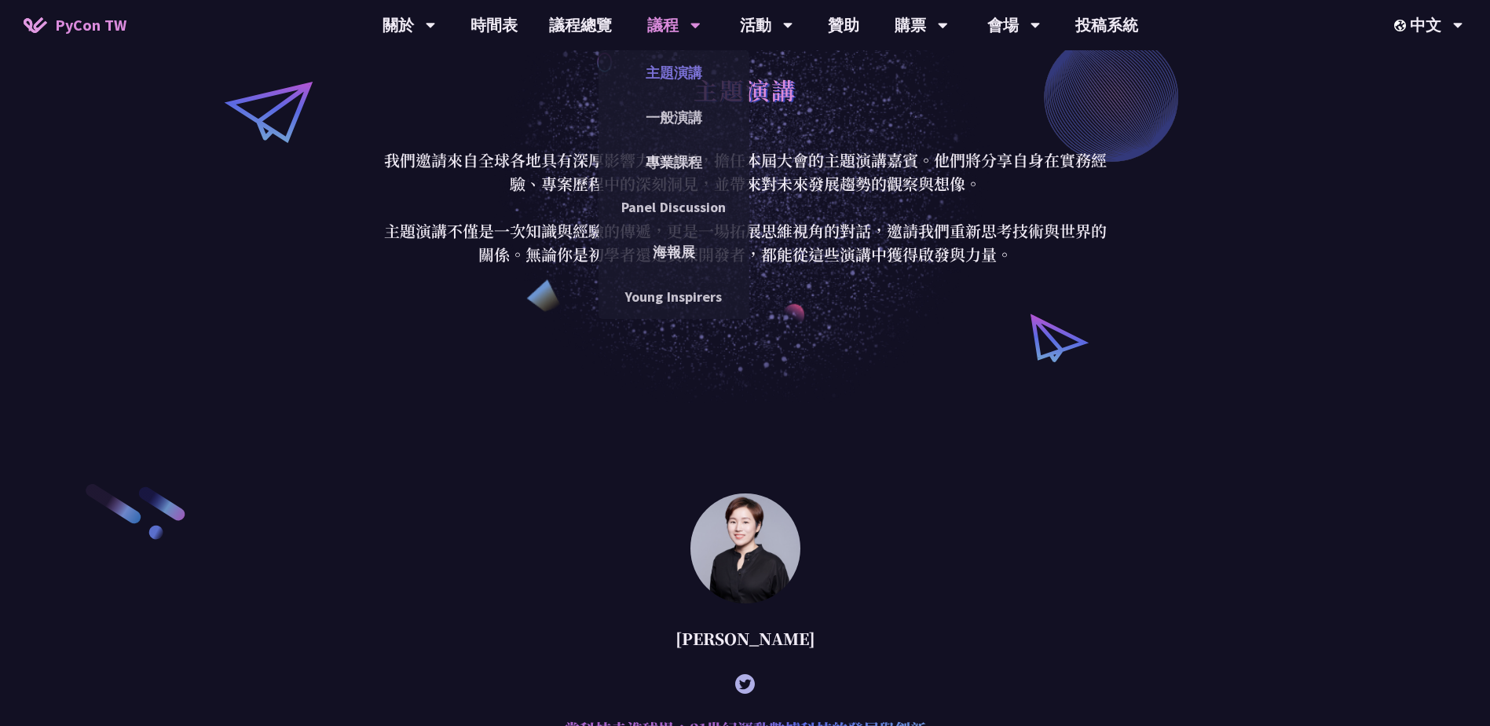
click at [686, 65] on link "主題演講" at bounding box center [674, 72] width 151 height 37
click at [679, 108] on link "一般演講" at bounding box center [674, 117] width 151 height 37
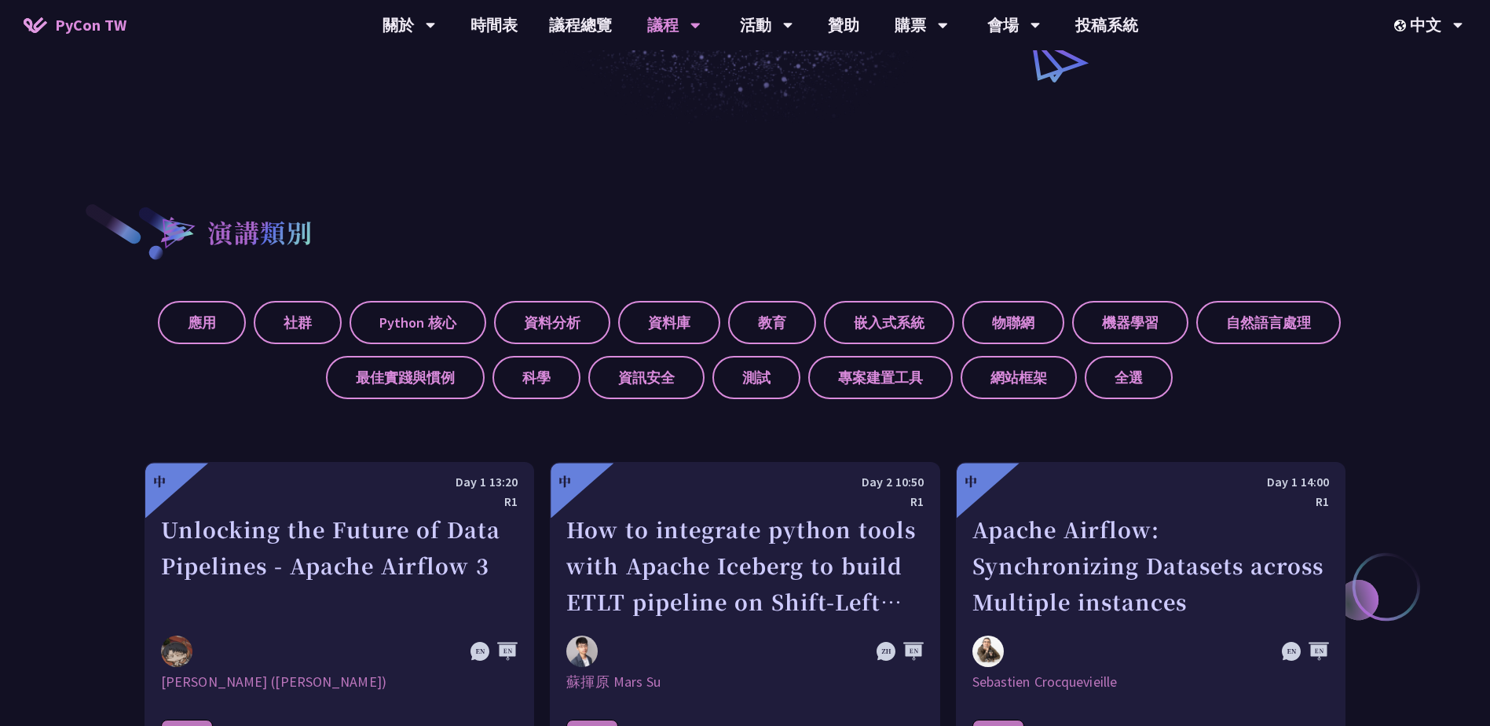
scroll to position [604, 0]
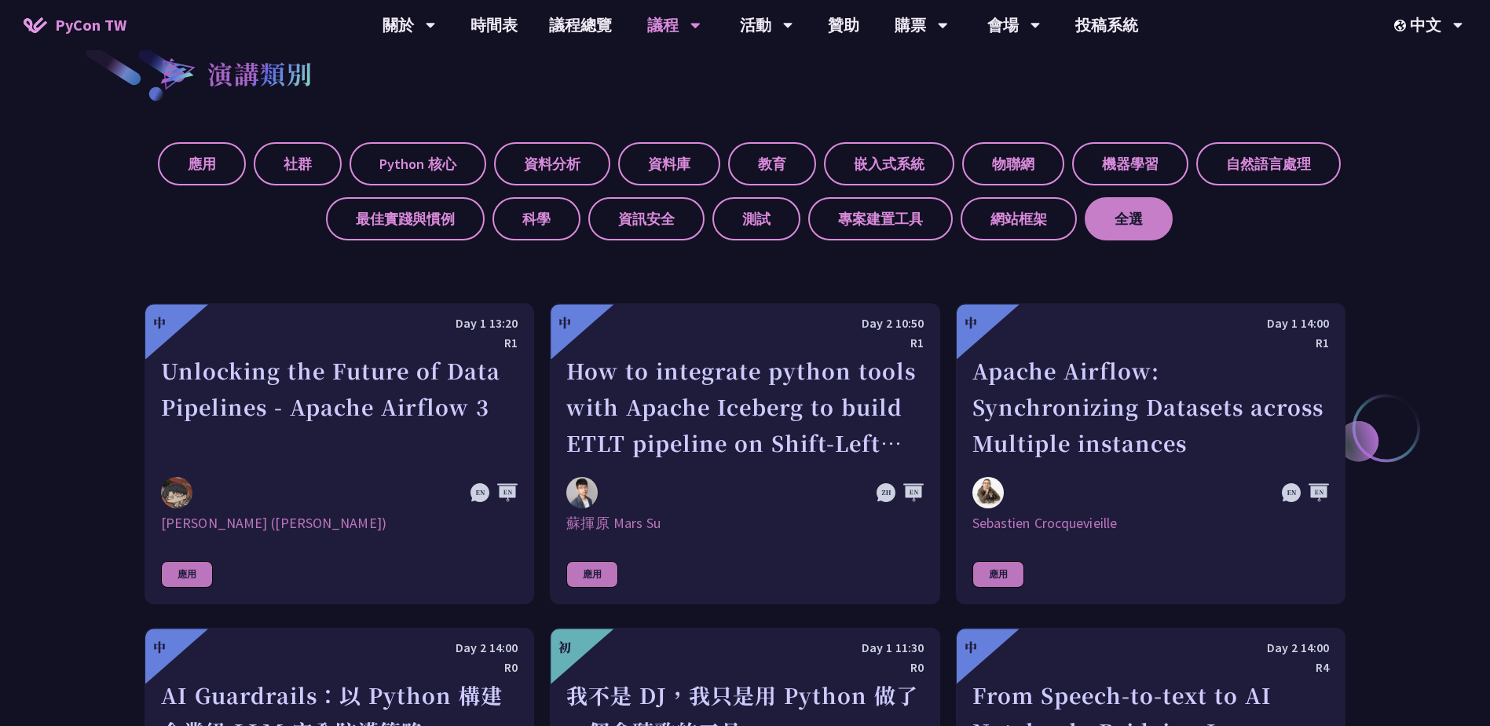
click at [1133, 225] on label "全選" at bounding box center [1129, 218] width 88 height 43
click at [0, 0] on input "全選" at bounding box center [0, 0] width 0 height 0
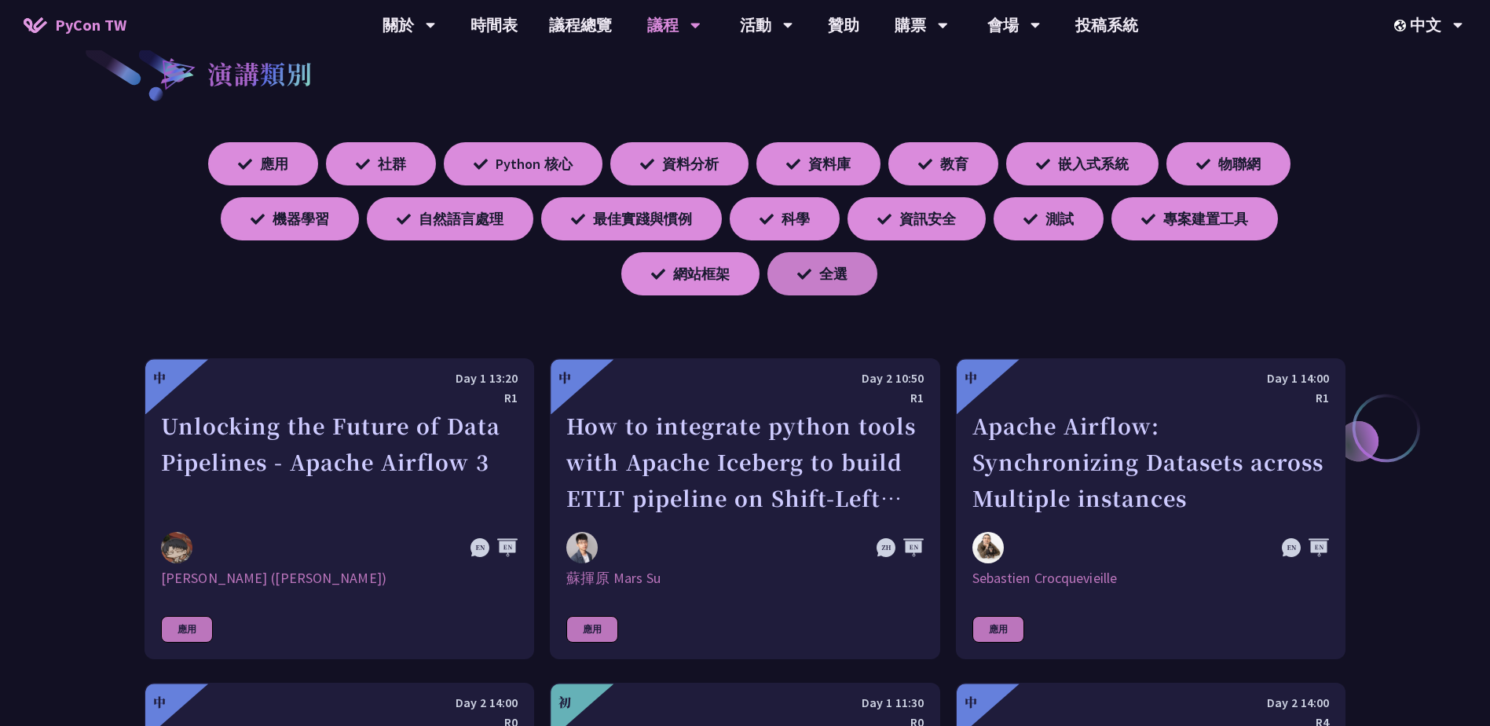
click at [840, 267] on label "全選" at bounding box center [822, 273] width 110 height 43
click at [0, 0] on input "全選" at bounding box center [0, 0] width 0 height 0
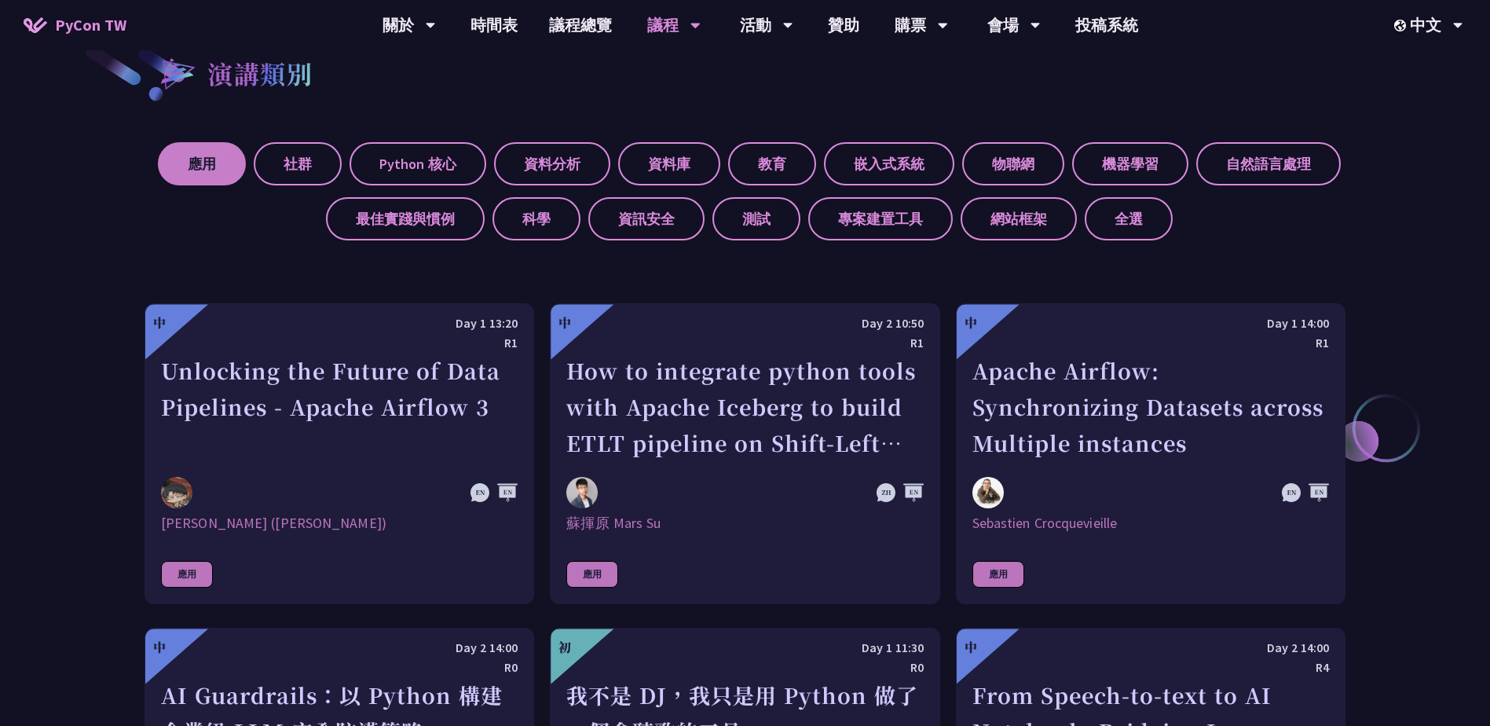
click at [236, 167] on label "應用" at bounding box center [202, 163] width 88 height 43
click at [0, 0] on input "應用" at bounding box center [0, 0] width 0 height 0
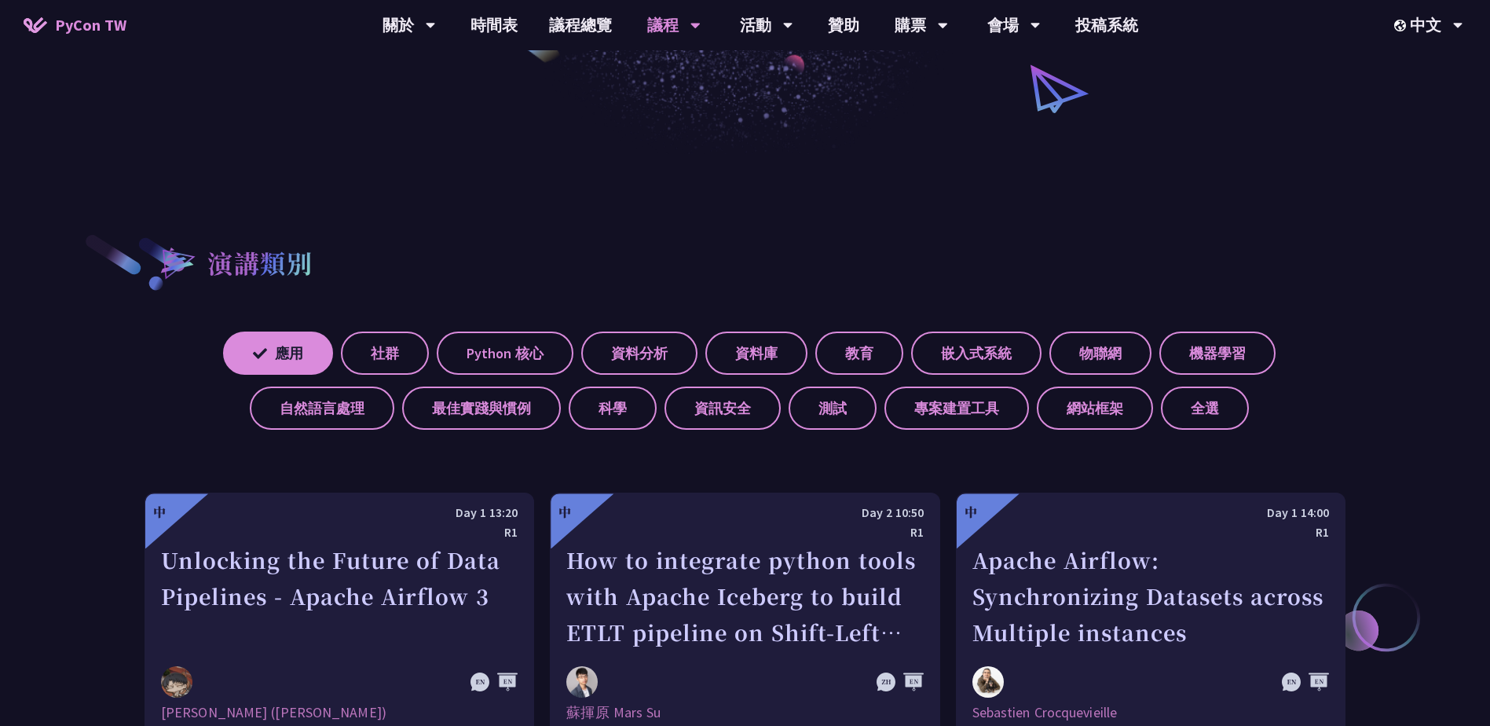
scroll to position [361, 0]
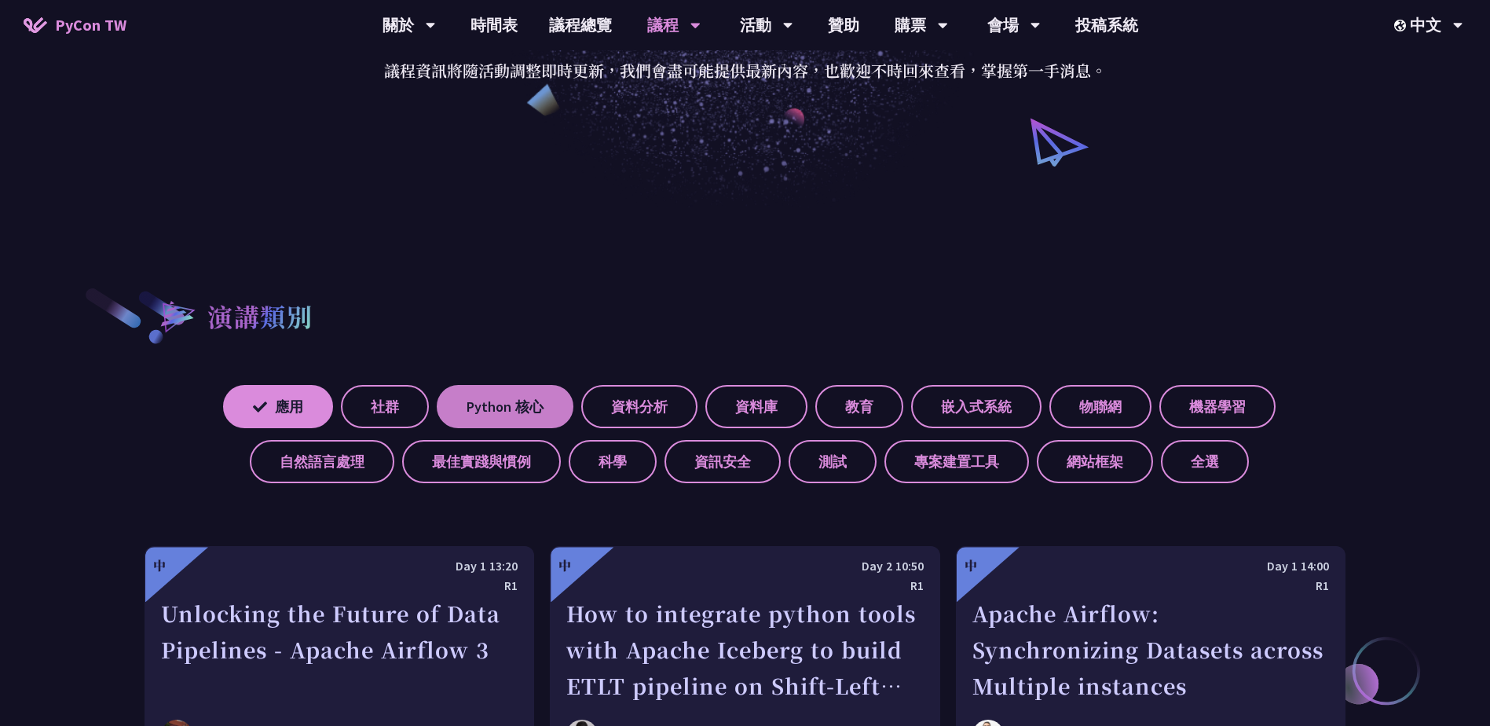
click at [544, 396] on label "Python 核心" at bounding box center [505, 406] width 137 height 43
click at [0, 0] on input "Python 核心" at bounding box center [0, 0] width 0 height 0
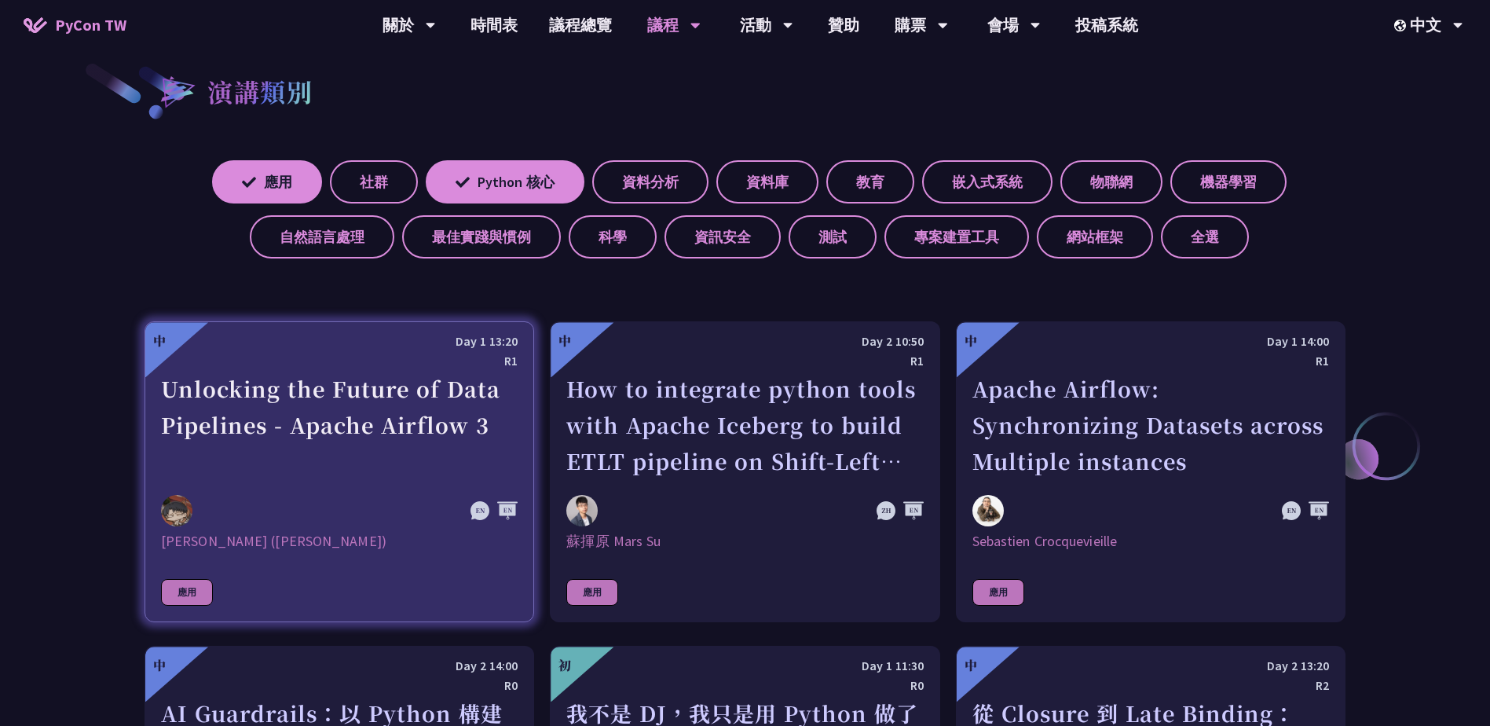
scroll to position [585, 0]
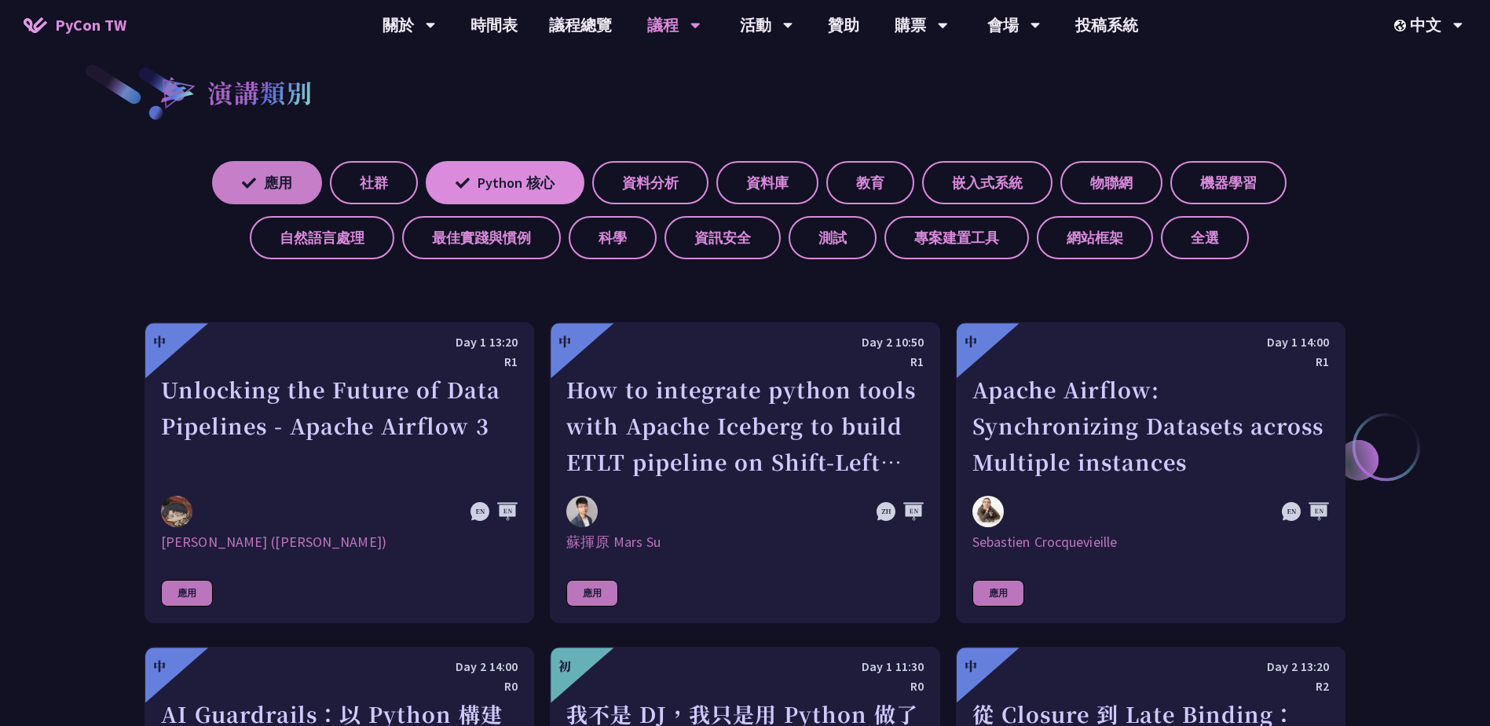
click at [316, 192] on label "應用" at bounding box center [267, 182] width 110 height 43
click at [0, 0] on input "應用" at bounding box center [0, 0] width 0 height 0
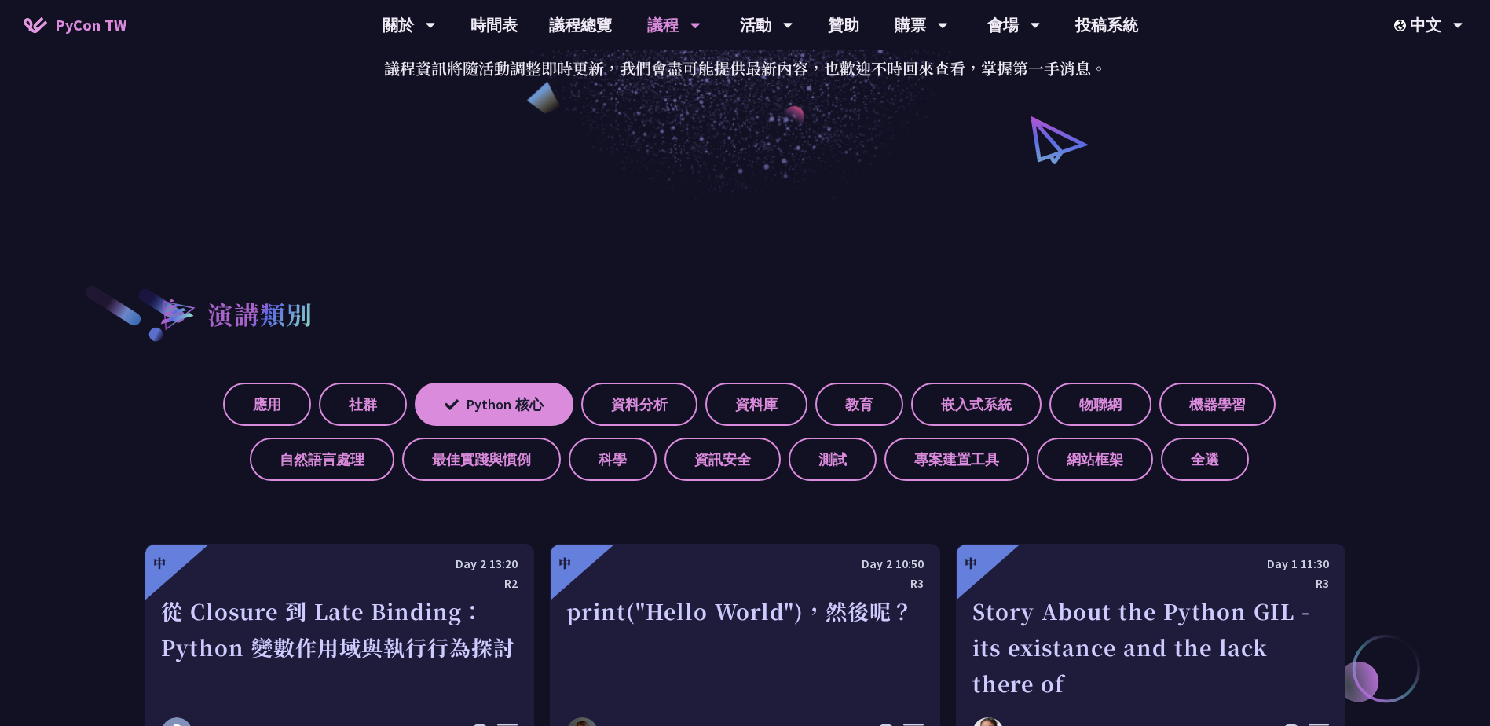
scroll to position [356, 0]
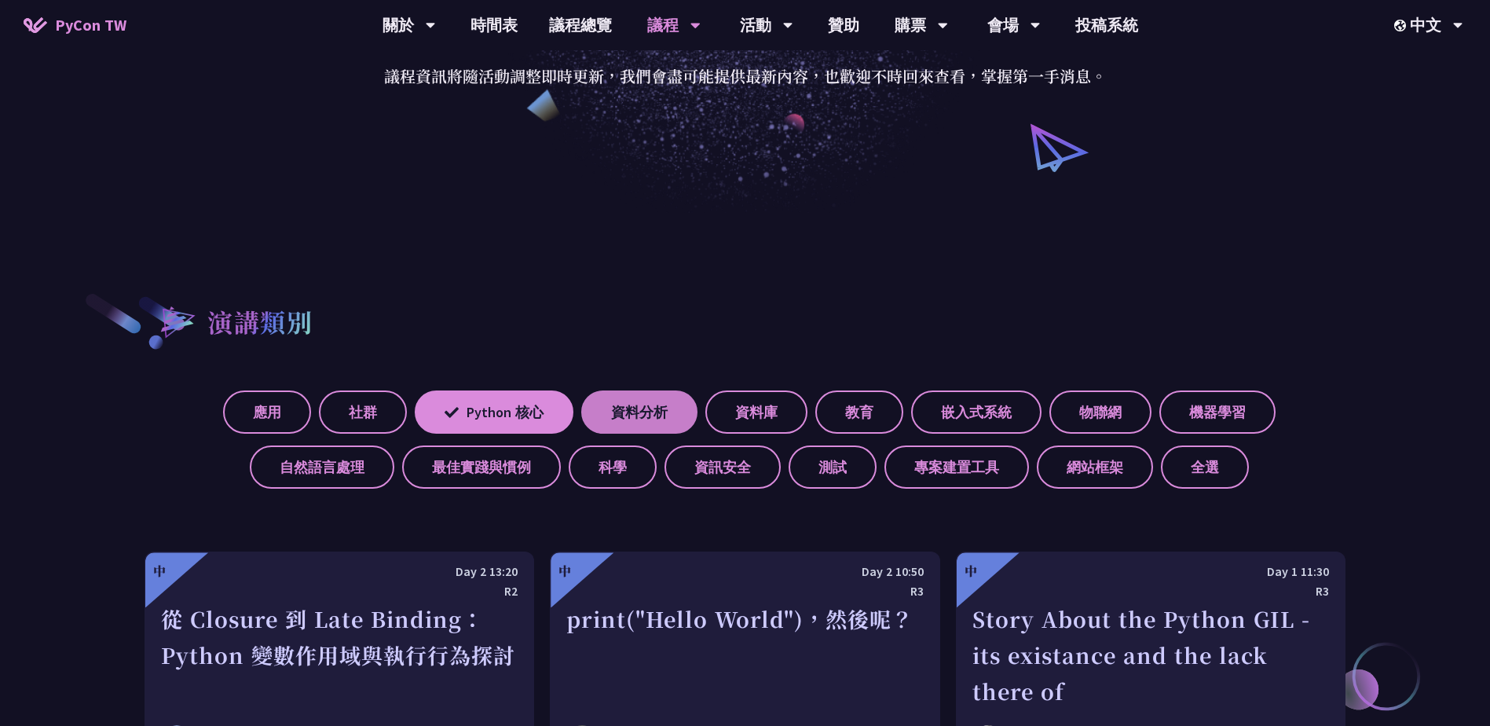
click at [596, 395] on label "資料分析" at bounding box center [639, 411] width 116 height 43
click at [0, 0] on input "資料分析" at bounding box center [0, 0] width 0 height 0
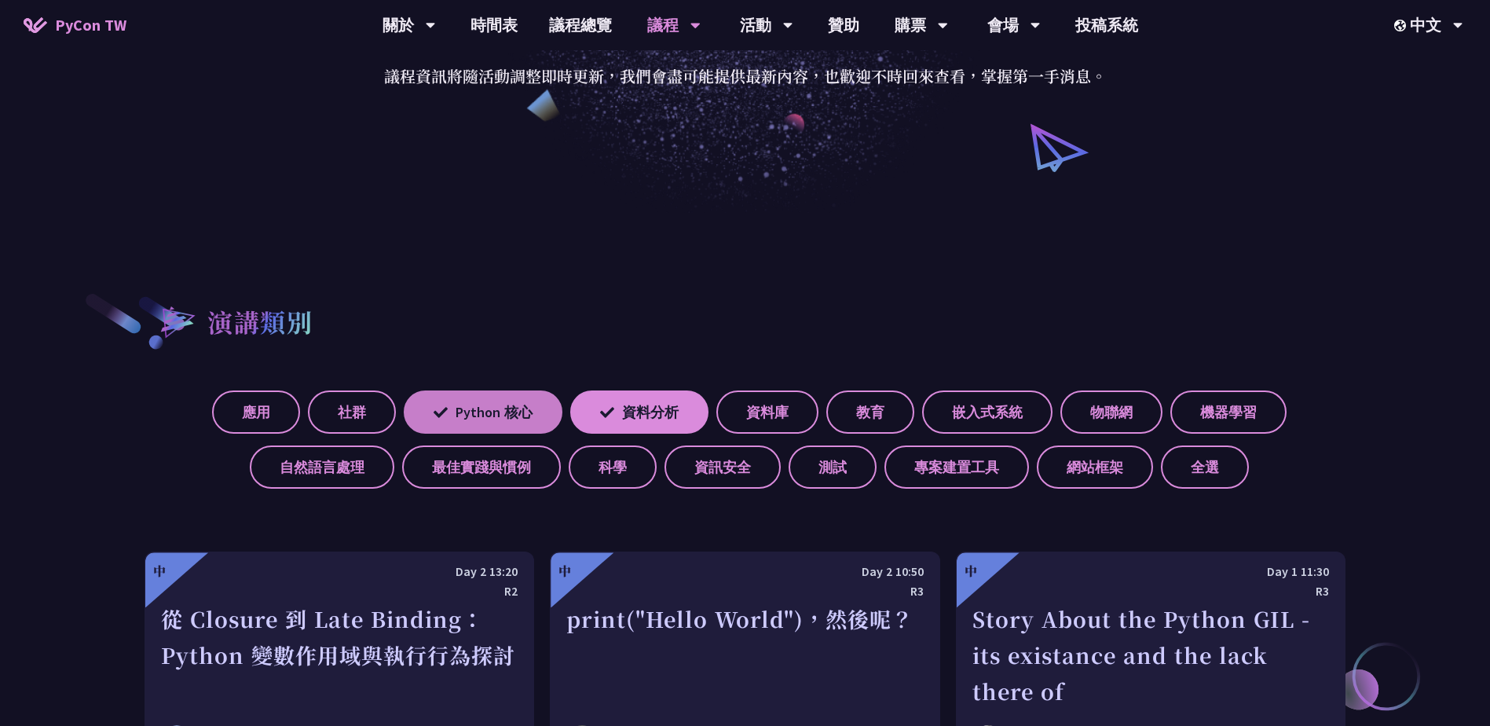
click at [540, 401] on label "Python 核心" at bounding box center [483, 411] width 159 height 43
click at [0, 0] on input "Python 核心" at bounding box center [0, 0] width 0 height 0
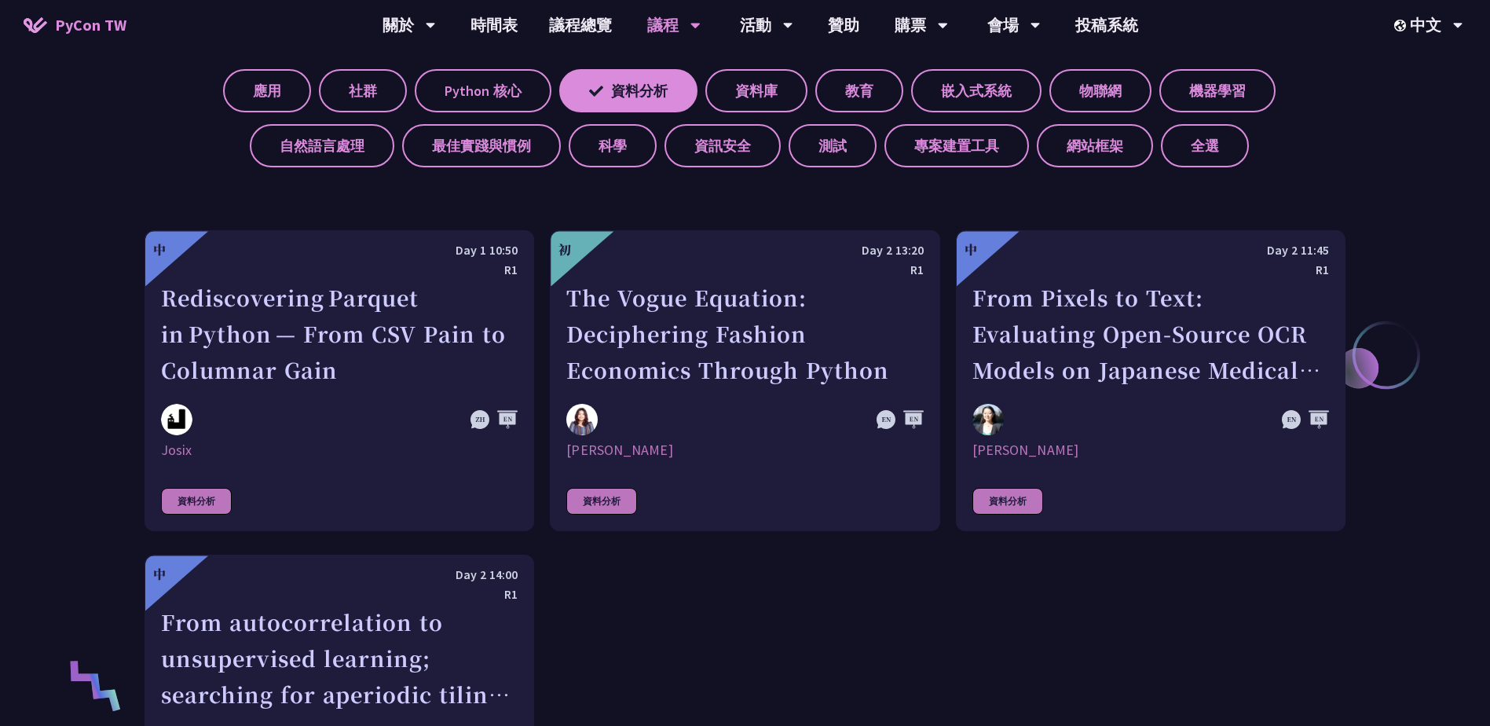
scroll to position [703, 0]
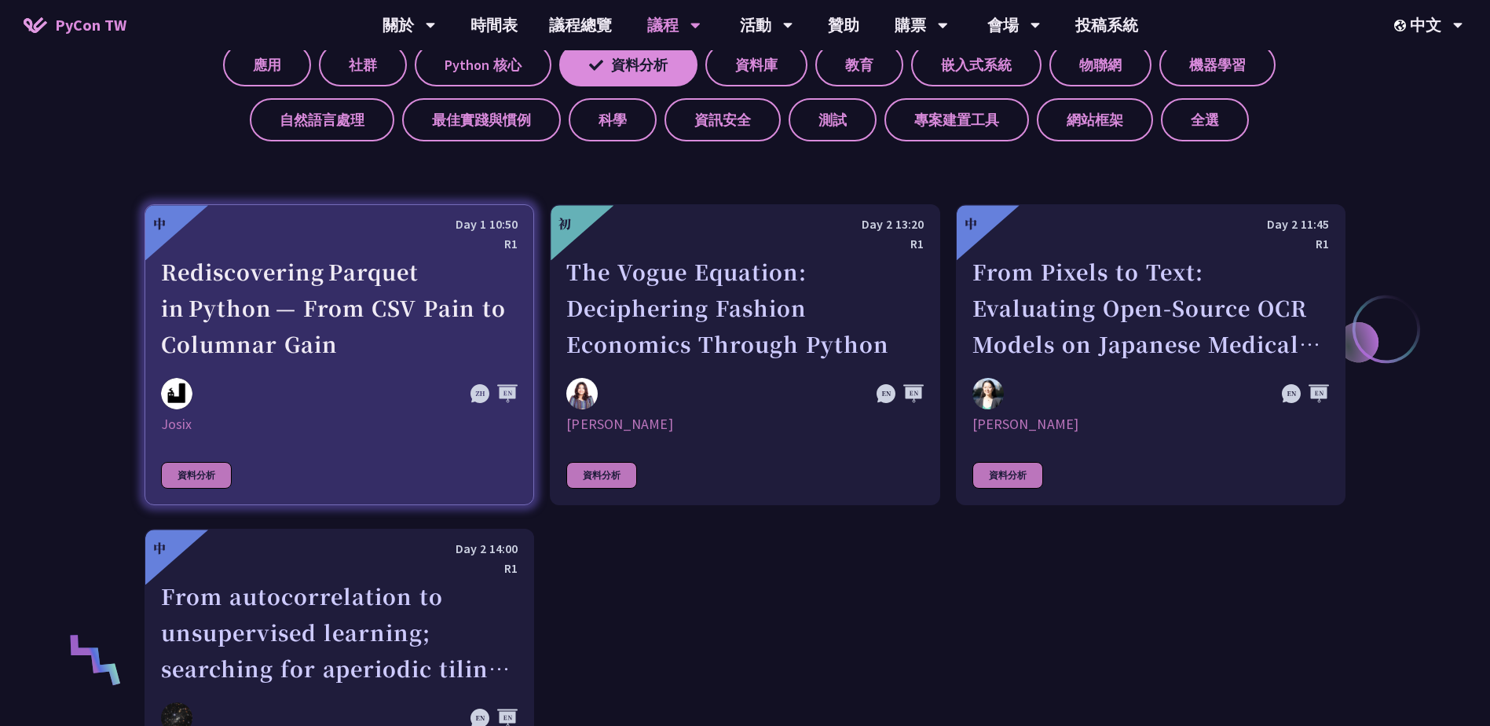
click at [449, 437] on link "中 Day 1 10:50 R1 Rediscovering Parquet in Python — From CSV Pain to Columnar Ga…" at bounding box center [340, 354] width 390 height 301
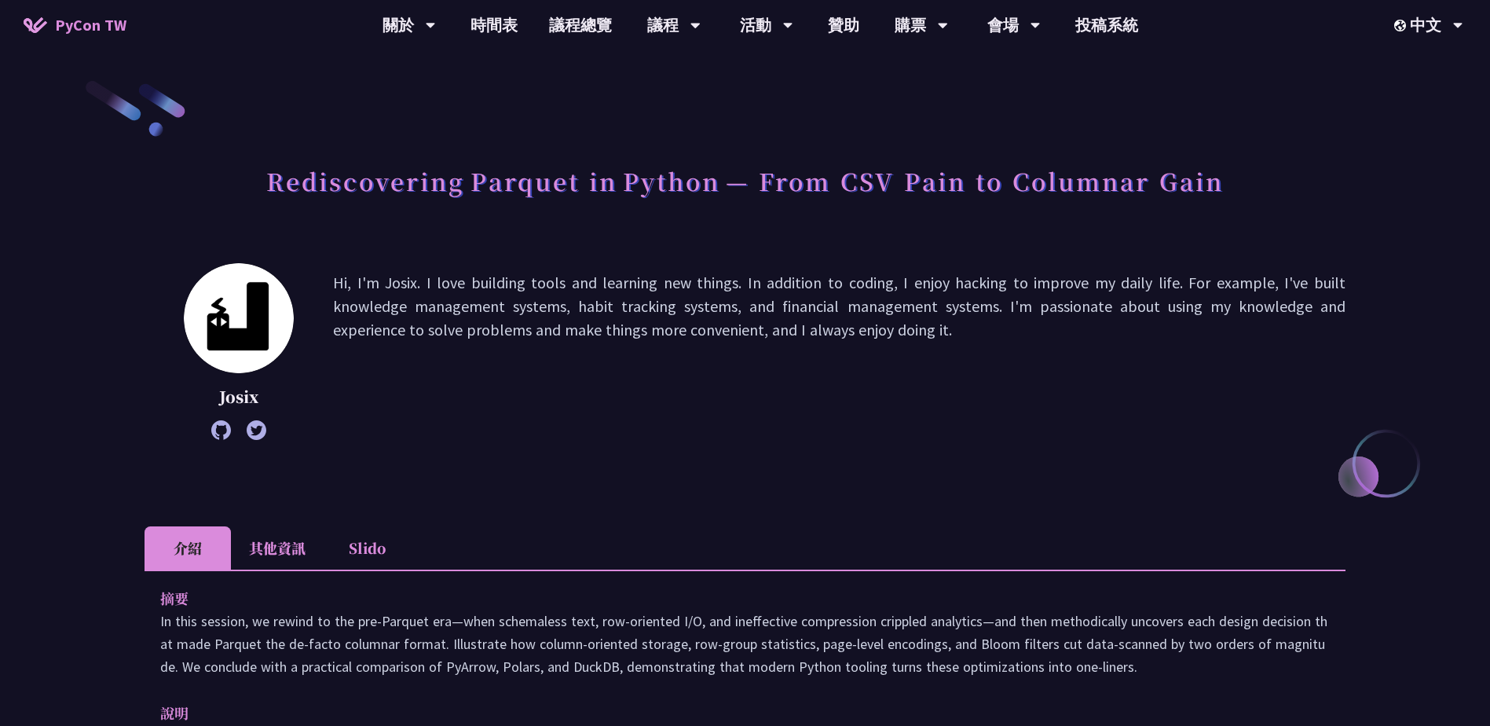
click at [288, 528] on li "其他資訊" at bounding box center [277, 547] width 93 height 43
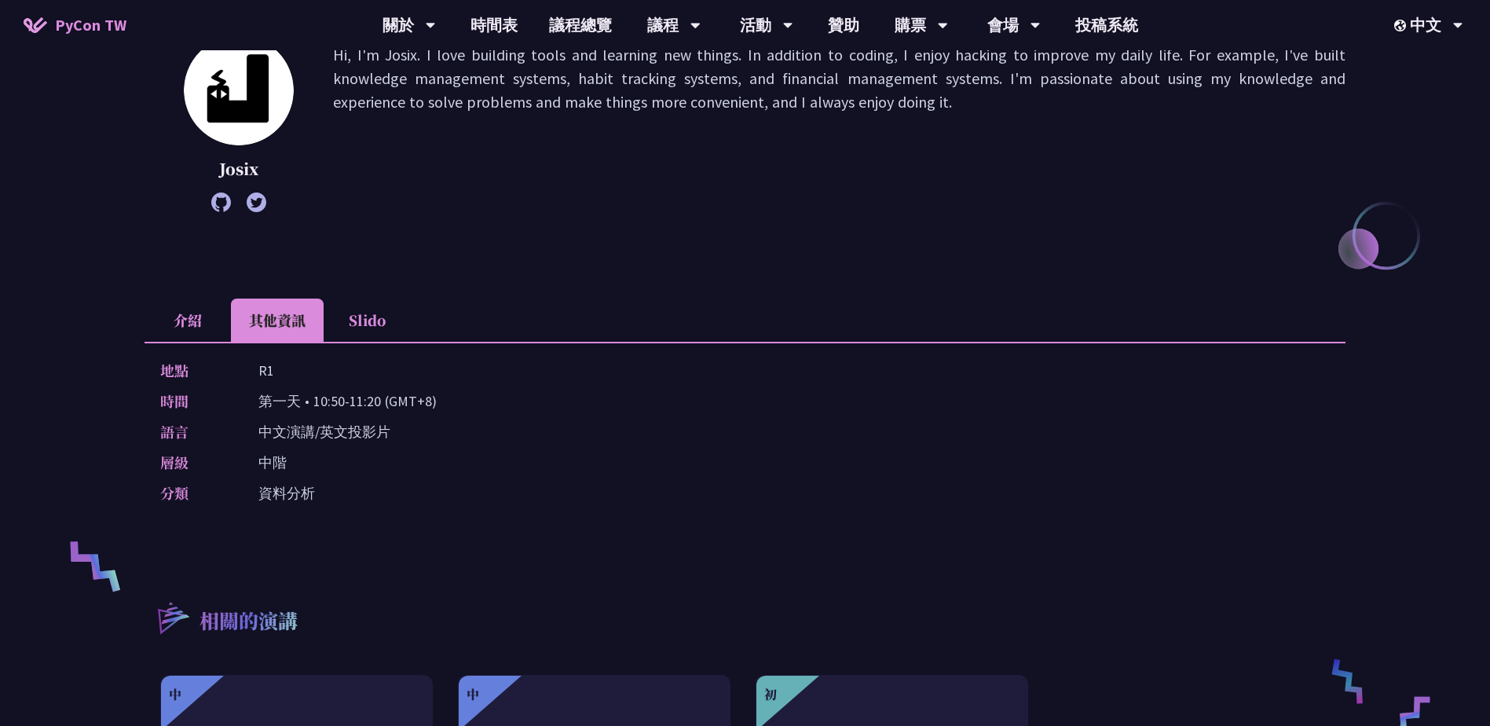
scroll to position [227, 0]
click at [361, 315] on li "Slido" at bounding box center [367, 320] width 86 height 43
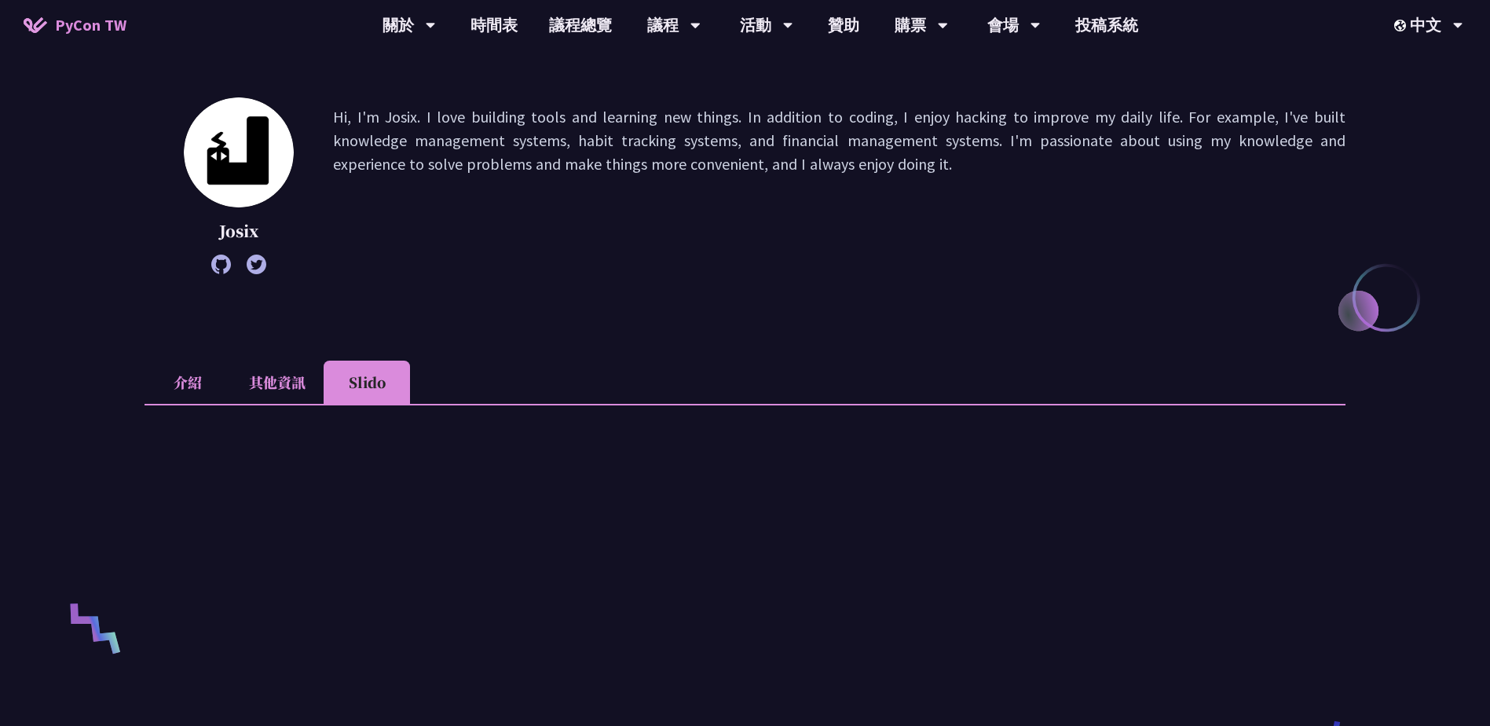
scroll to position [0, 0]
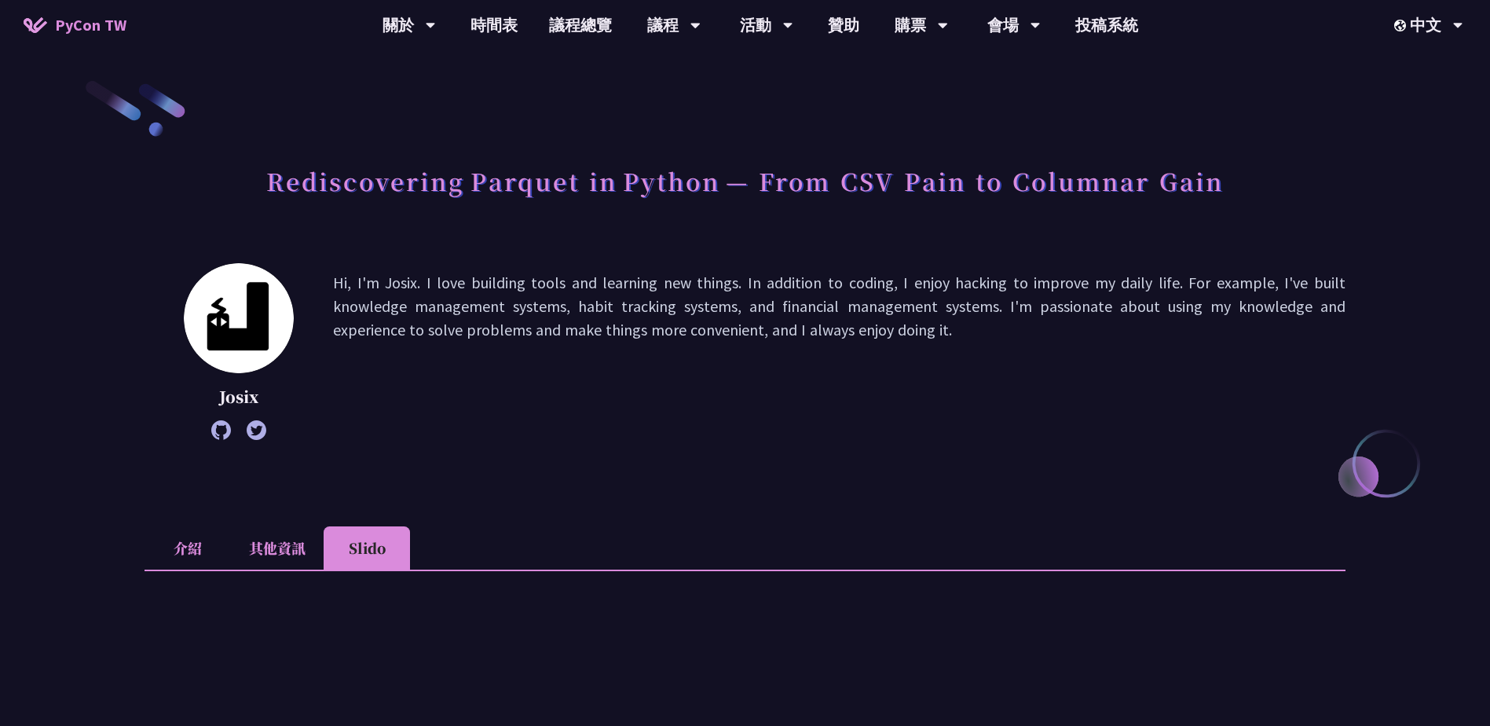
click at [187, 558] on li "介紹" at bounding box center [188, 547] width 86 height 43
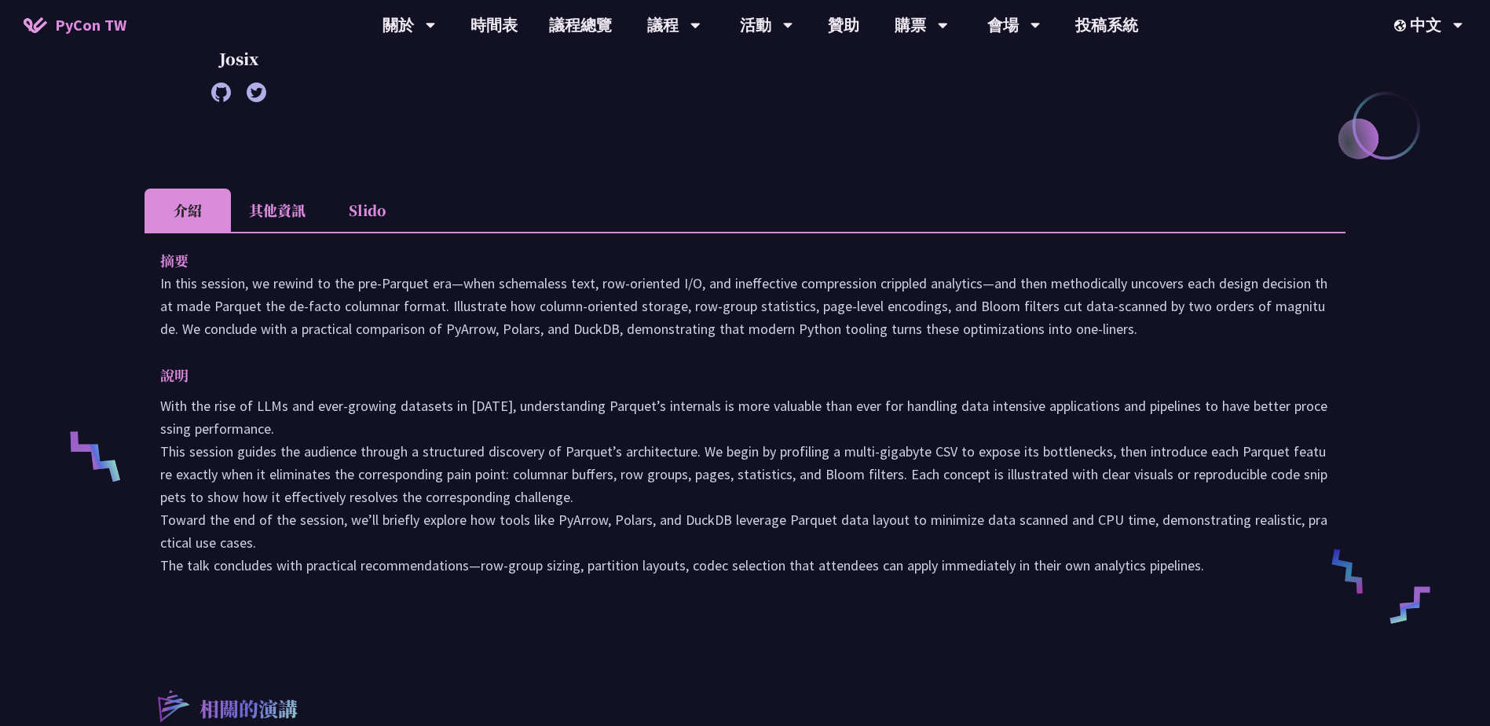
scroll to position [337, 0]
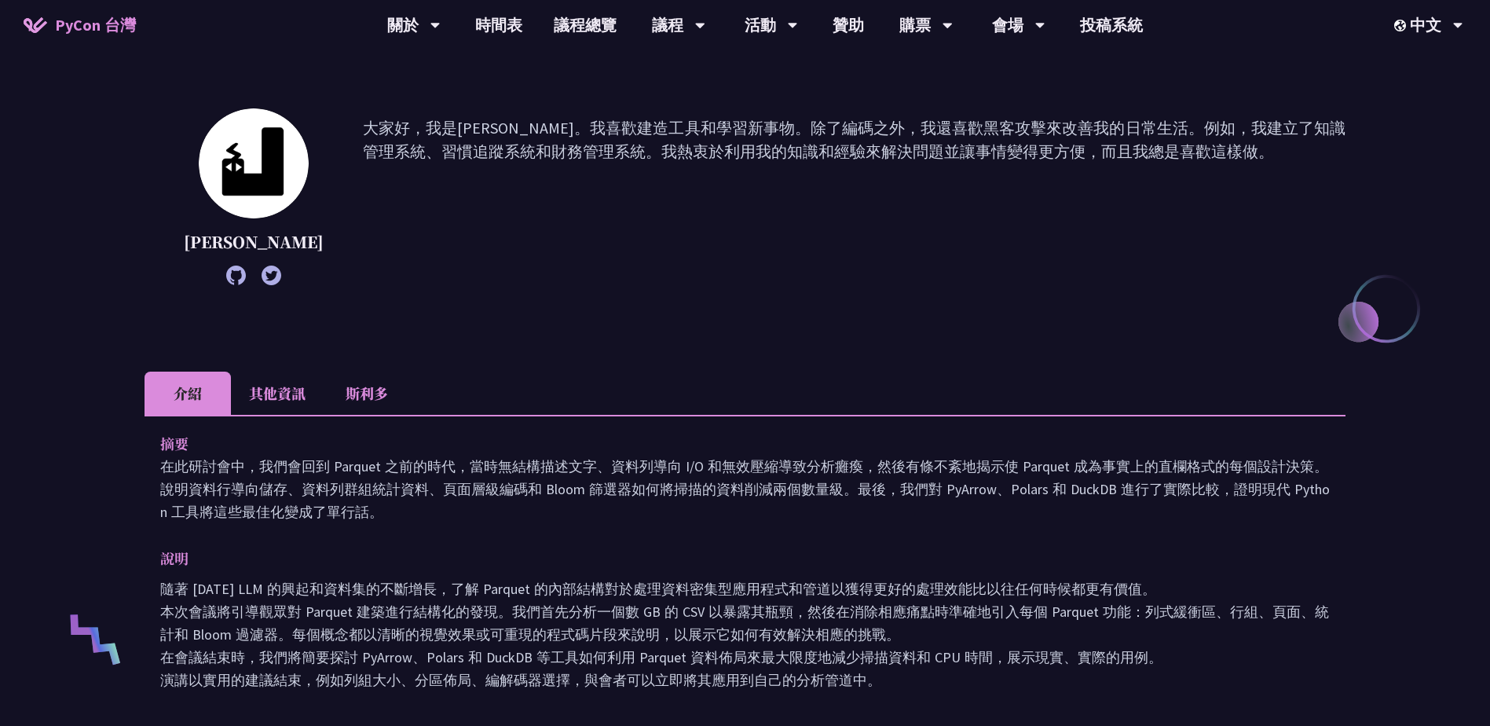
scroll to position [141, 0]
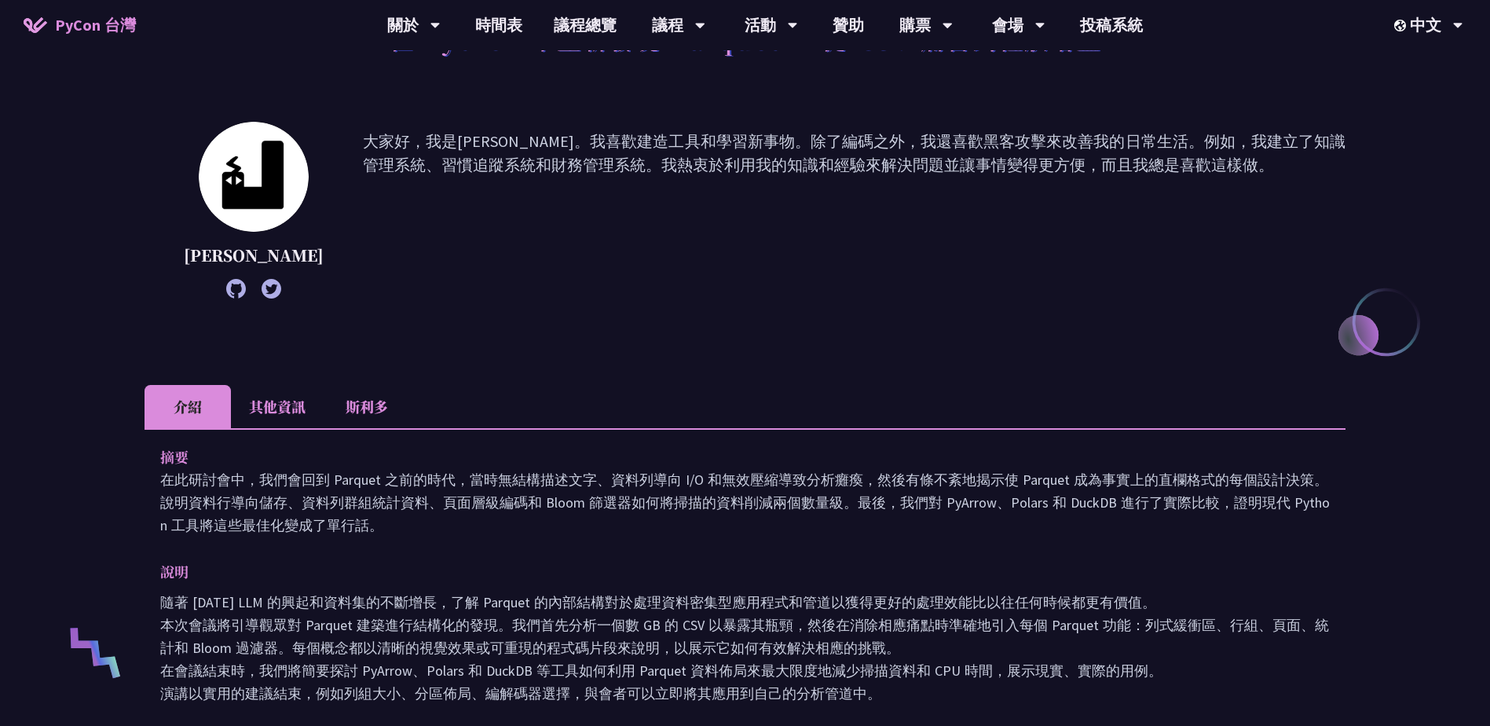
drag, startPoint x: 1208, startPoint y: 346, endPoint x: 284, endPoint y: 399, distance: 925.2
click at [284, 399] on li "其他資訊" at bounding box center [277, 406] width 93 height 43
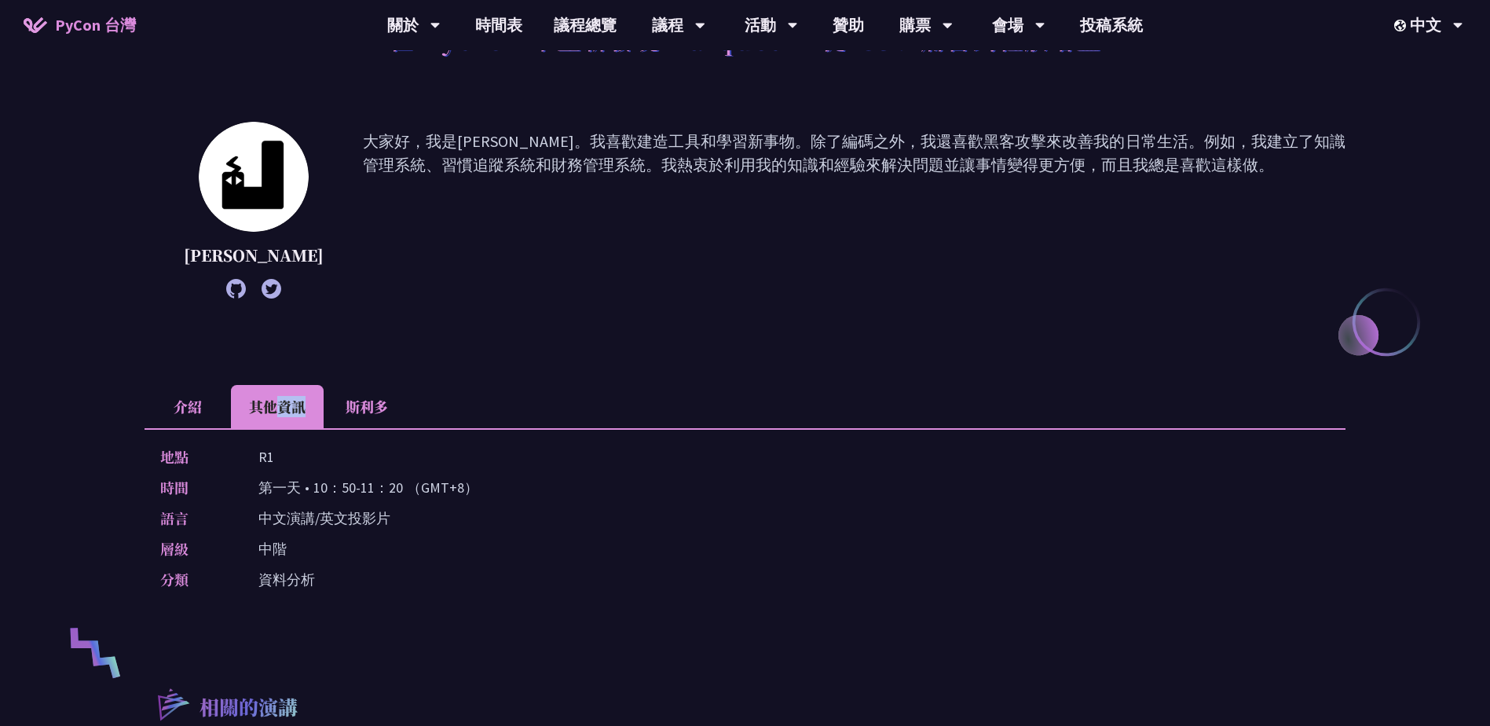
click at [284, 399] on li "其他資訊" at bounding box center [277, 406] width 93 height 43
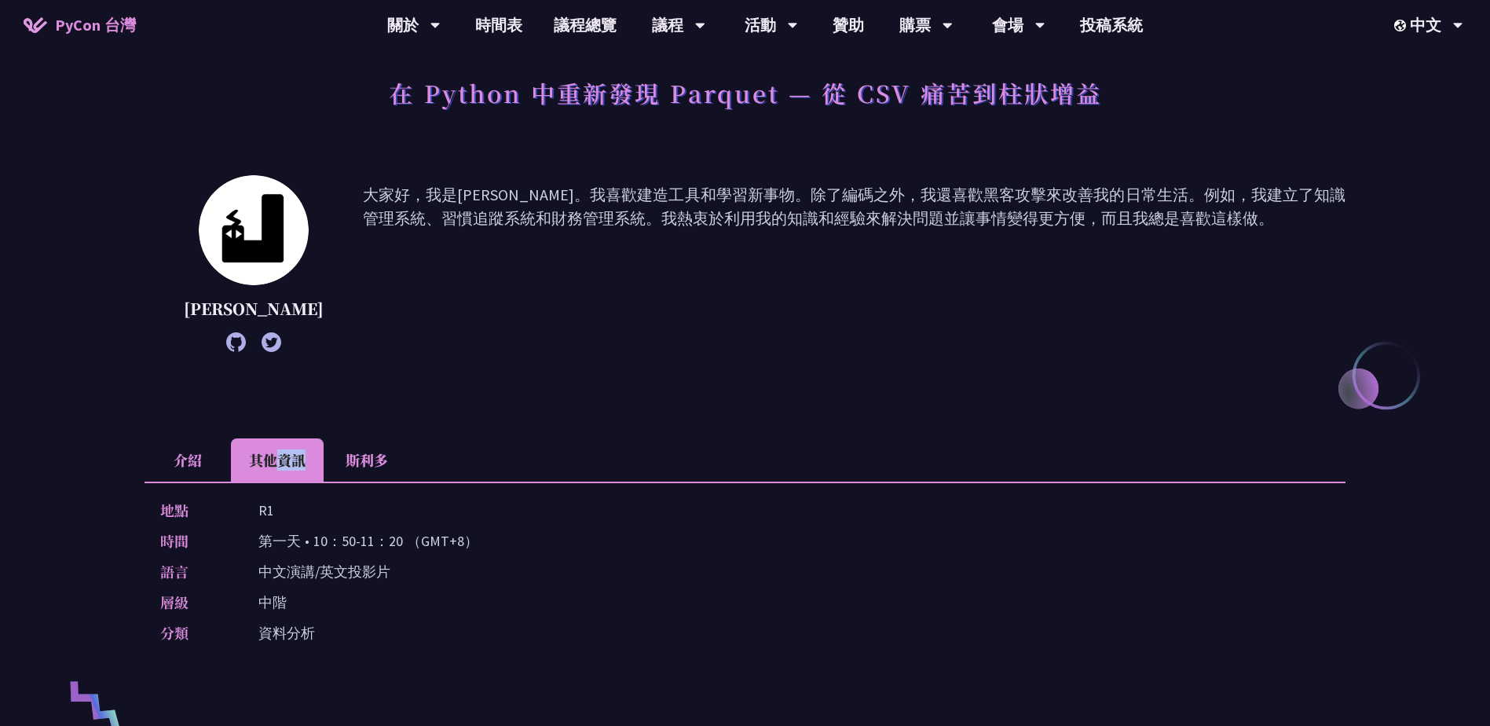
scroll to position [0, 0]
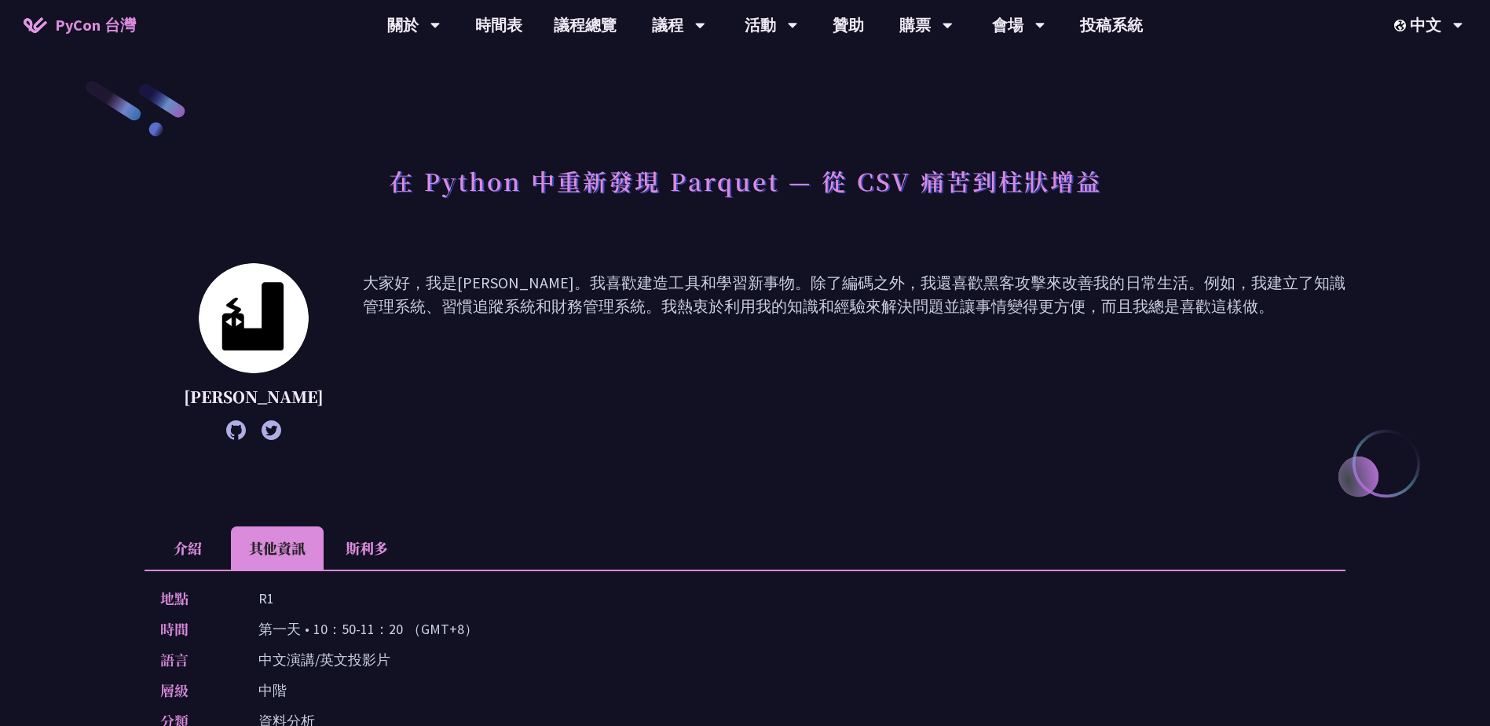
click at [192, 555] on li "介紹" at bounding box center [188, 547] width 86 height 43
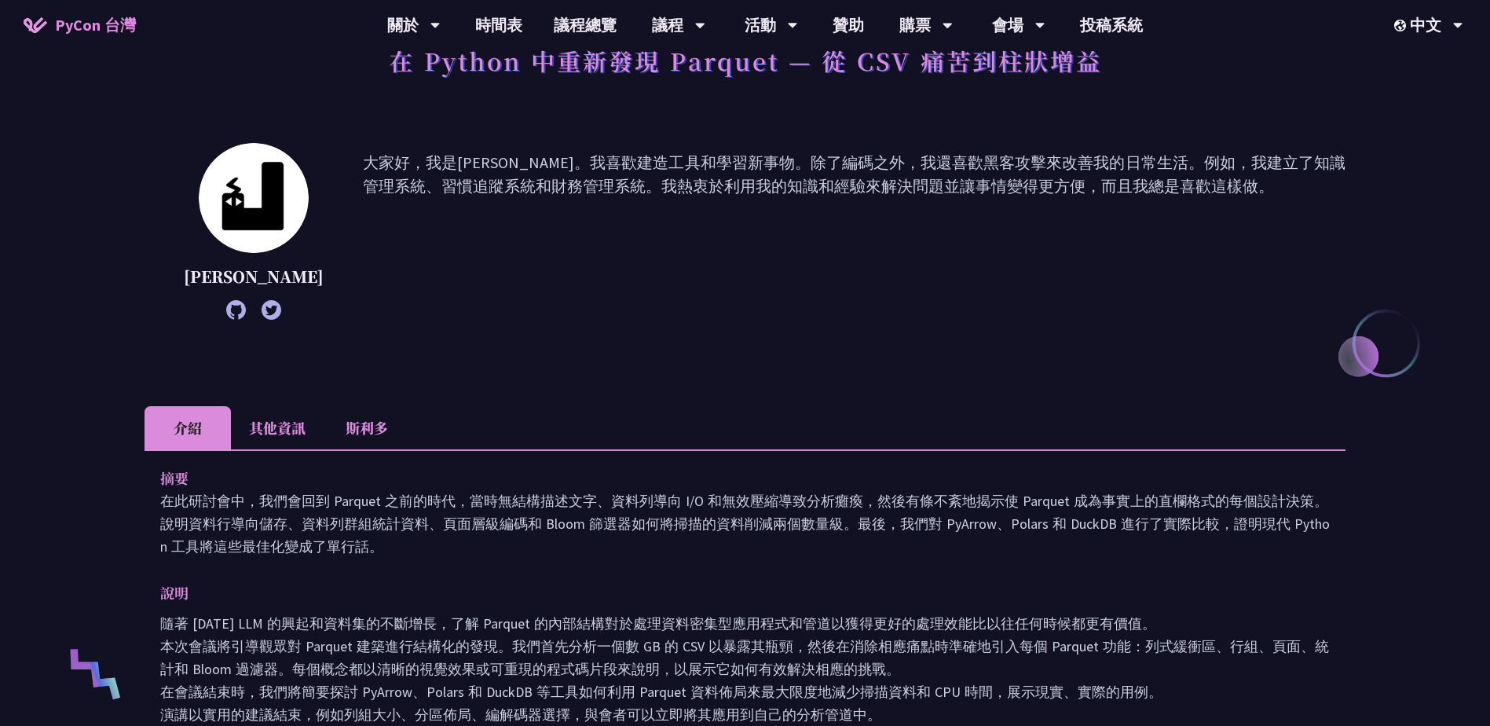
scroll to position [236, 0]
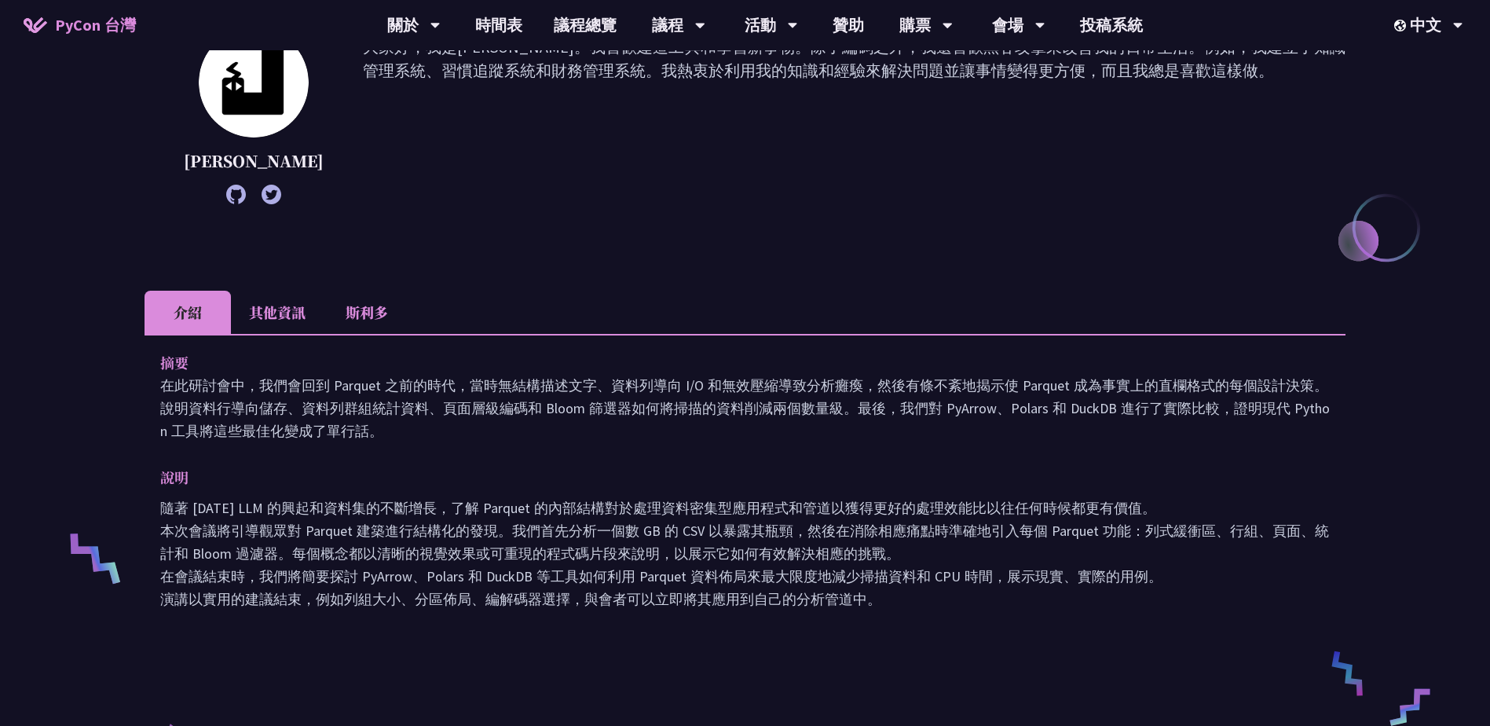
click at [296, 300] on li "其他資訊" at bounding box center [277, 312] width 93 height 43
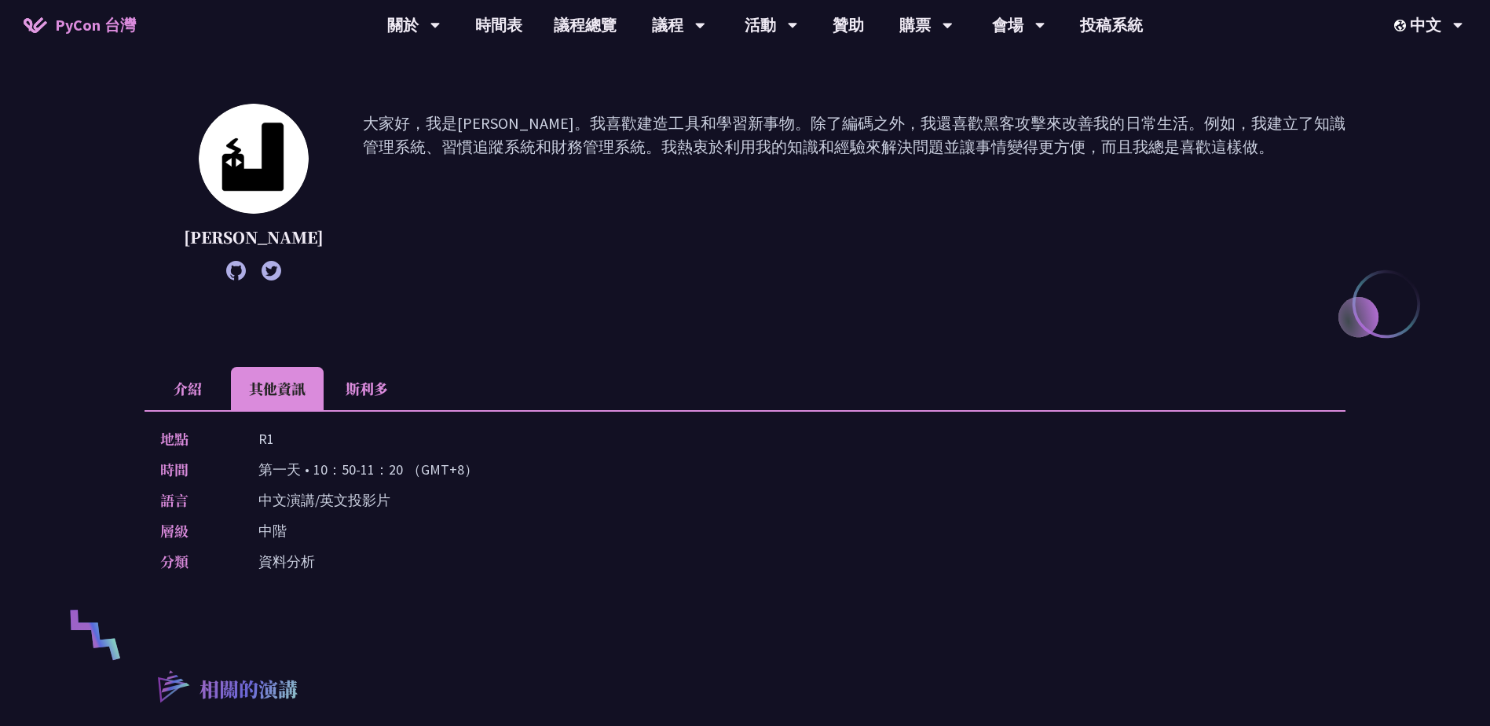
scroll to position [0, 0]
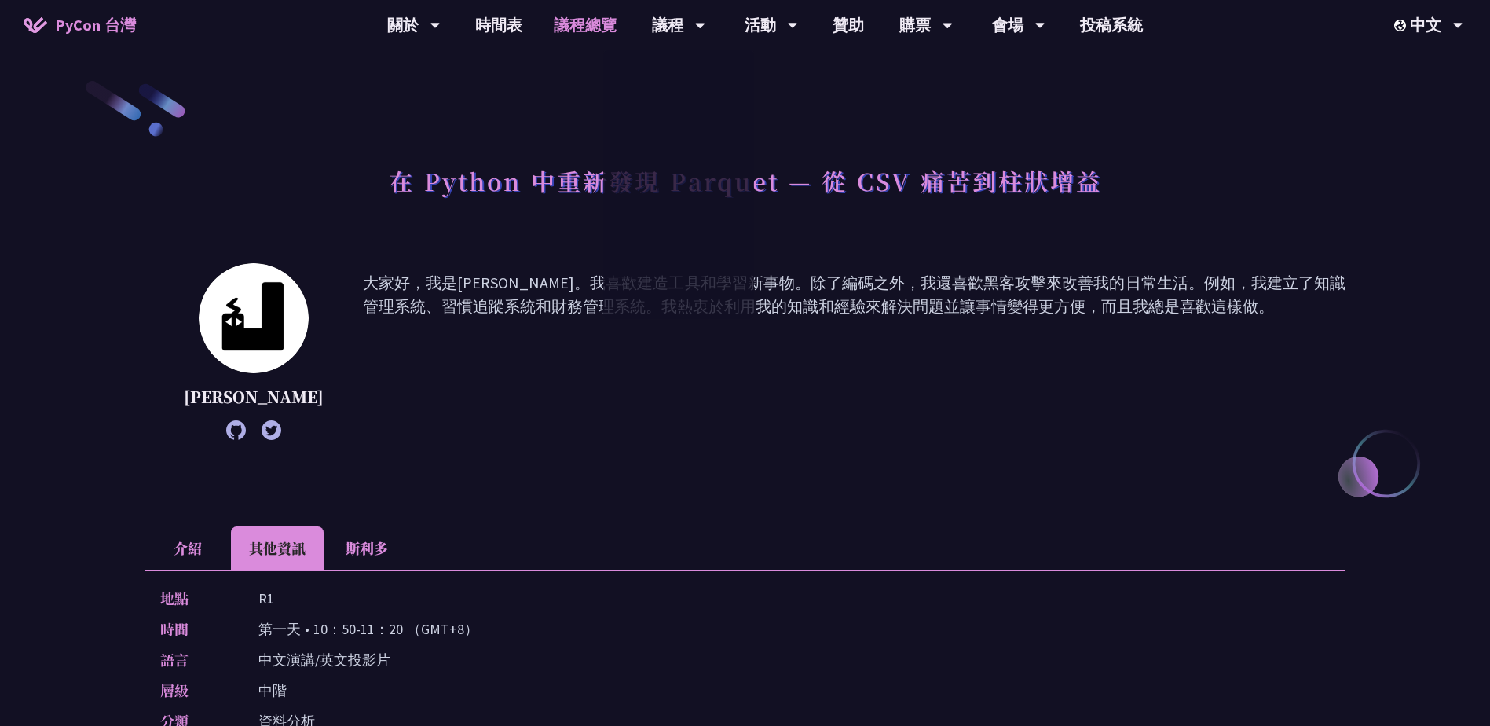
click at [595, 32] on link "議程總覽" at bounding box center [585, 25] width 94 height 50
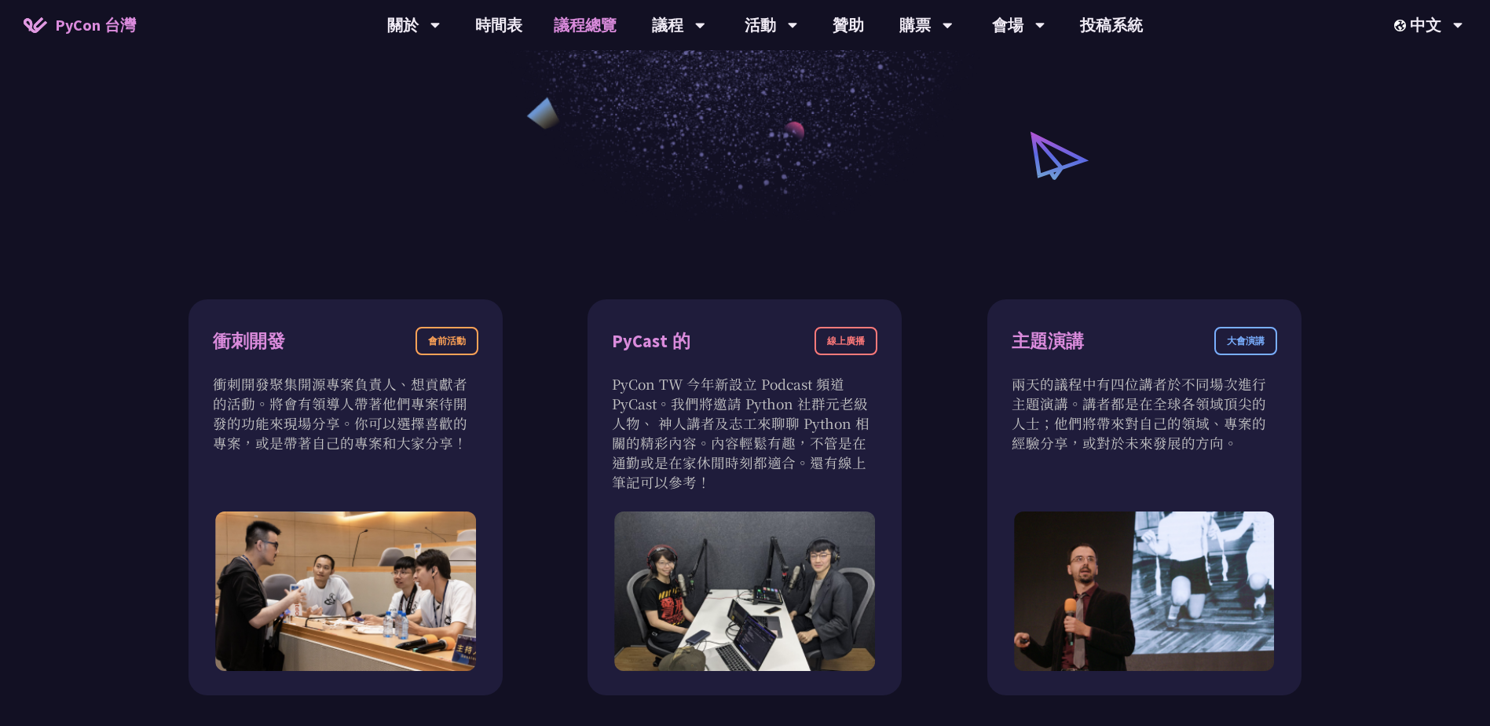
scroll to position [290, 0]
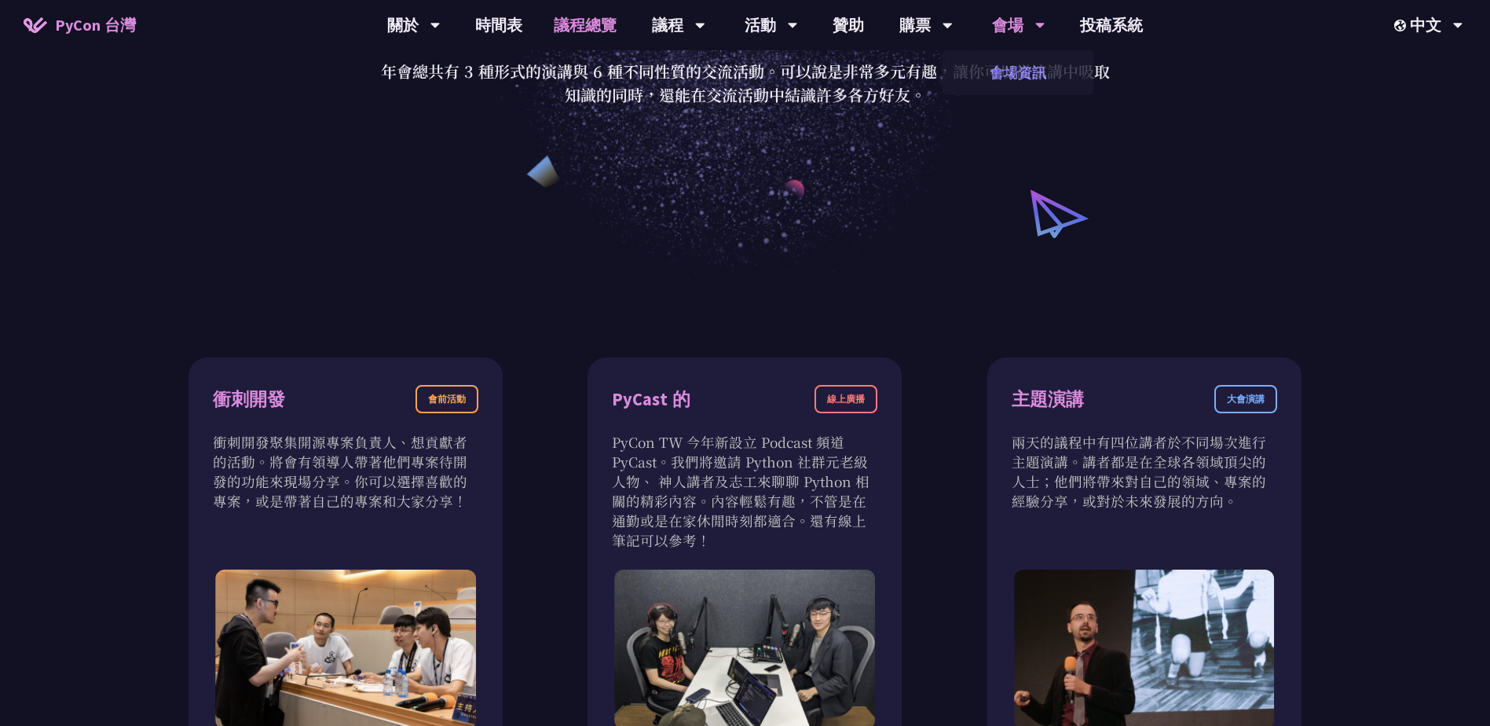
click at [1023, 64] on link "會場資訊" at bounding box center [1018, 72] width 151 height 37
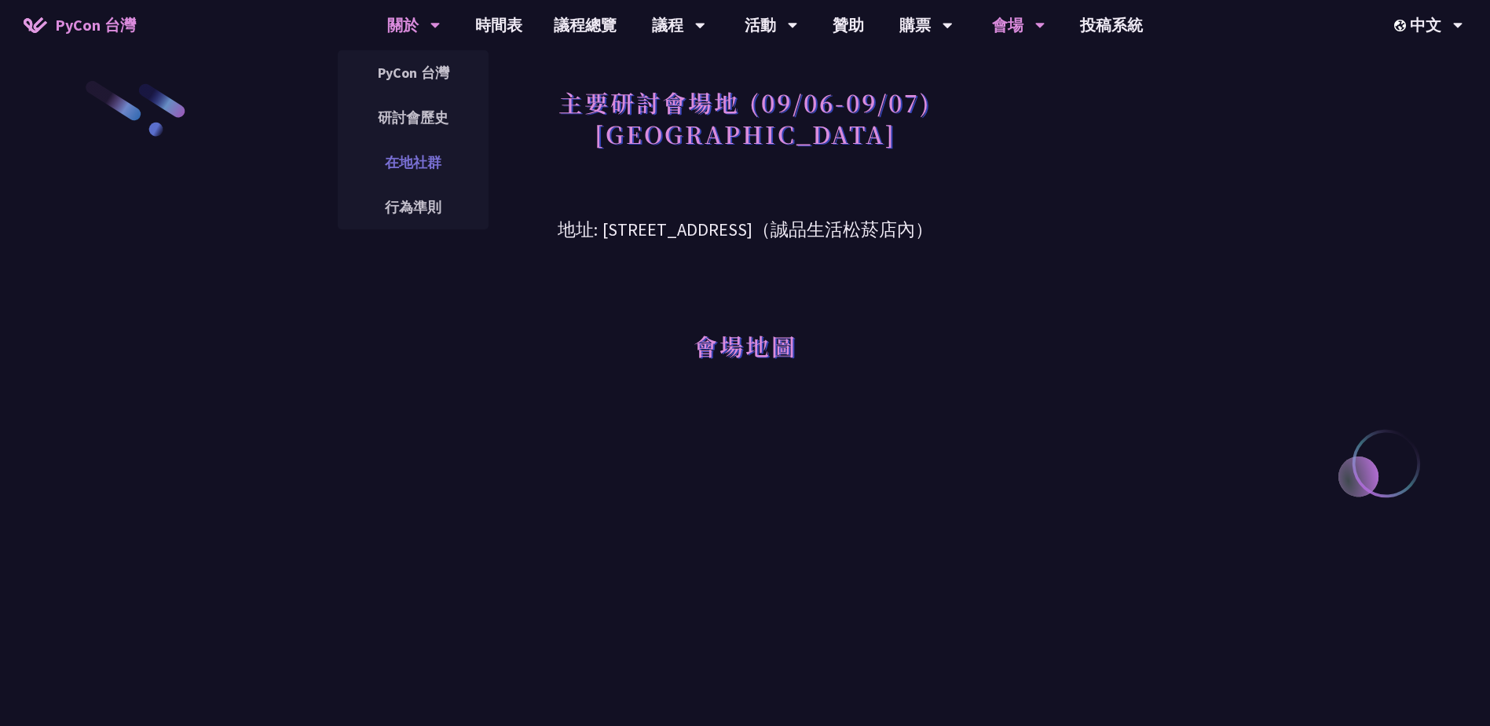
click at [423, 159] on link "在地社群" at bounding box center [413, 162] width 151 height 37
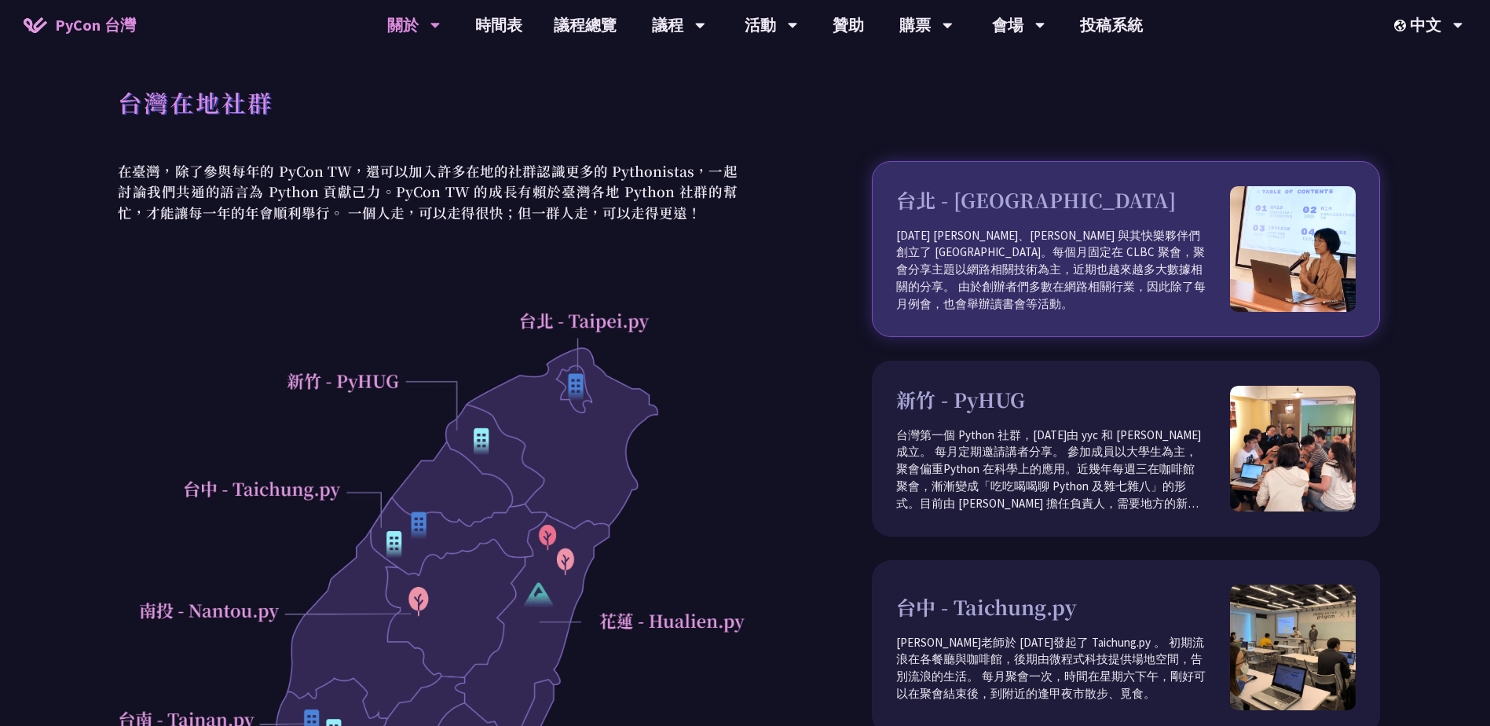
click at [1020, 215] on h3 "台北 - [GEOGRAPHIC_DATA]" at bounding box center [1063, 200] width 334 height 30
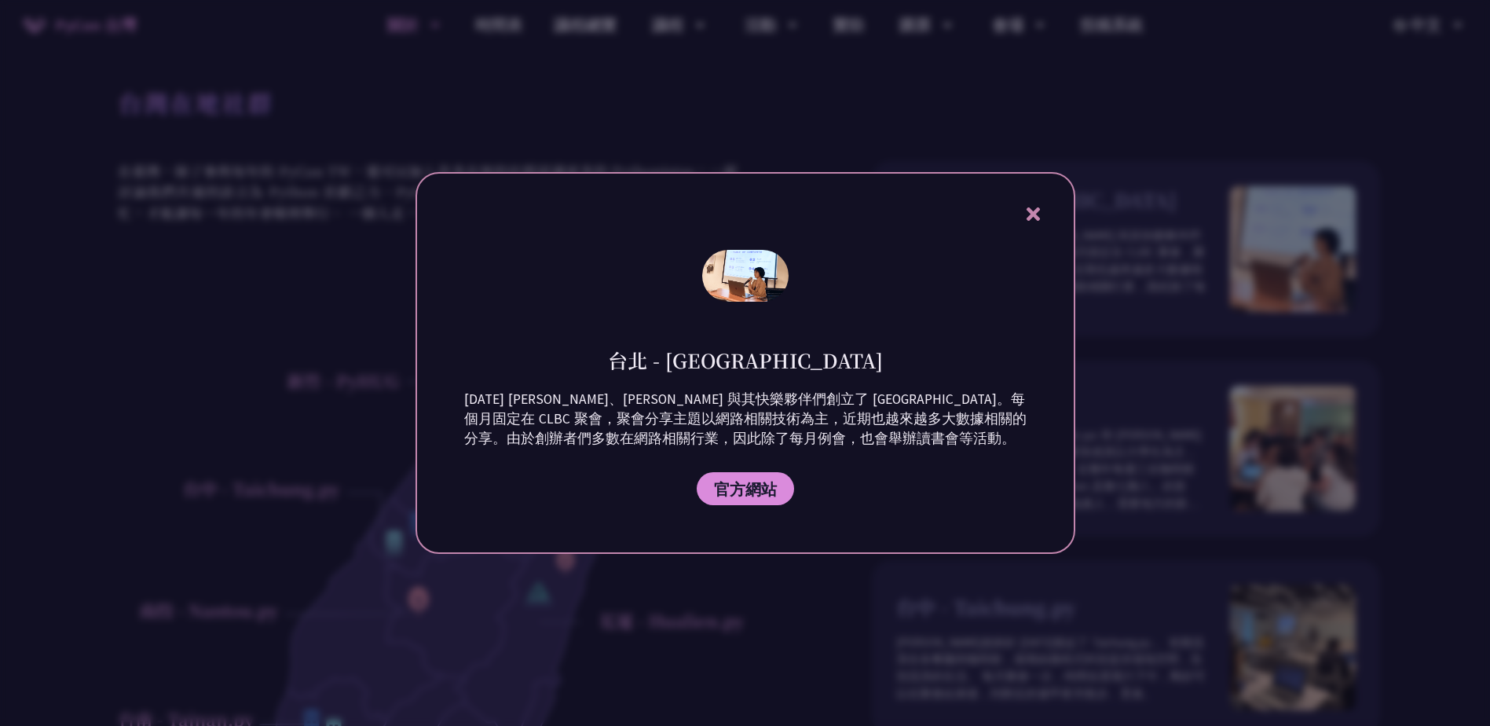
click at [752, 505] on div "台北 - [GEOGRAPHIC_DATA] [DATE] [PERSON_NAME]、[PERSON_NAME] 與其快樂夥伴們創立了 [GEOGRAPHI…" at bounding box center [746, 363] width 660 height 382
click at [754, 499] on link "官方網站" at bounding box center [745, 488] width 97 height 33
click at [1035, 214] on icon at bounding box center [1033, 213] width 13 height 13
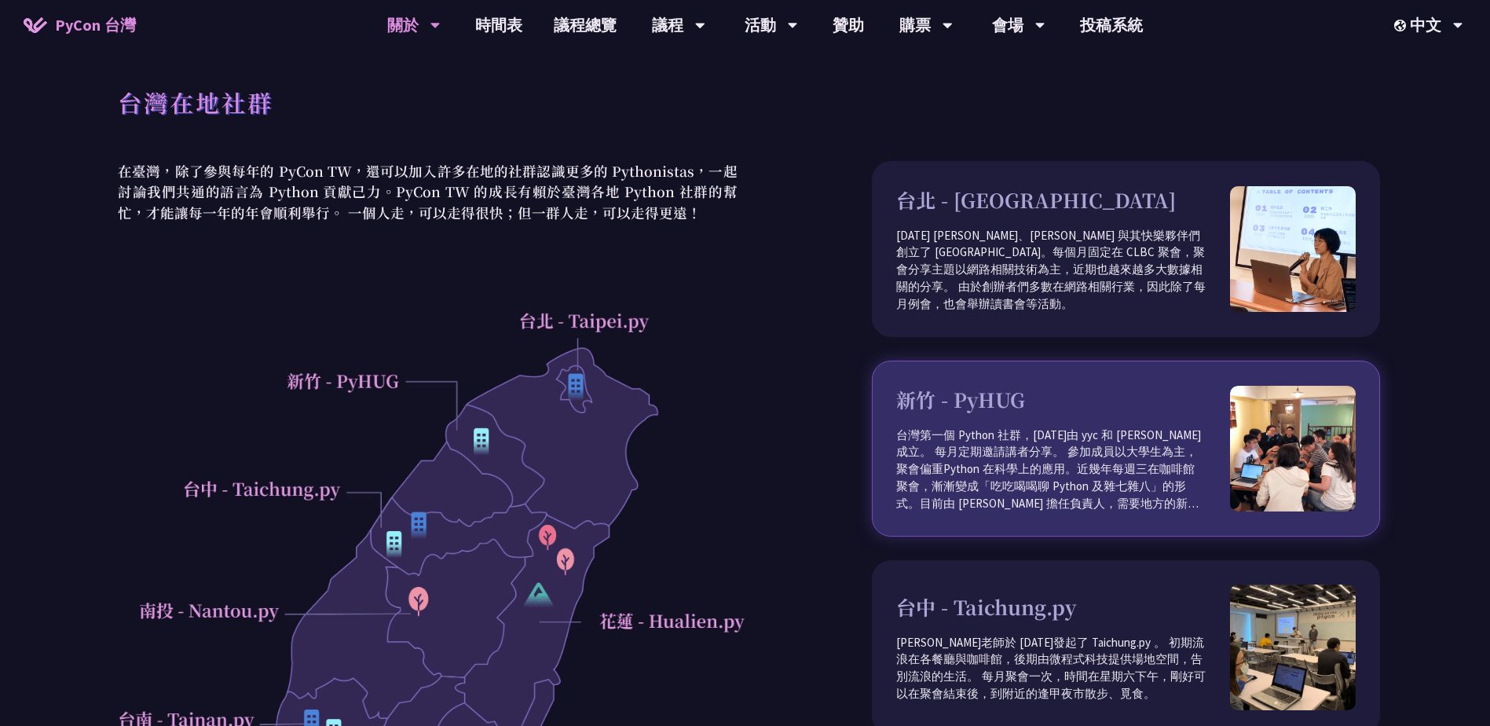
click at [978, 407] on h3 "新竹 - PyHUG" at bounding box center [1063, 400] width 334 height 30
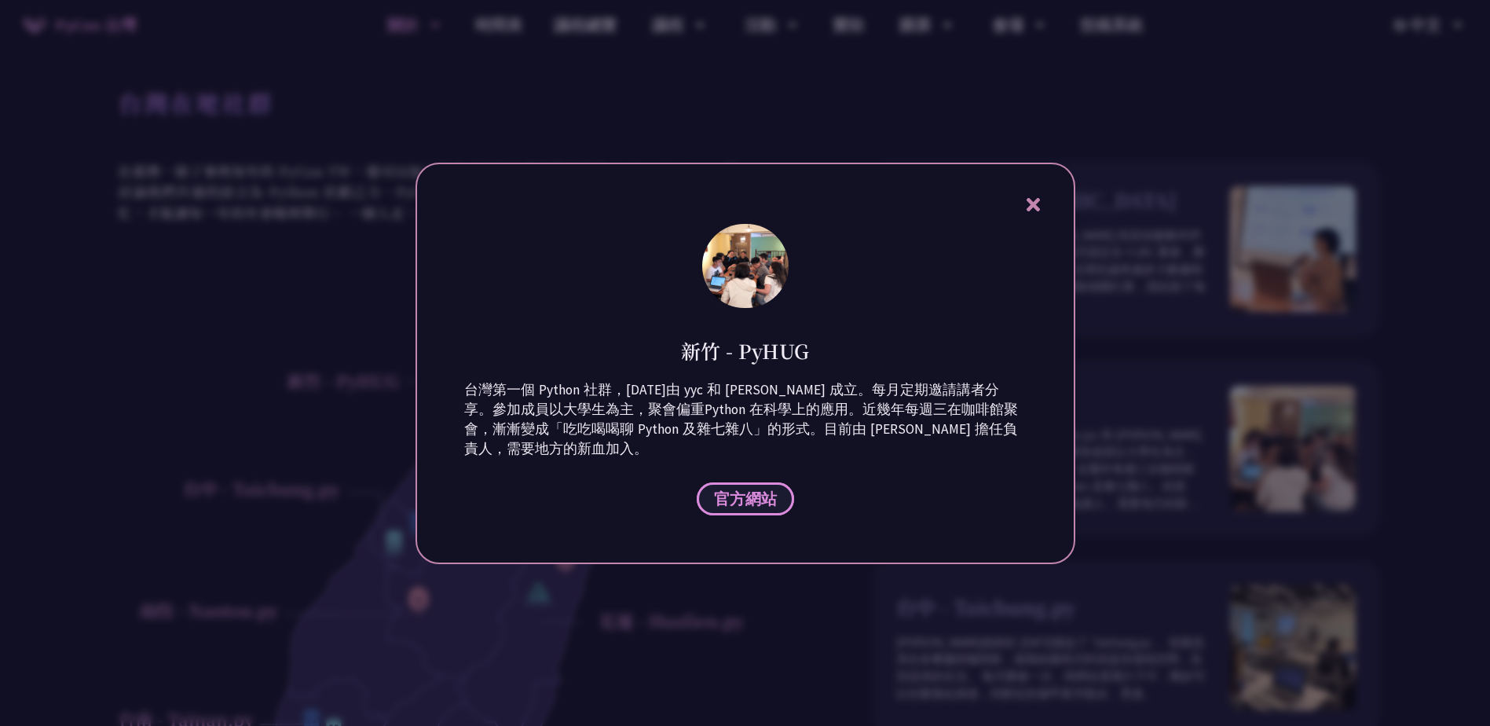
click at [778, 509] on link "官方網站" at bounding box center [745, 498] width 97 height 33
click at [1034, 211] on icon at bounding box center [1033, 205] width 20 height 20
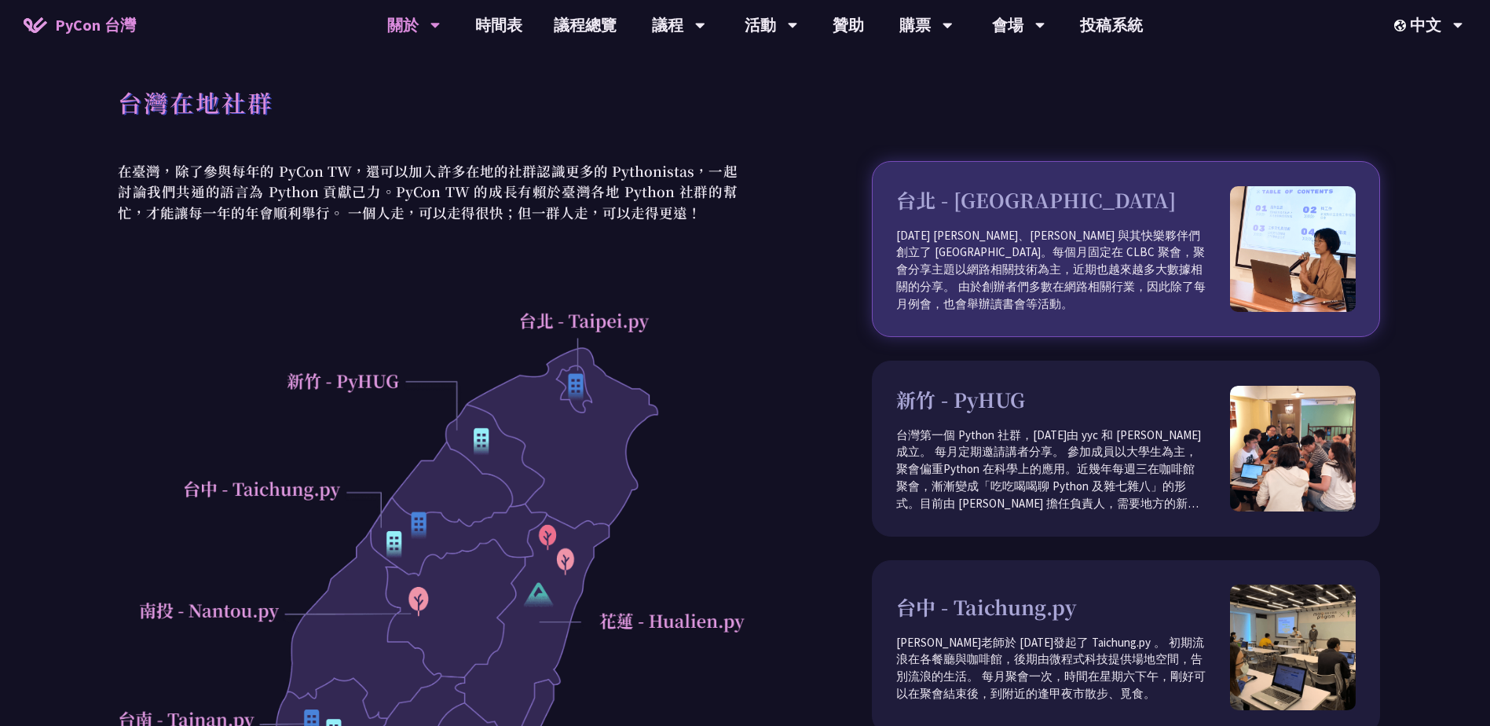
click at [994, 207] on h3 "台北 - [GEOGRAPHIC_DATA]" at bounding box center [1063, 200] width 334 height 30
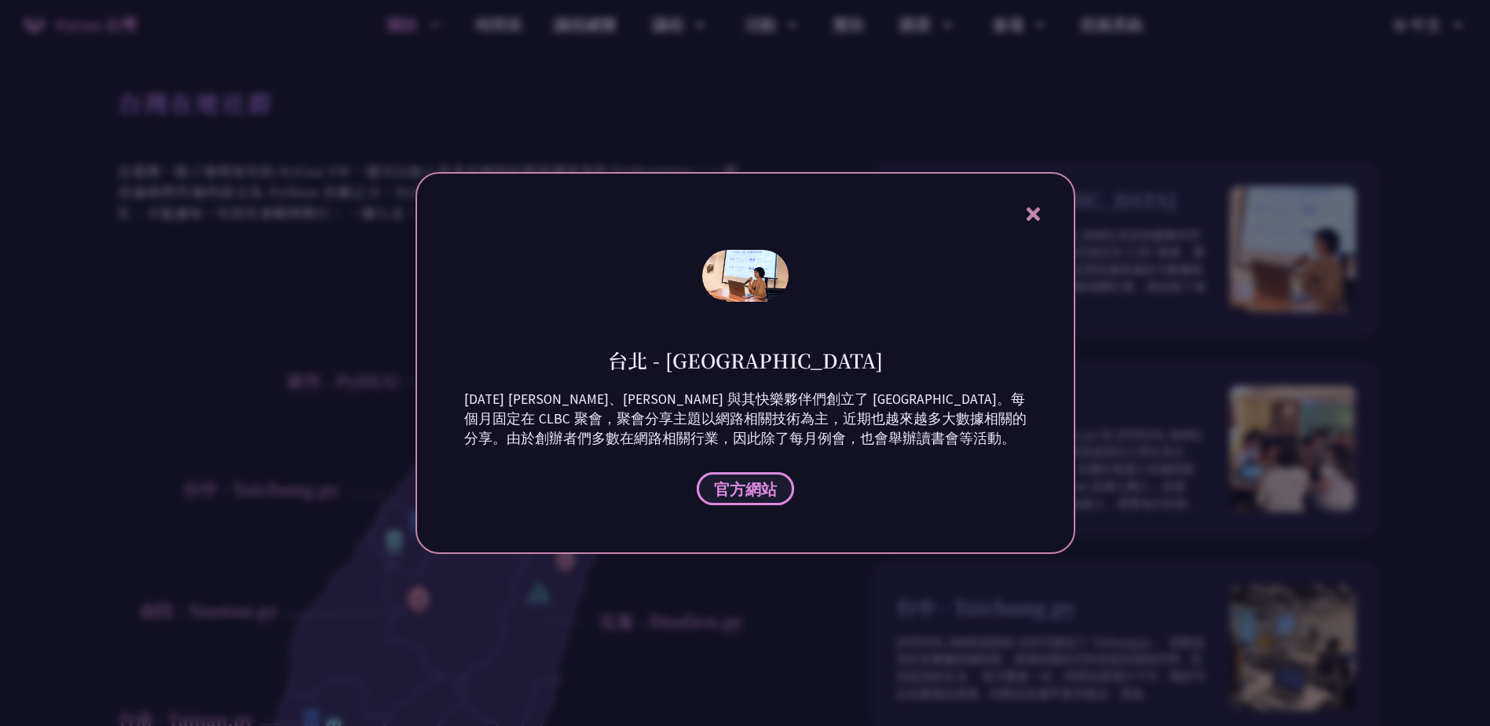
click at [763, 492] on span "官方網站" at bounding box center [745, 489] width 63 height 20
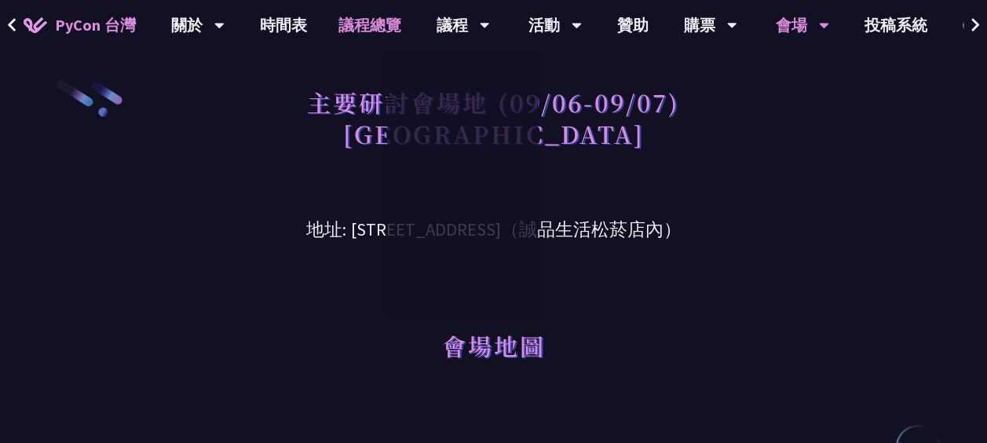
click at [376, 25] on link "議程總覽" at bounding box center [370, 25] width 94 height 50
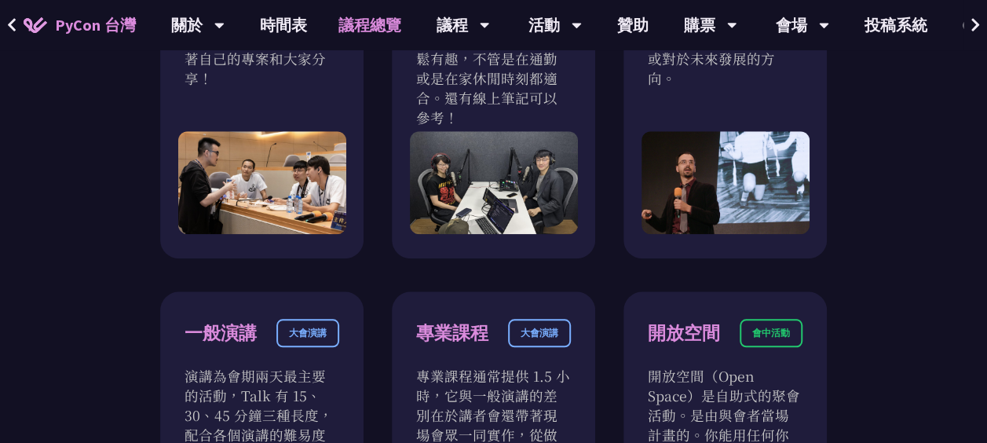
scroll to position [754, 0]
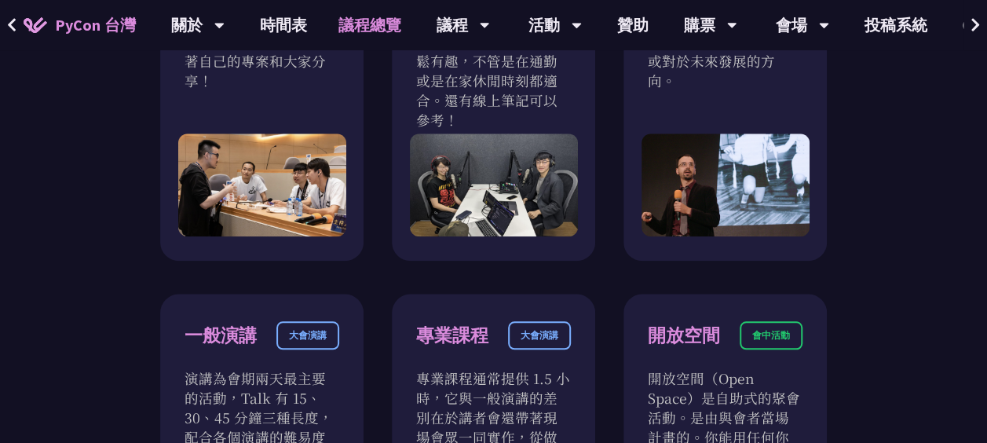
click at [428, 322] on div "專業課程" at bounding box center [452, 335] width 72 height 27
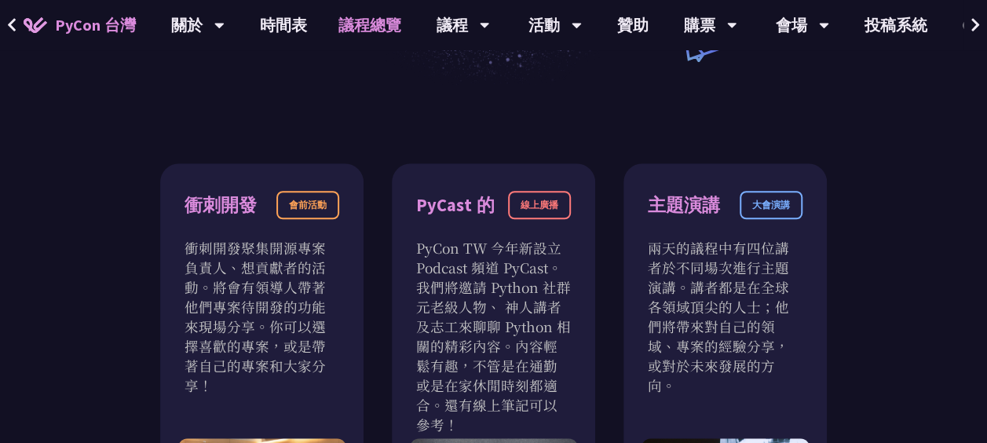
scroll to position [449, 0]
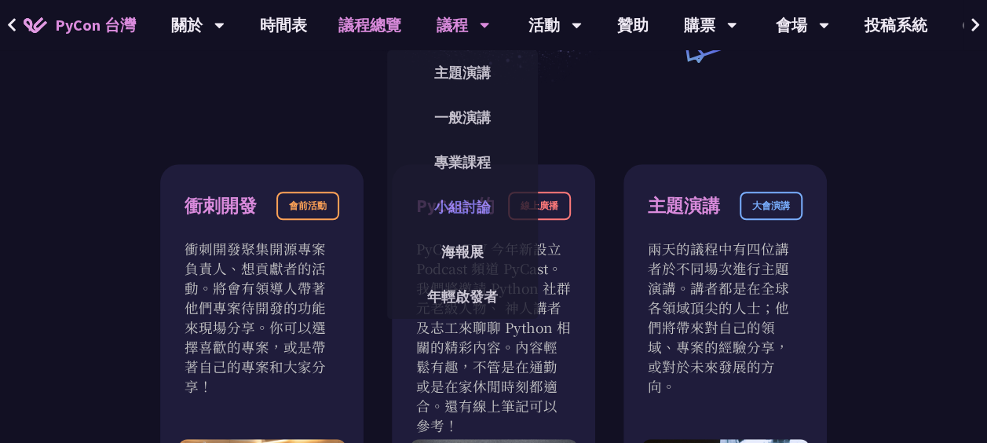
click at [493, 207] on link "小組討論" at bounding box center [462, 207] width 151 height 37
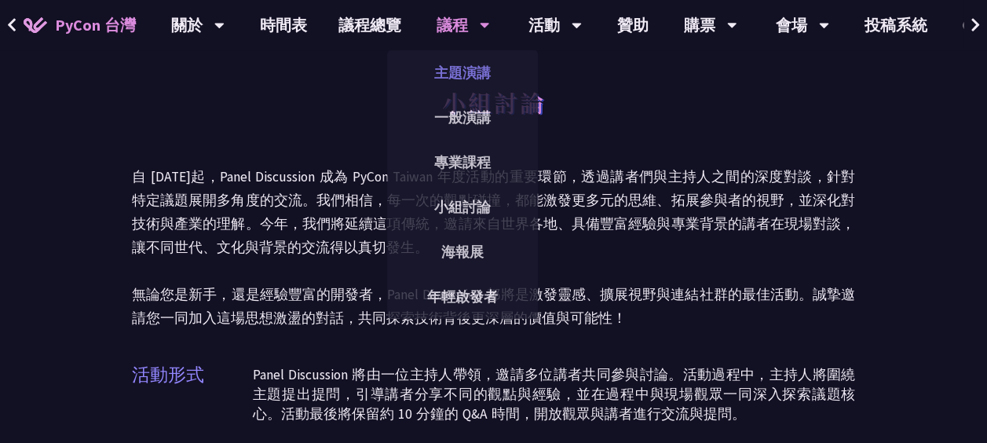
click at [471, 57] on link "主題演講" at bounding box center [462, 72] width 151 height 37
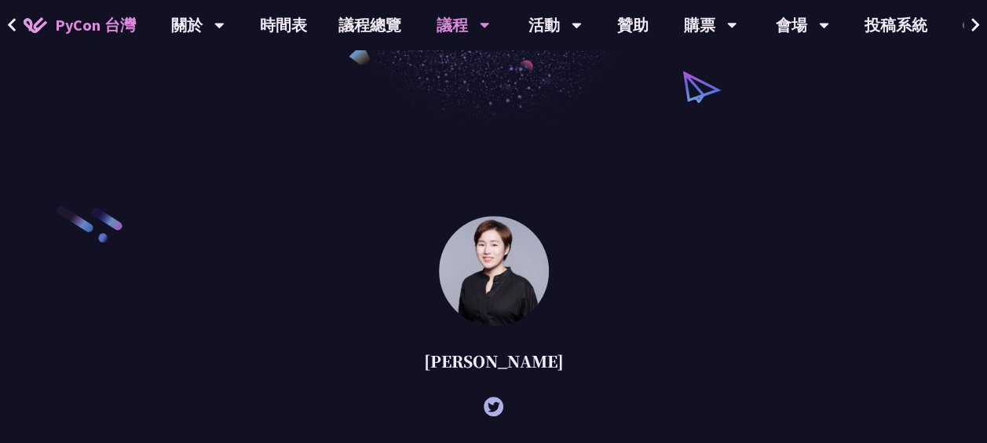
scroll to position [550, 0]
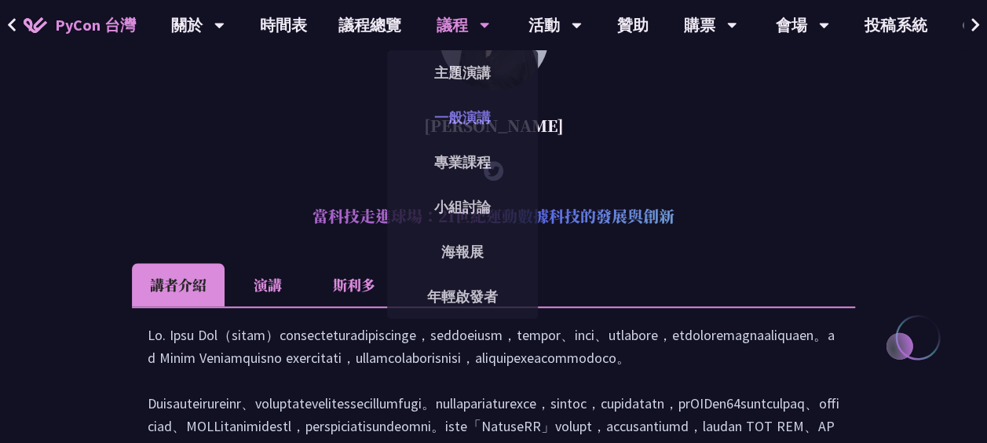
click at [463, 125] on link "一般演講" at bounding box center [462, 117] width 151 height 37
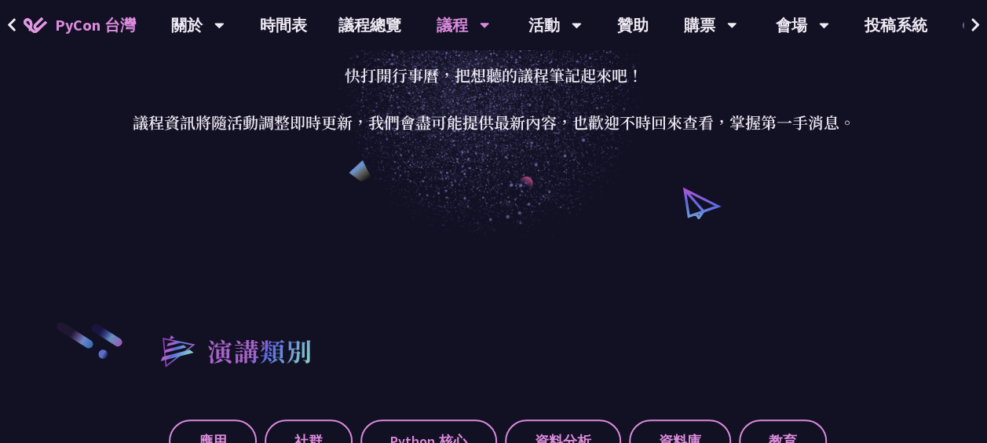
scroll to position [471, 0]
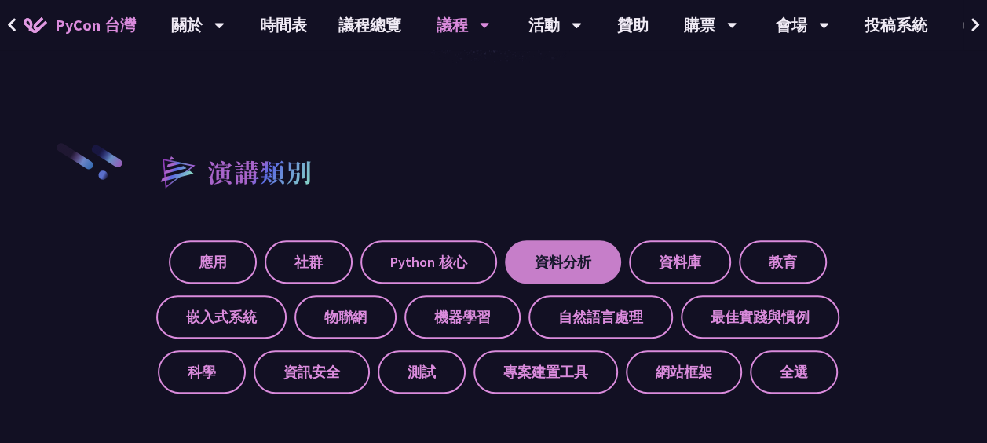
click at [547, 254] on font "資料分析" at bounding box center [563, 262] width 57 height 18
click at [0, 0] on input "資料分析" at bounding box center [0, 0] width 0 height 0
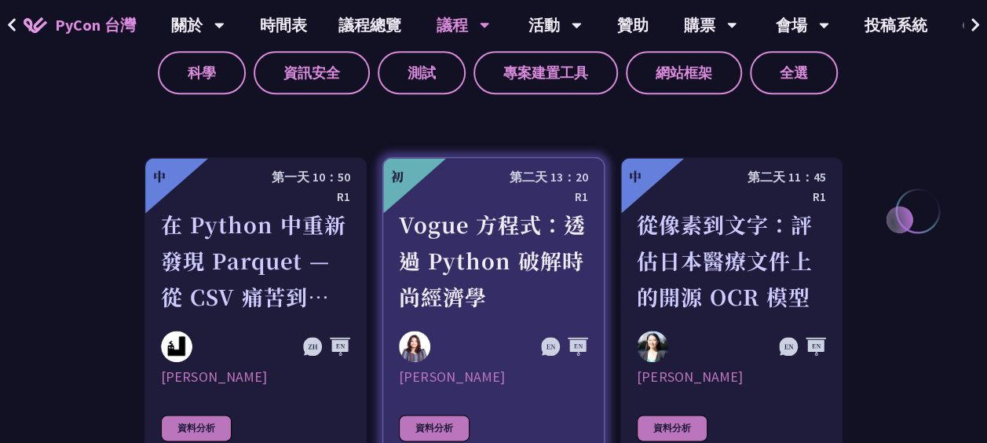
scroll to position [808, 0]
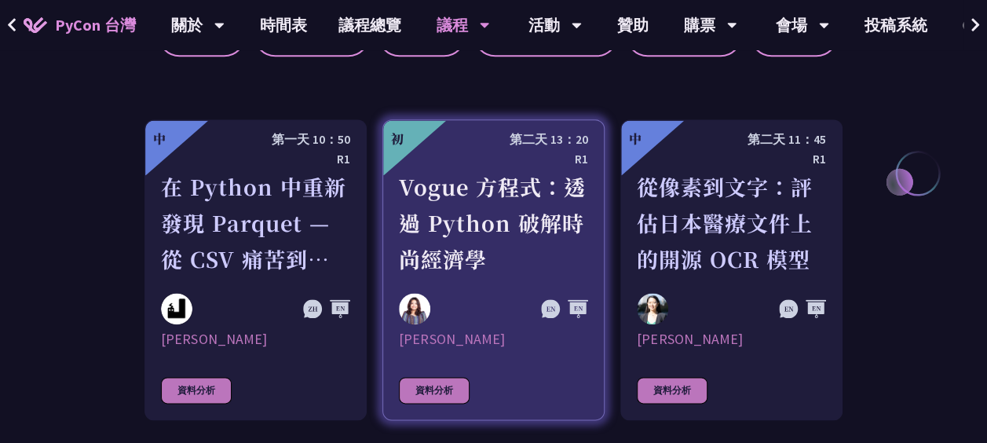
click at [569, 267] on div "Vogue 方程式：透過 Python 破解時尚經濟學" at bounding box center [493, 223] width 189 height 108
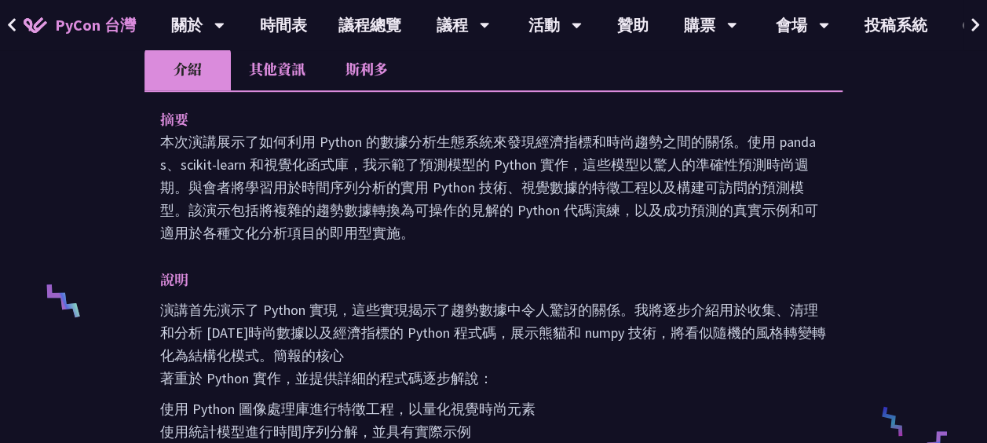
scroll to position [481, 0]
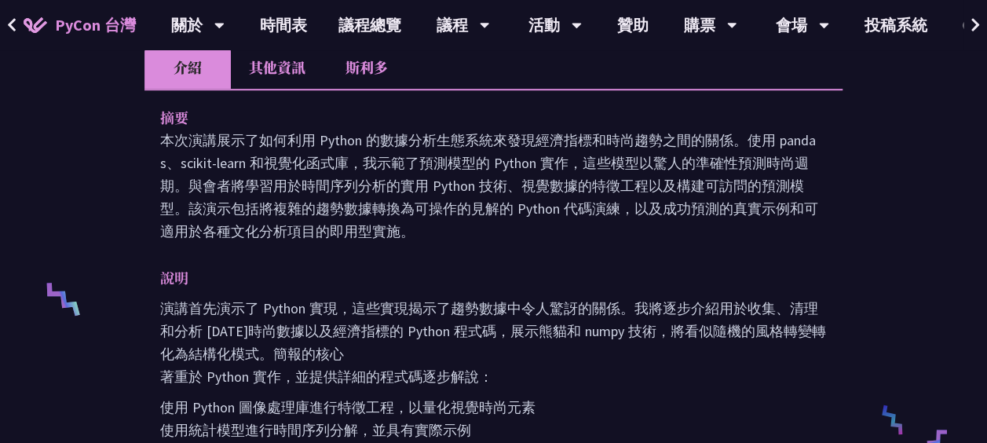
click at [536, 234] on p "本次演講展示了如何利用 Python 的數據分析生態系統來發現經濟指標和時尚趨勢之間的關係。使用 pandas、scikit-learn 和視覺化函式庫，我示…" at bounding box center [493, 186] width 667 height 114
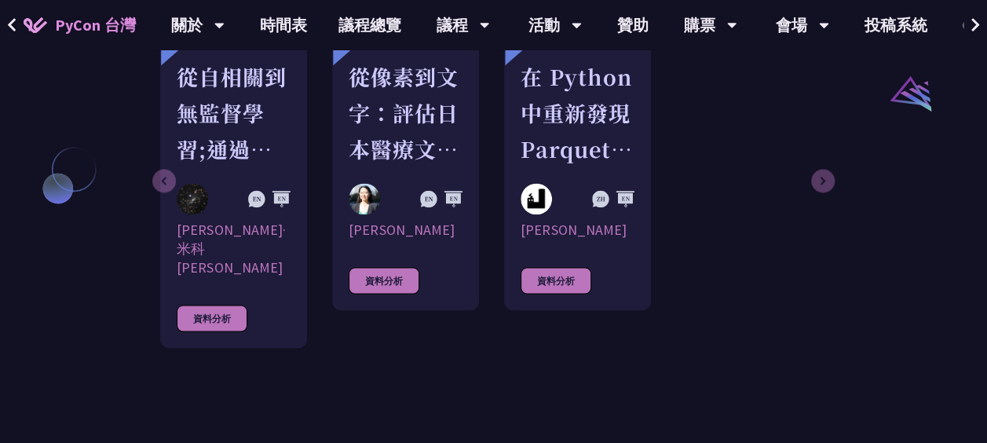
scroll to position [1206, 0]
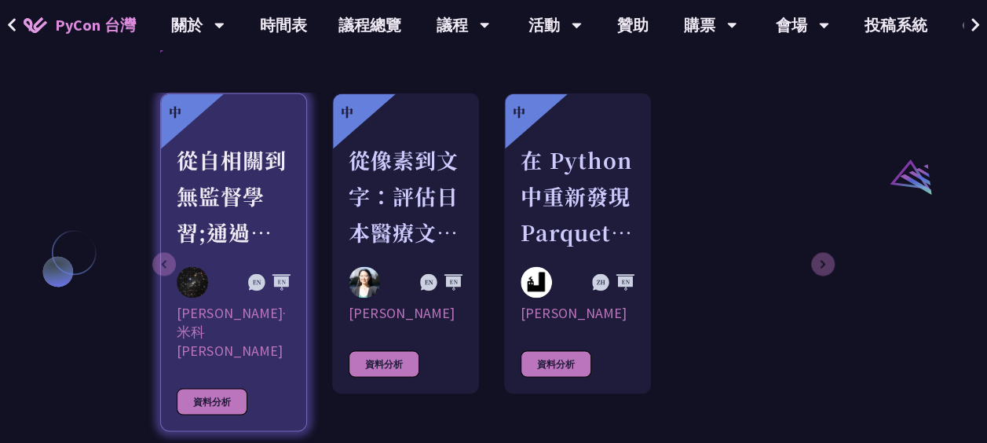
click at [206, 235] on div "從自相關到無監督學習;通過補丁哈希搜索圖像中的非週期性平鋪（準晶體）。" at bounding box center [234, 196] width 114 height 108
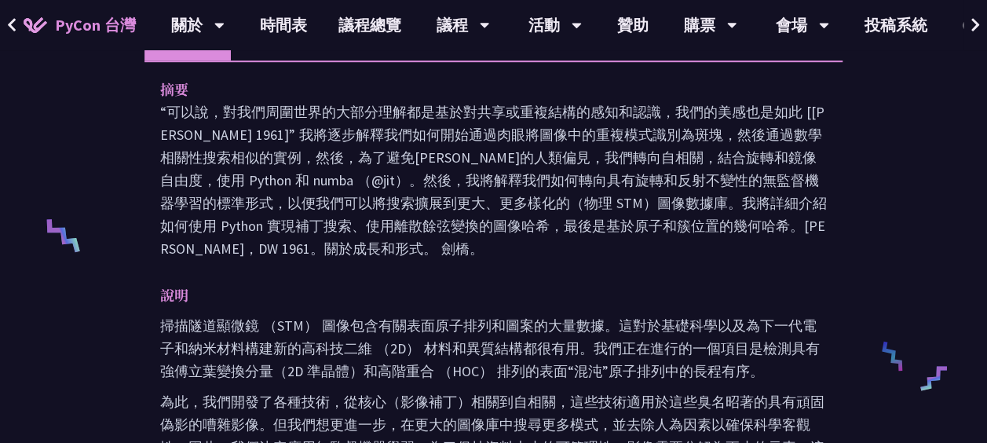
scroll to position [546, 0]
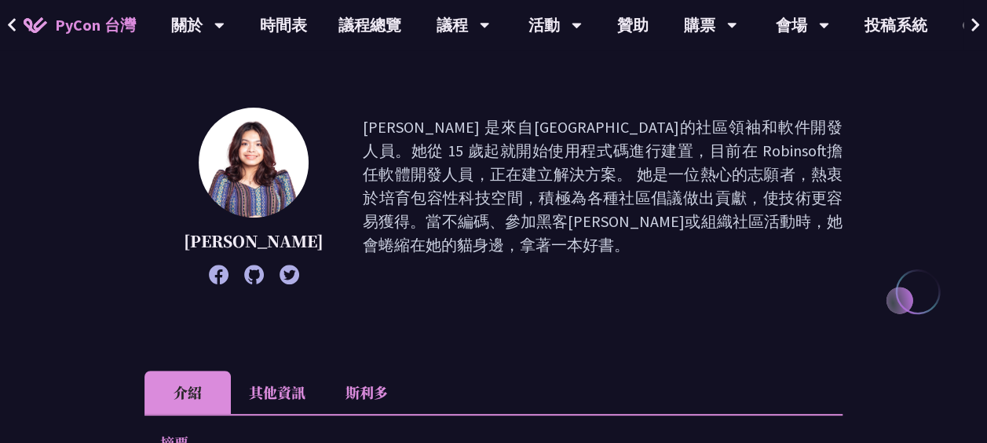
scroll to position [155, 0]
click at [282, 393] on li "其他資訊" at bounding box center [277, 393] width 93 height 43
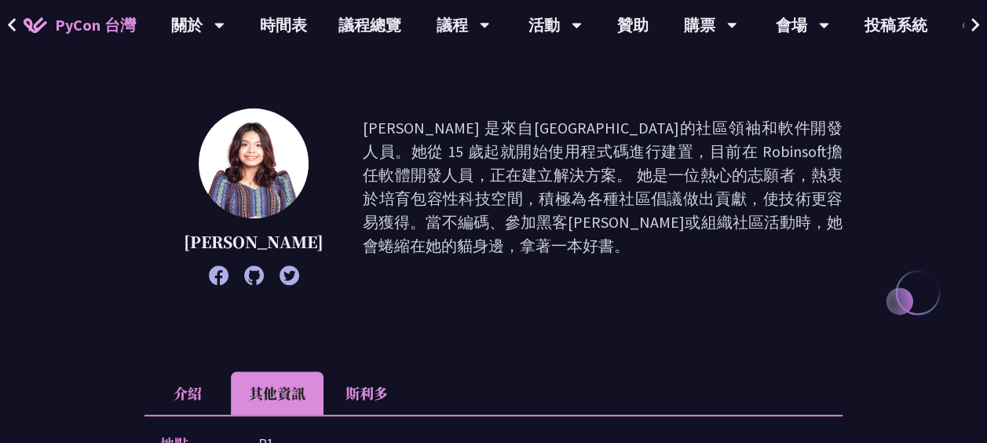
click at [214, 385] on li "介紹" at bounding box center [188, 393] width 86 height 43
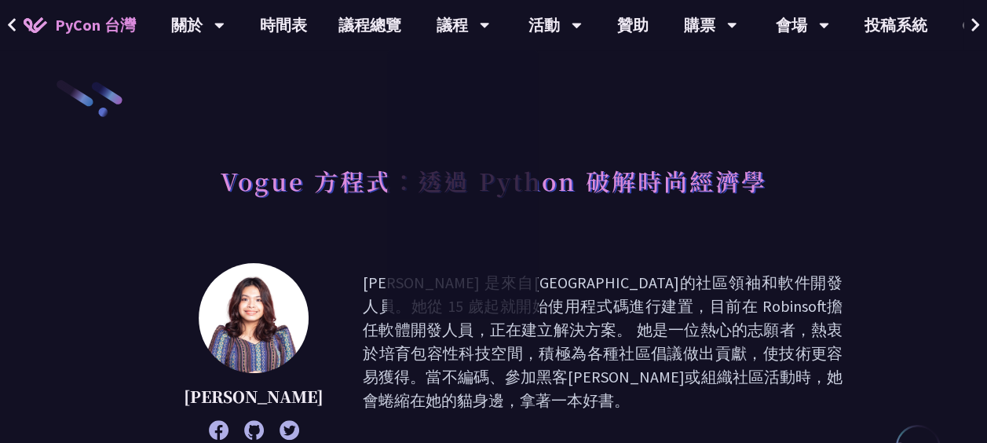
scroll to position [79, 0]
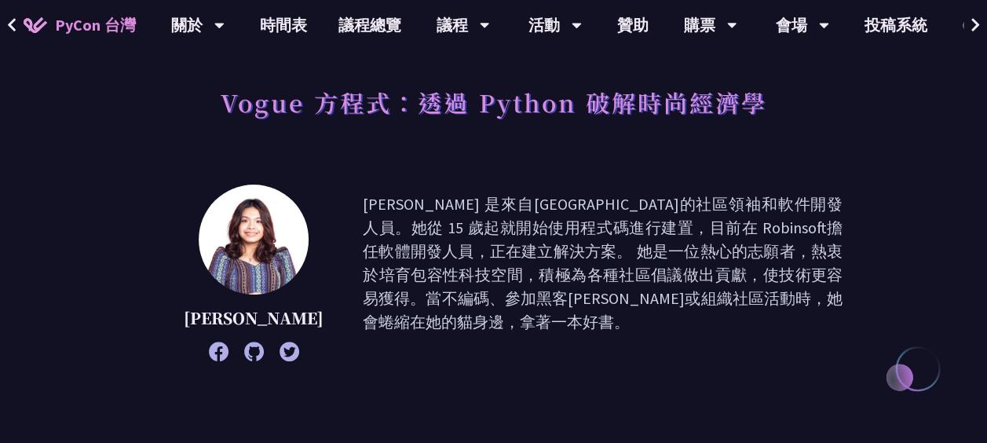
click at [11, 13] on button at bounding box center [12, 25] width 24 height 50
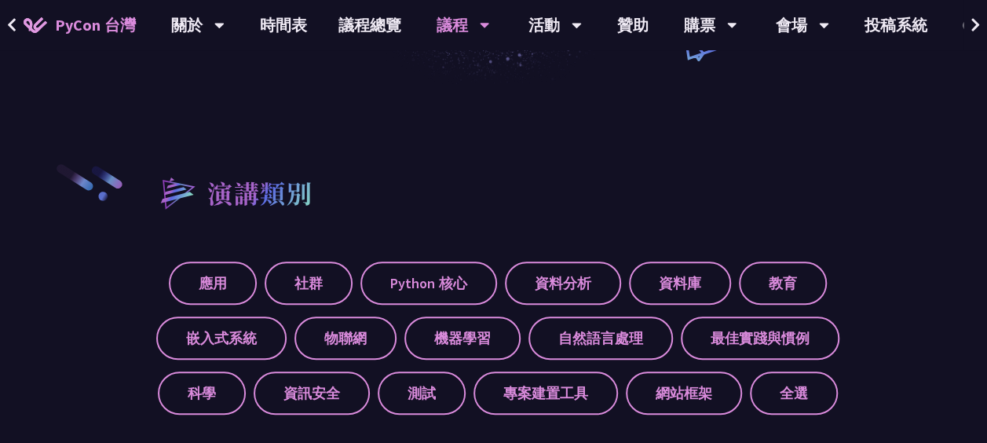
scroll to position [573, 0]
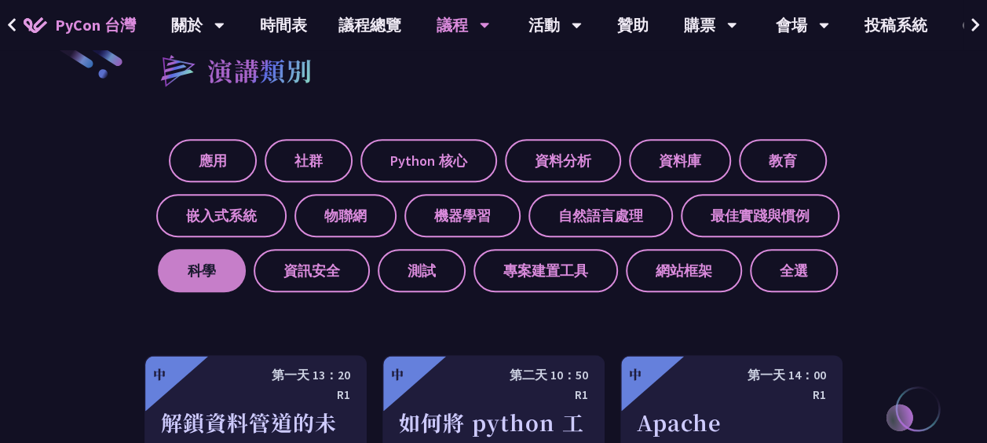
click at [233, 275] on label "科學" at bounding box center [202, 270] width 88 height 43
click at [0, 0] on input "科學" at bounding box center [0, 0] width 0 height 0
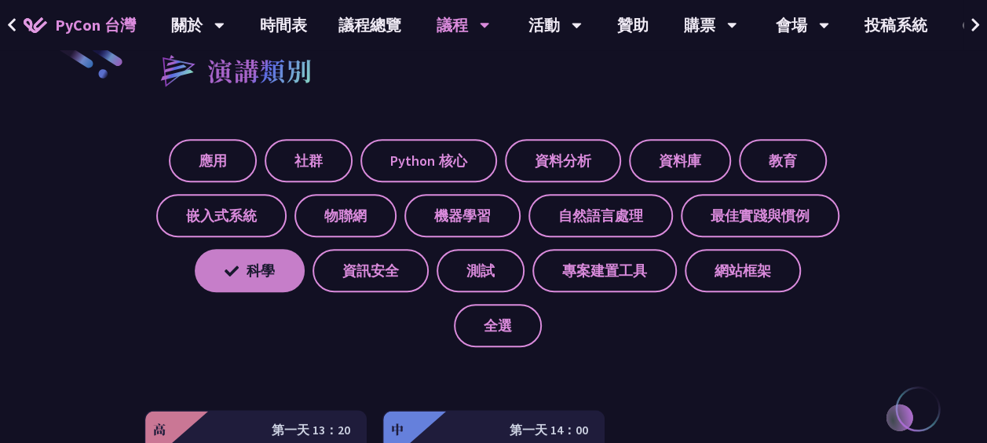
click at [248, 257] on label "科學" at bounding box center [250, 270] width 110 height 43
click at [0, 0] on input "科學" at bounding box center [0, 0] width 0 height 0
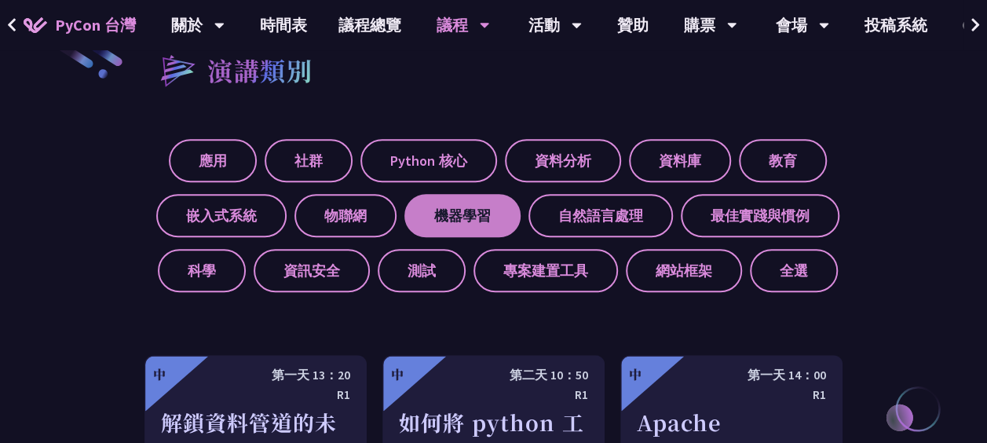
click at [471, 218] on font "機器學習" at bounding box center [462, 216] width 57 height 18
click at [0, 0] on input "機器學習" at bounding box center [0, 0] width 0 height 0
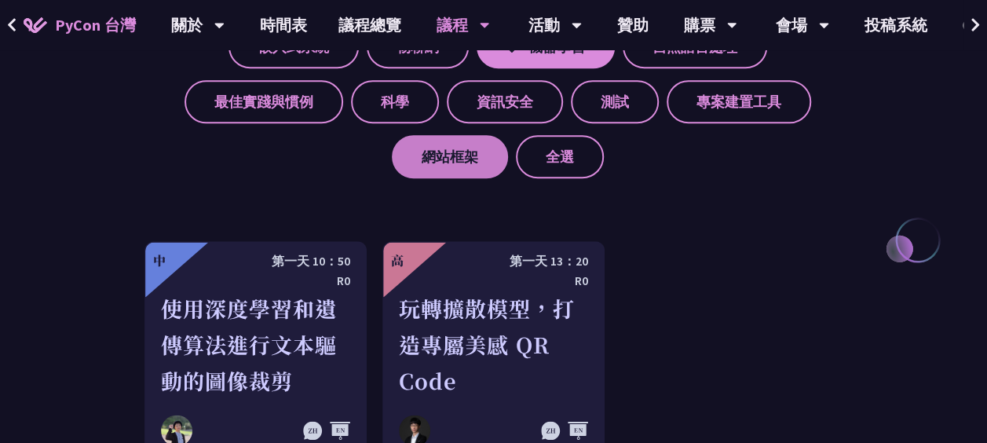
scroll to position [808, 0]
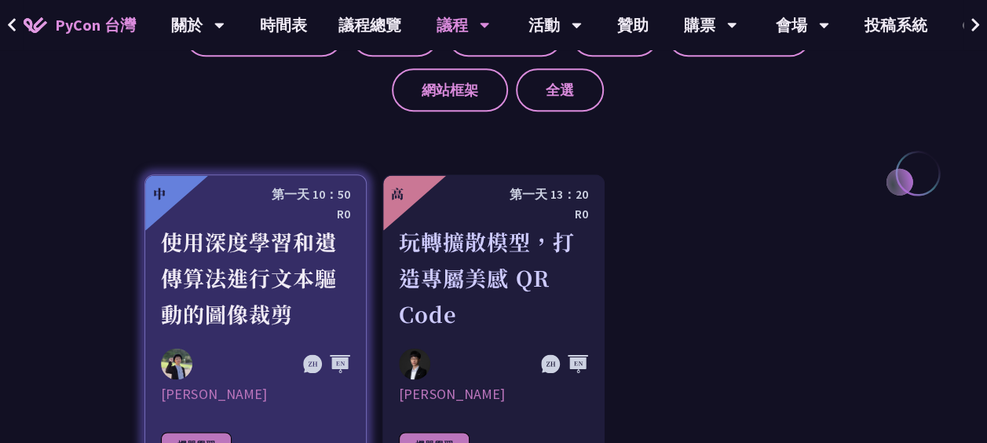
click at [266, 284] on div "使用深度學習和遺傳算法進行文本驅動的圖像裁剪" at bounding box center [255, 278] width 189 height 108
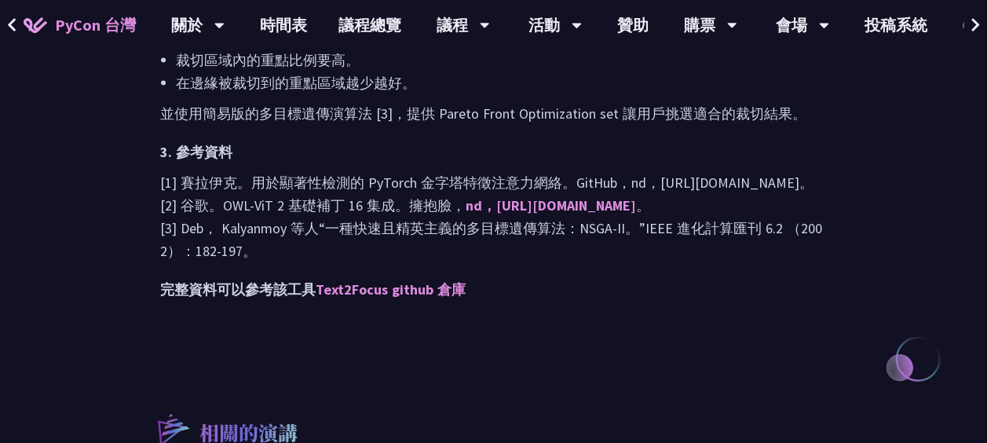
scroll to position [1335, 0]
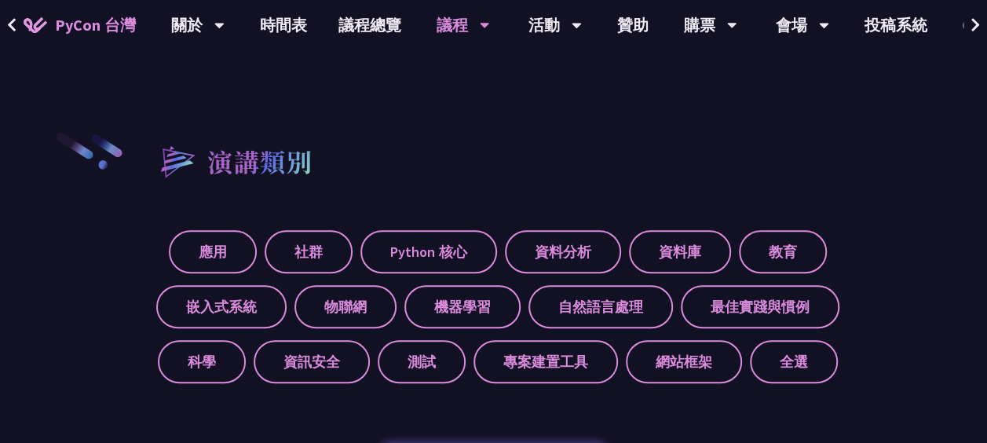
scroll to position [573, 0]
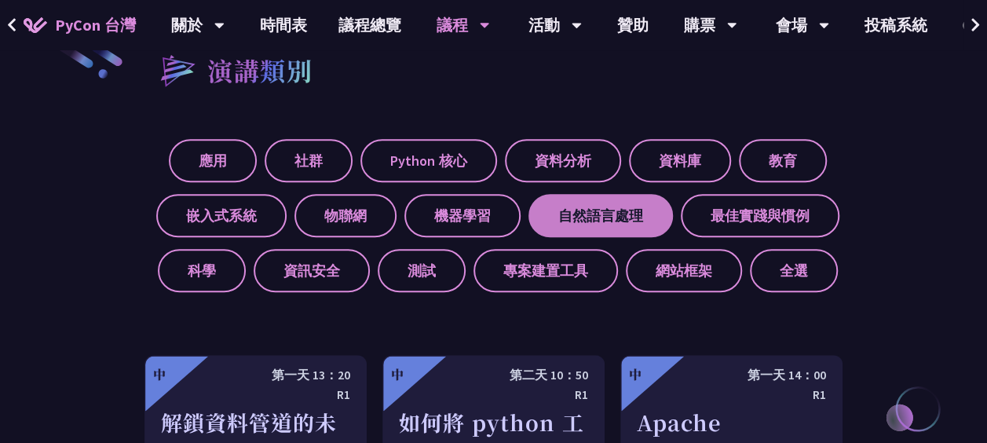
click at [613, 228] on label "自然語言處理" at bounding box center [601, 215] width 145 height 43
click at [0, 0] on input "自然語言處理" at bounding box center [0, 0] width 0 height 0
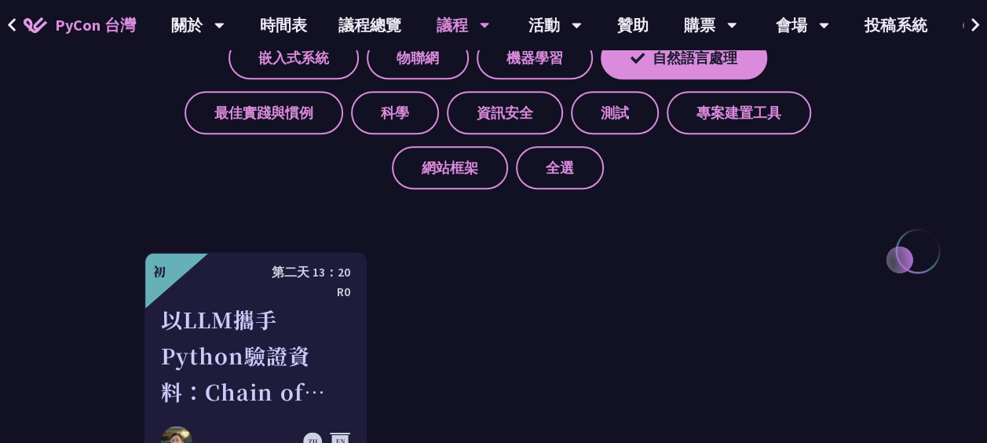
scroll to position [887, 0]
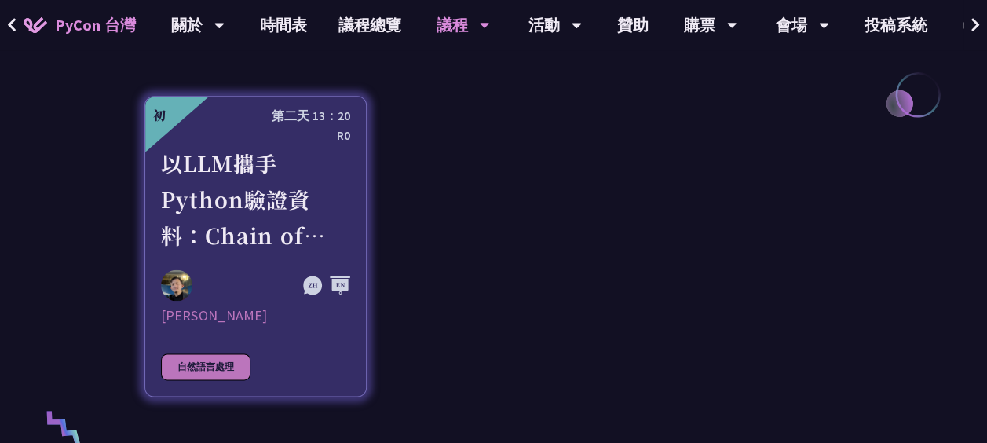
click at [332, 211] on div "以LLM攜手Python驗證資料：Chain of Verification （CoVe）實務應用" at bounding box center [255, 199] width 189 height 108
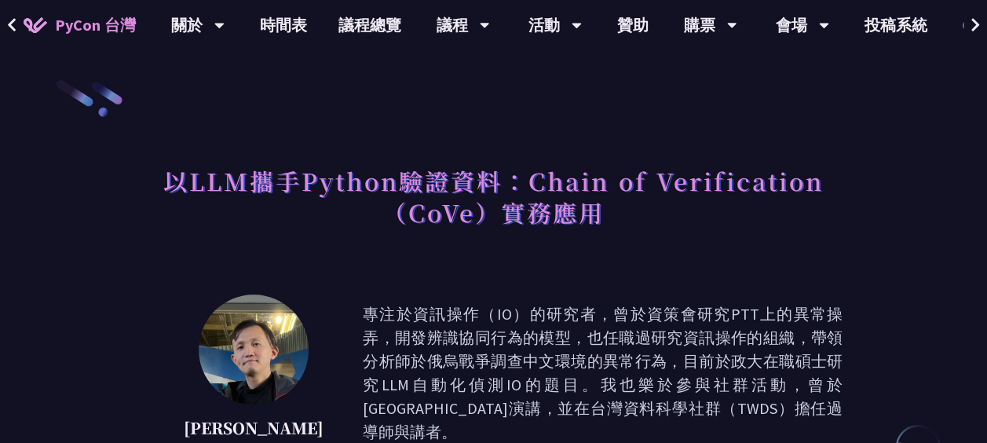
scroll to position [887, 0]
